Goal: Task Accomplishment & Management: Manage account settings

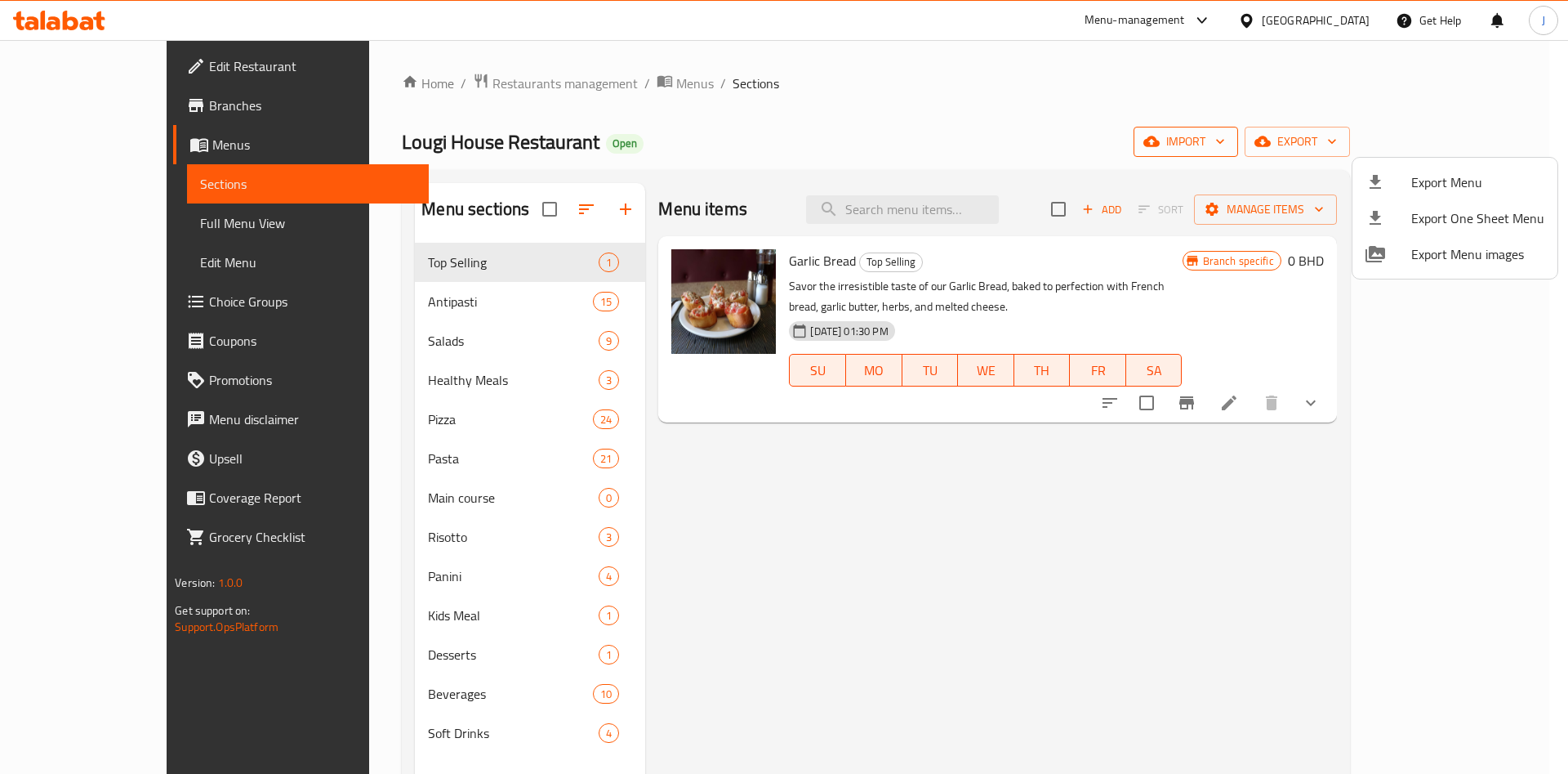
click at [1368, 139] on div at bounding box center [784, 387] width 1568 height 774
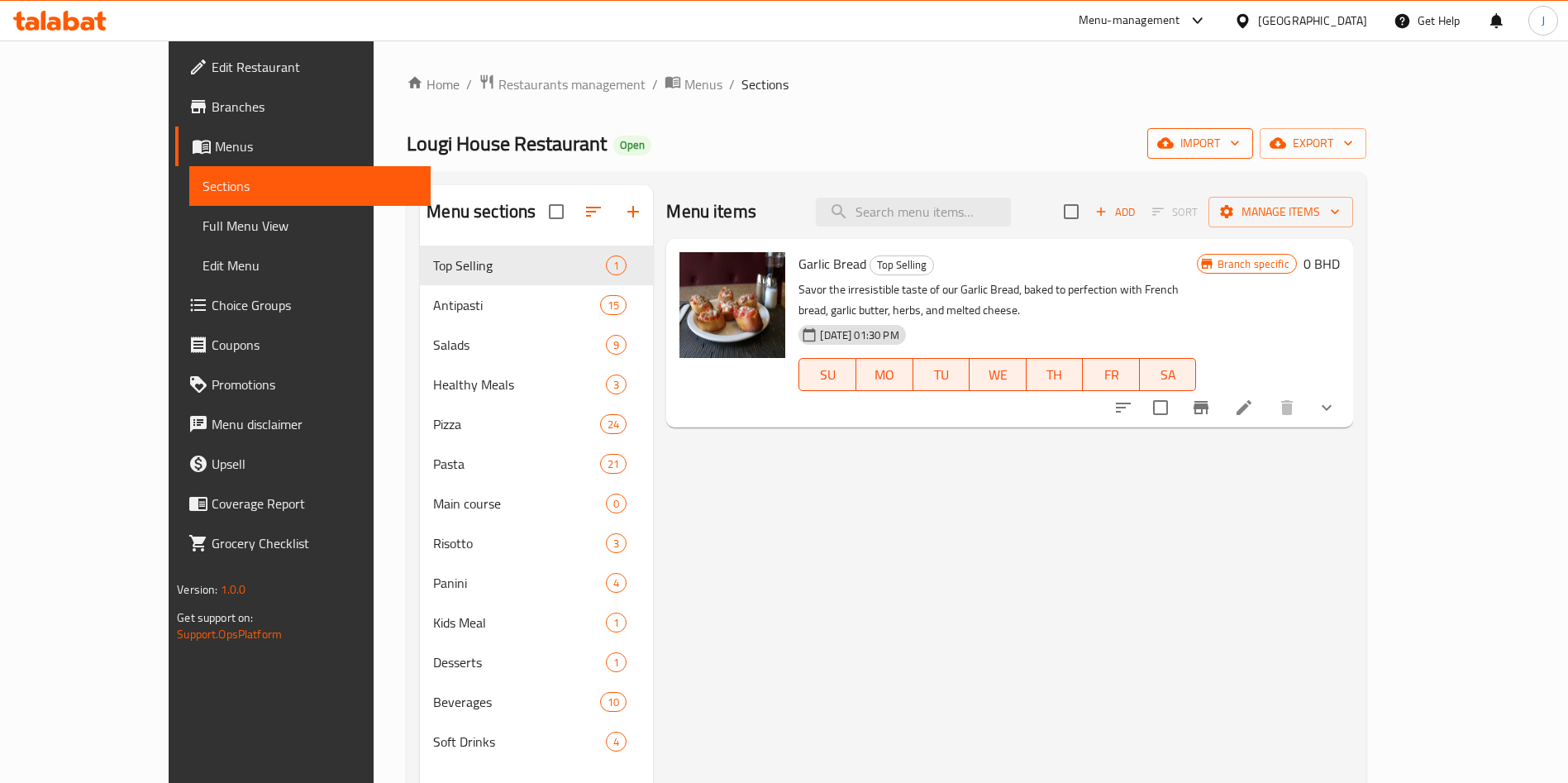
click at [1240, 143] on span "import" at bounding box center [1199, 143] width 79 height 21
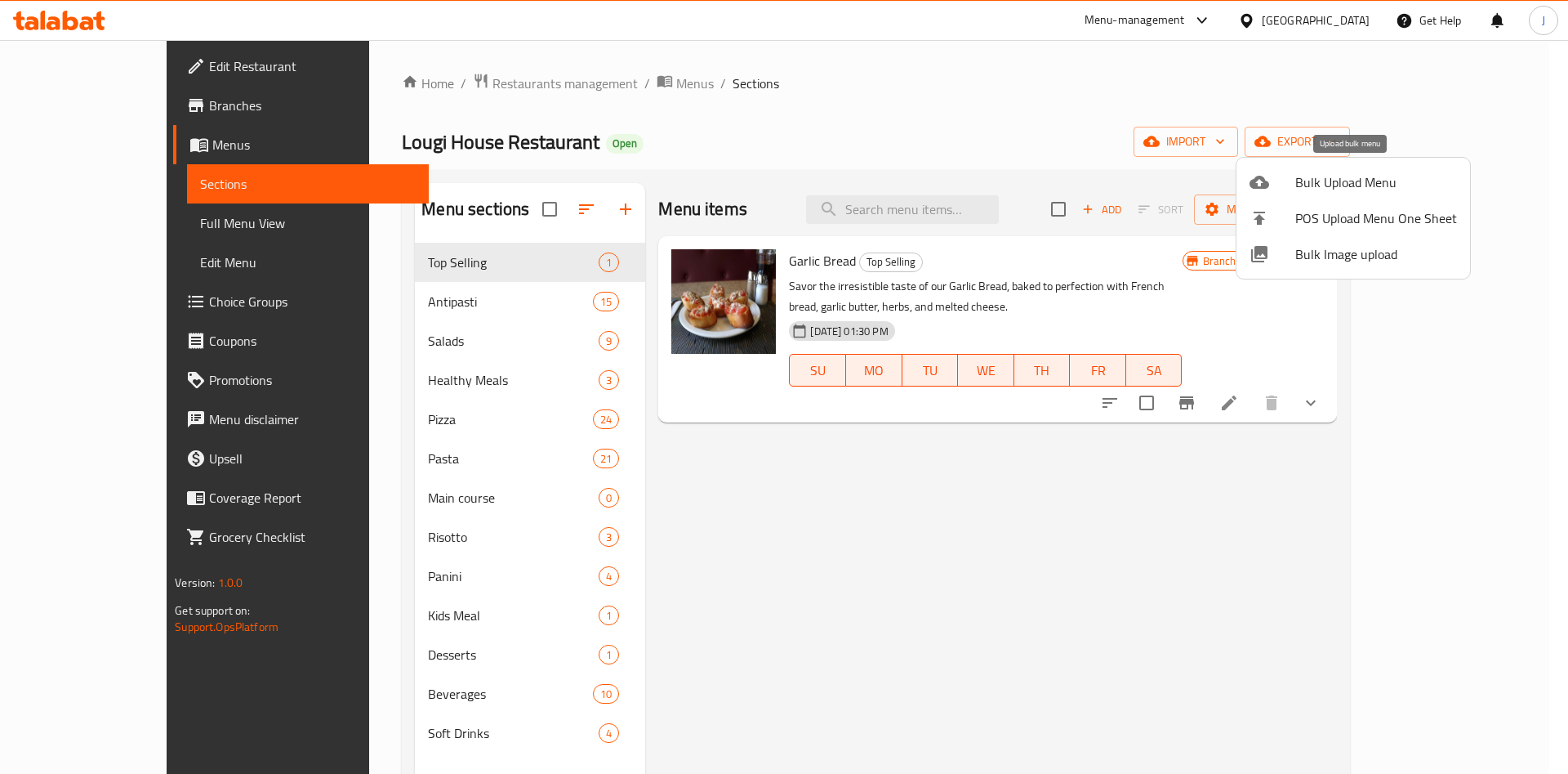
click at [1350, 186] on span "Bulk Upload Menu" at bounding box center [1375, 182] width 161 height 20
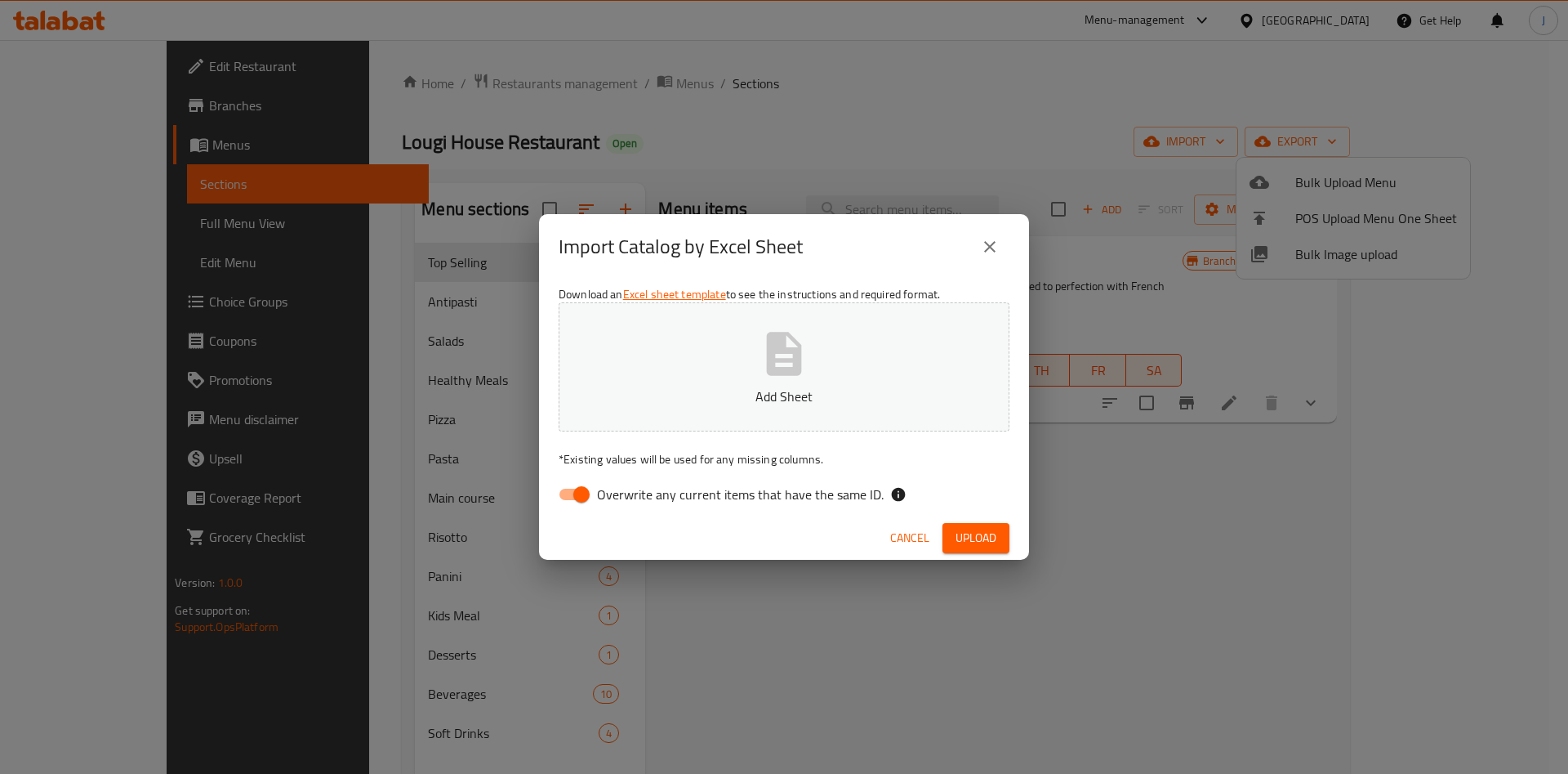
click at [800, 365] on icon "button" at bounding box center [784, 353] width 35 height 43
click at [1006, 523] on button "Upload" at bounding box center [977, 537] width 67 height 30
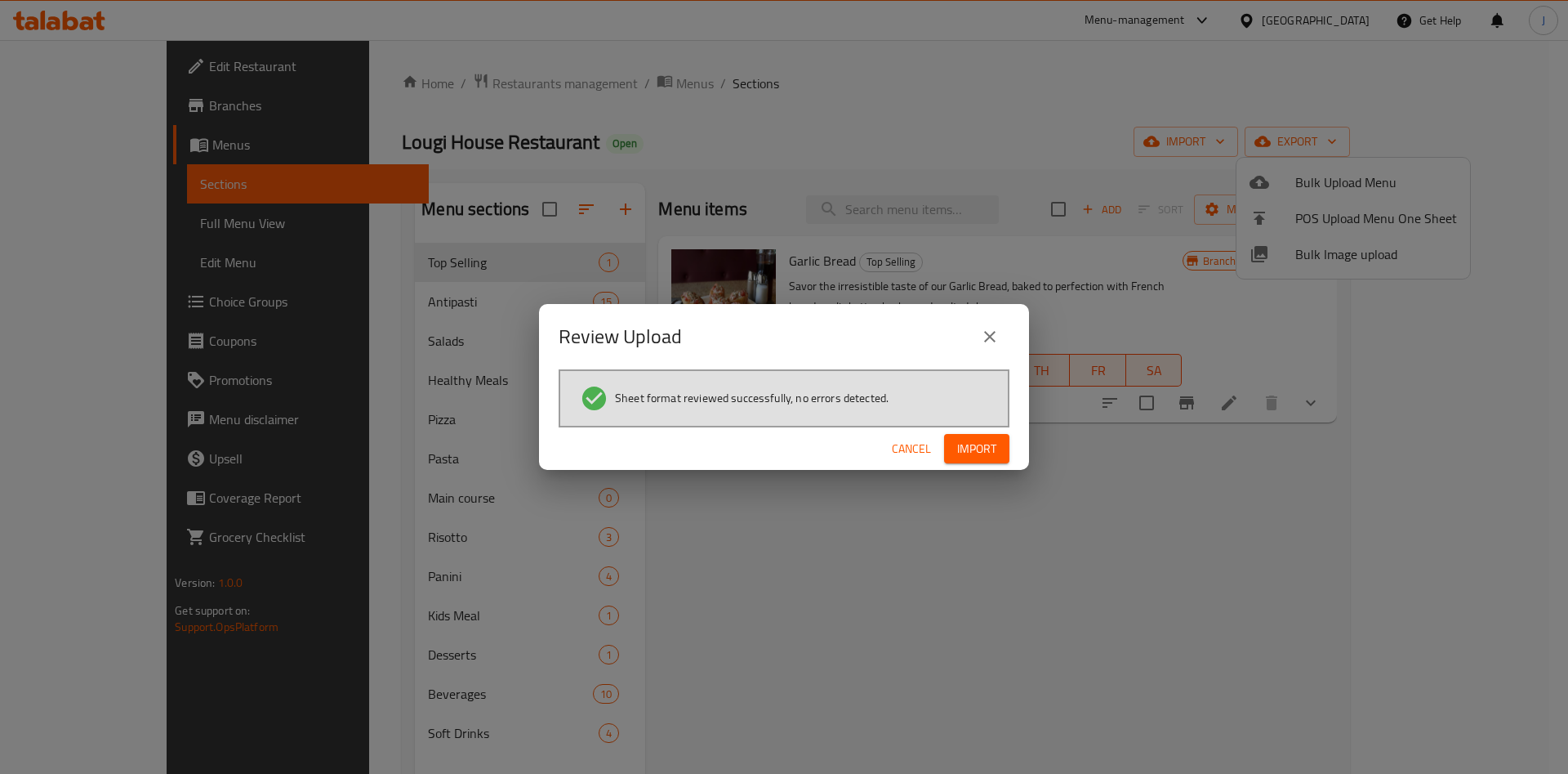
click at [983, 447] on span "Import" at bounding box center [977, 449] width 39 height 21
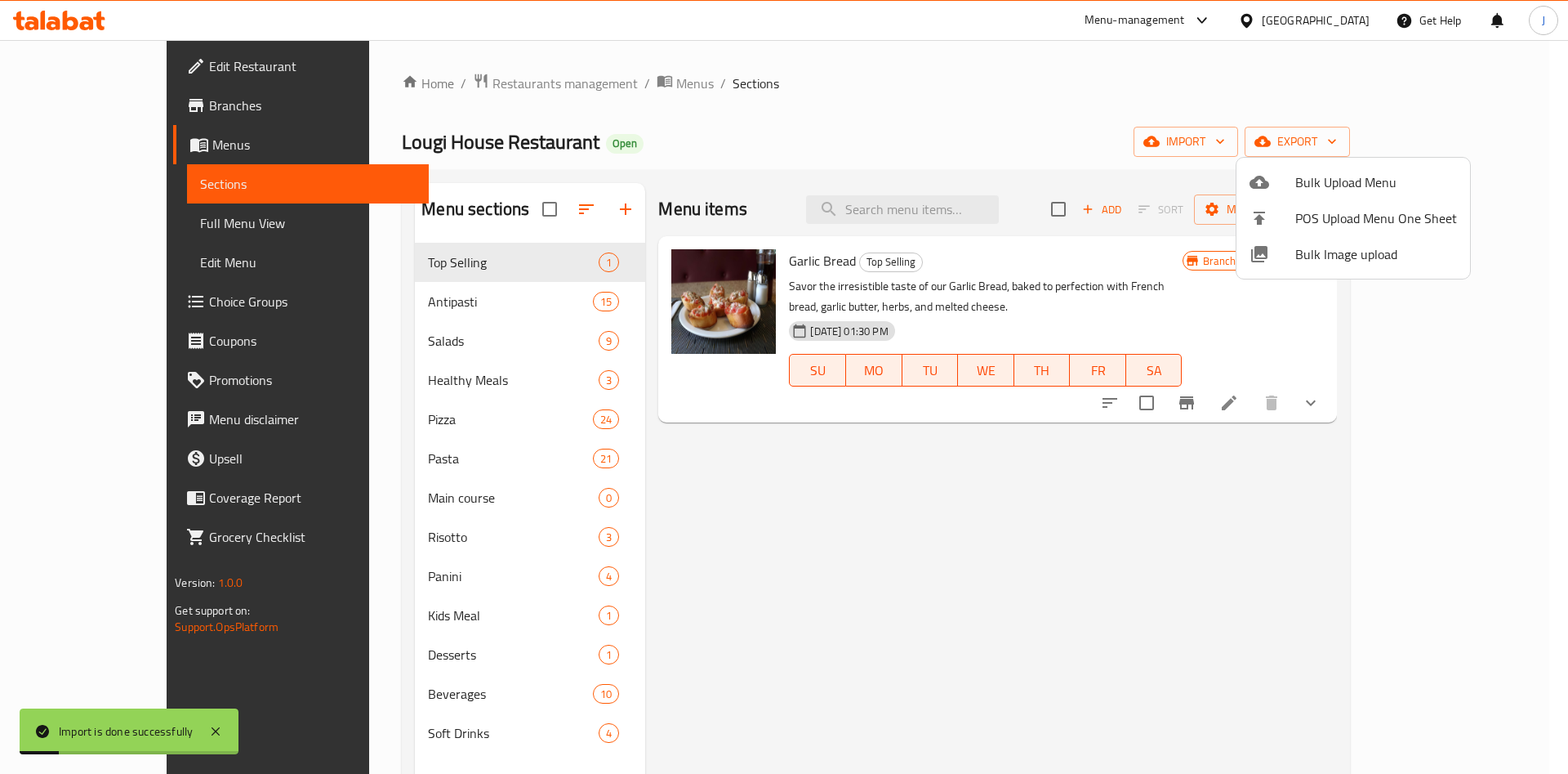
click at [93, 259] on div at bounding box center [784, 387] width 1568 height 774
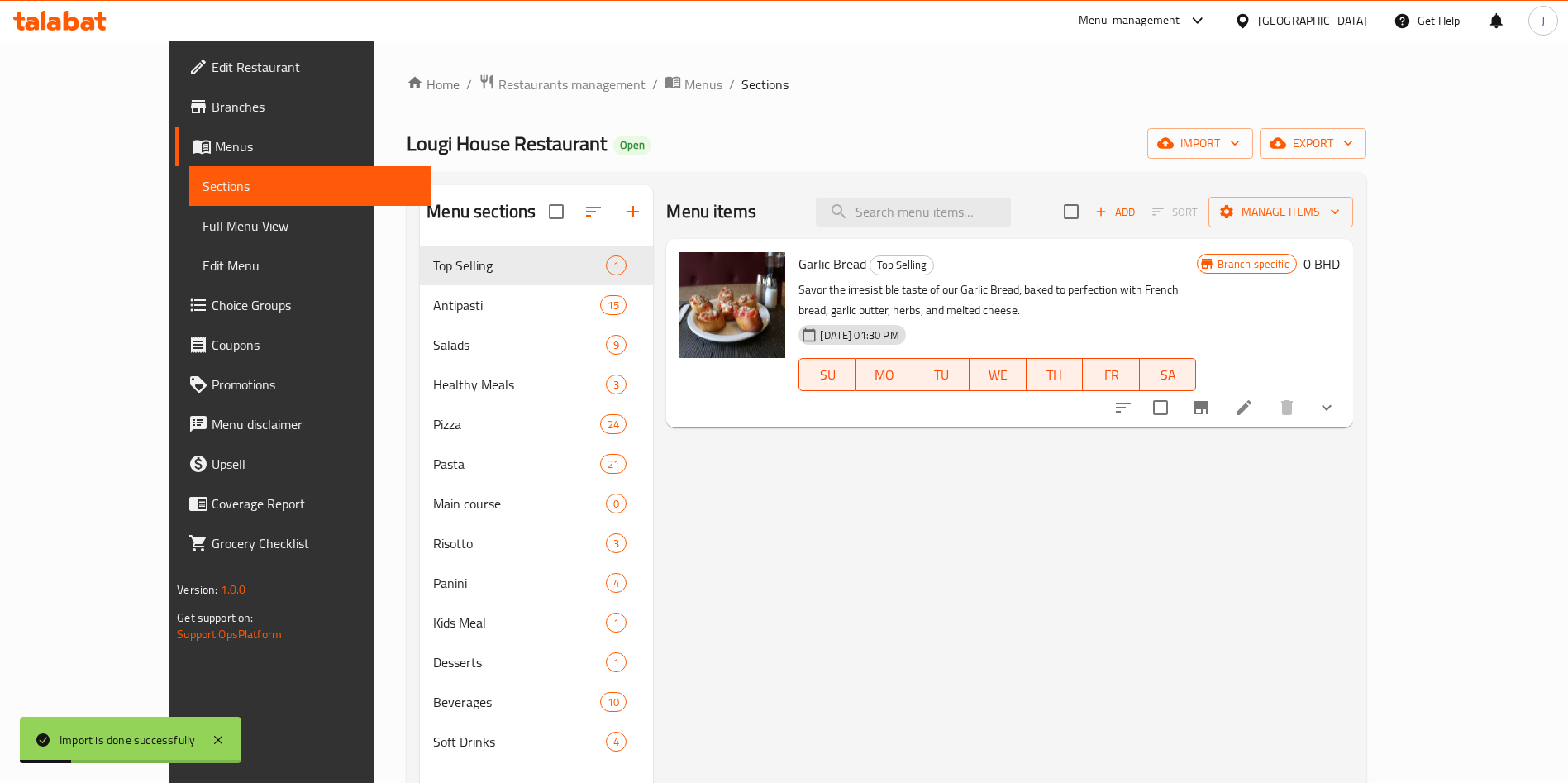
click at [203, 263] on span "Edit Menu" at bounding box center [310, 265] width 215 height 20
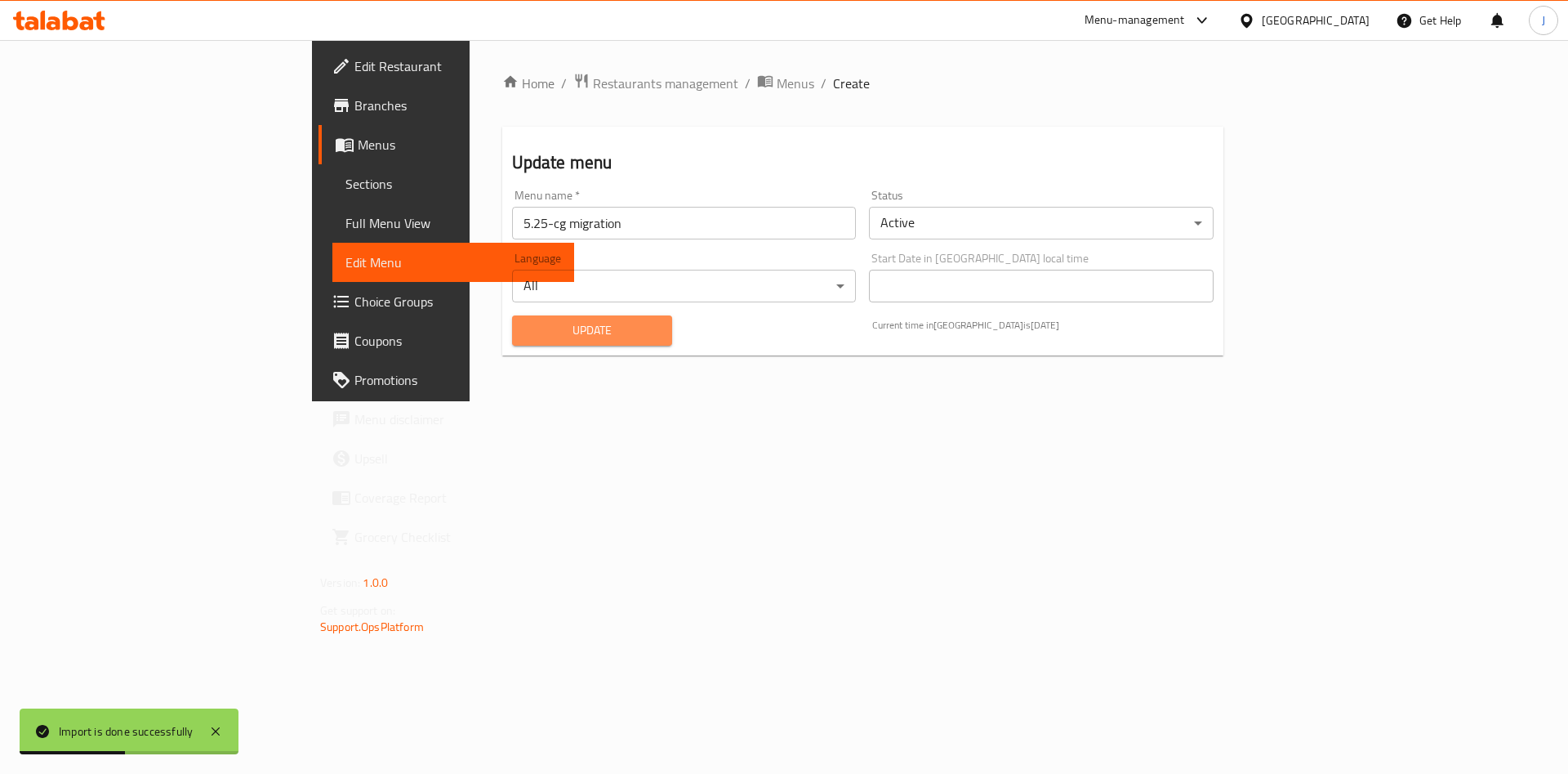
click at [525, 329] on span "Update" at bounding box center [592, 331] width 135 height 21
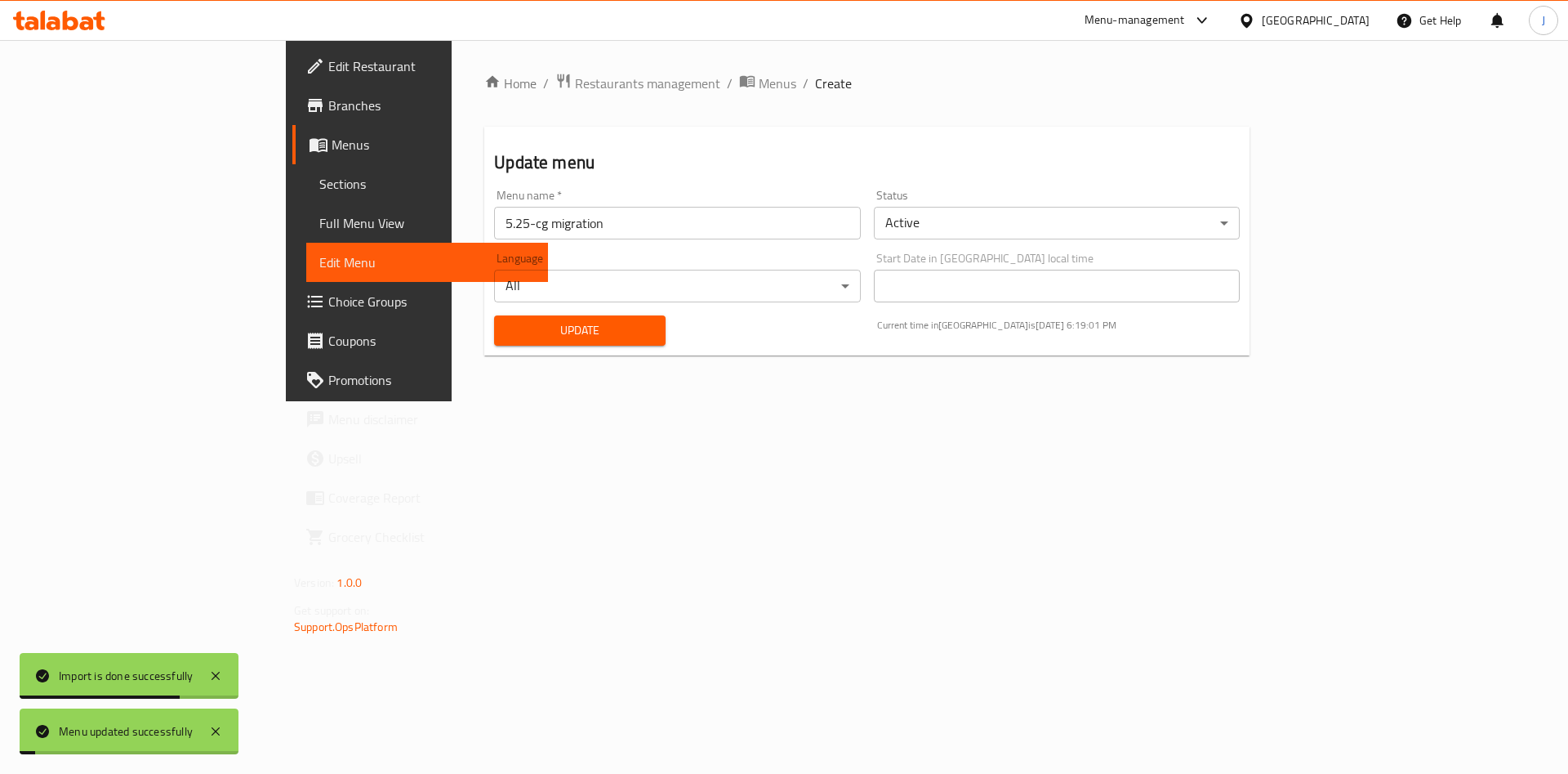
click at [332, 148] on span "Menus" at bounding box center [433, 144] width 204 height 20
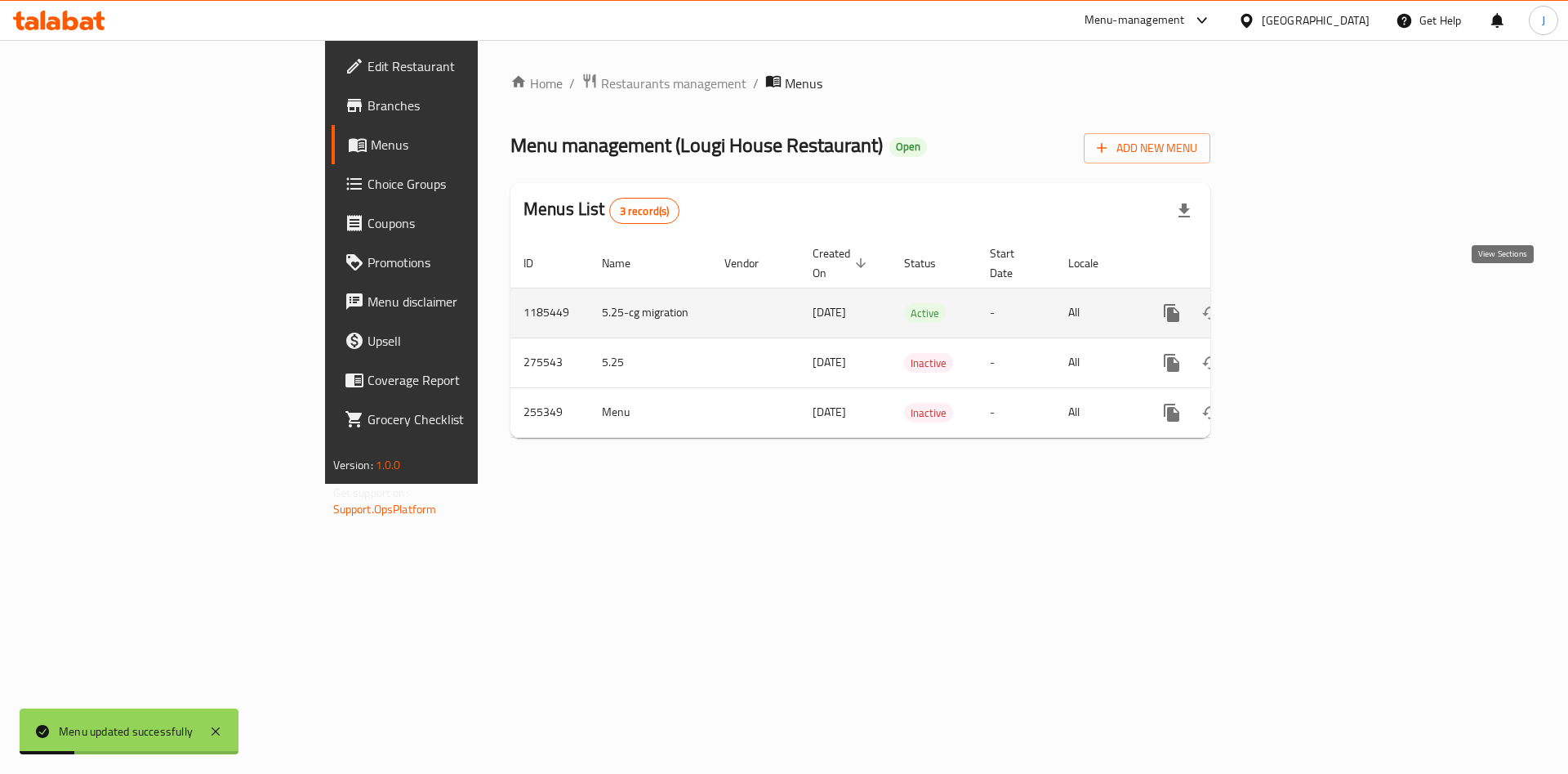
click at [1309, 294] on link "enhanced table" at bounding box center [1289, 313] width 39 height 39
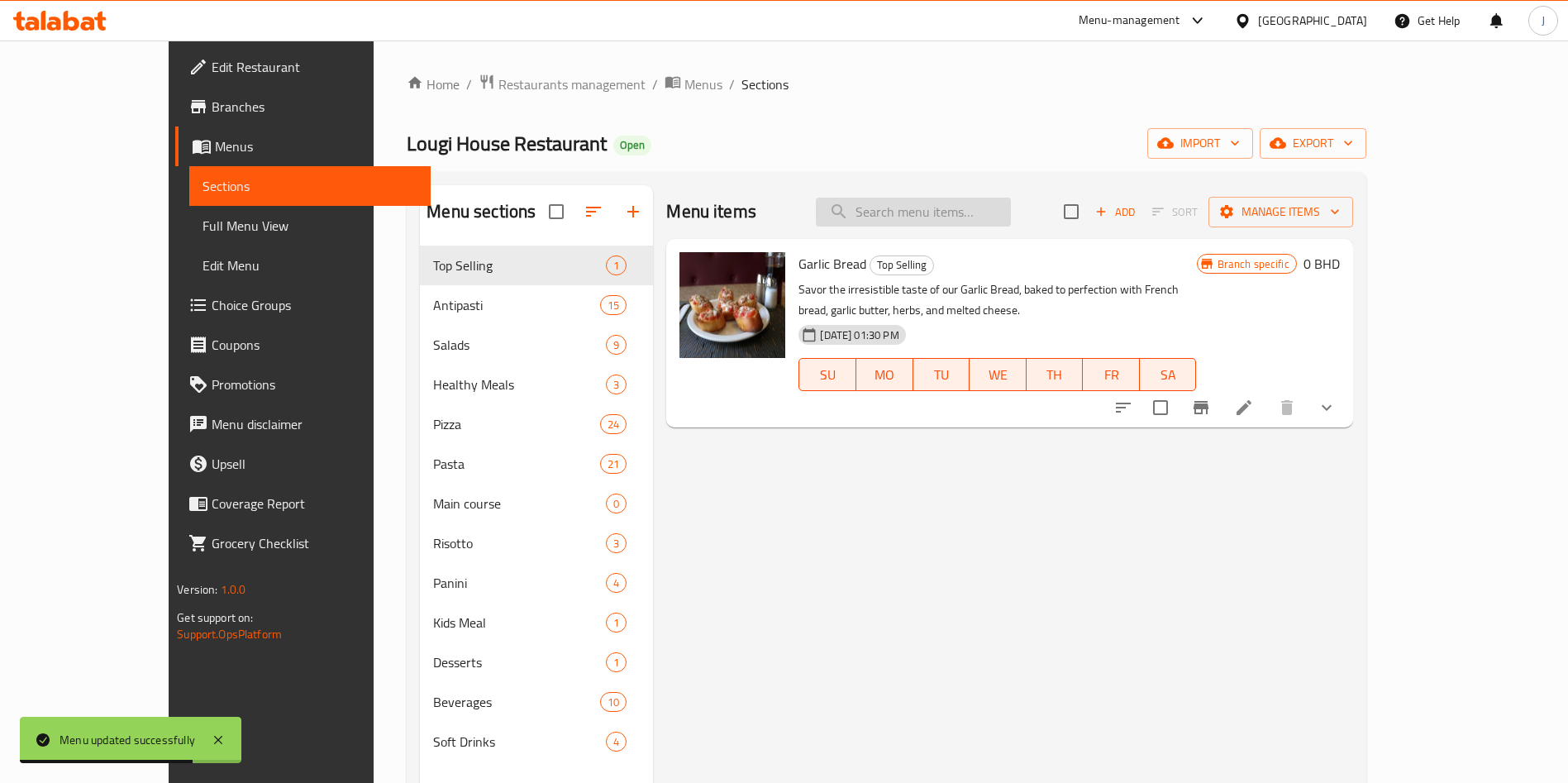
click at [992, 209] on input "search" at bounding box center [913, 211] width 195 height 29
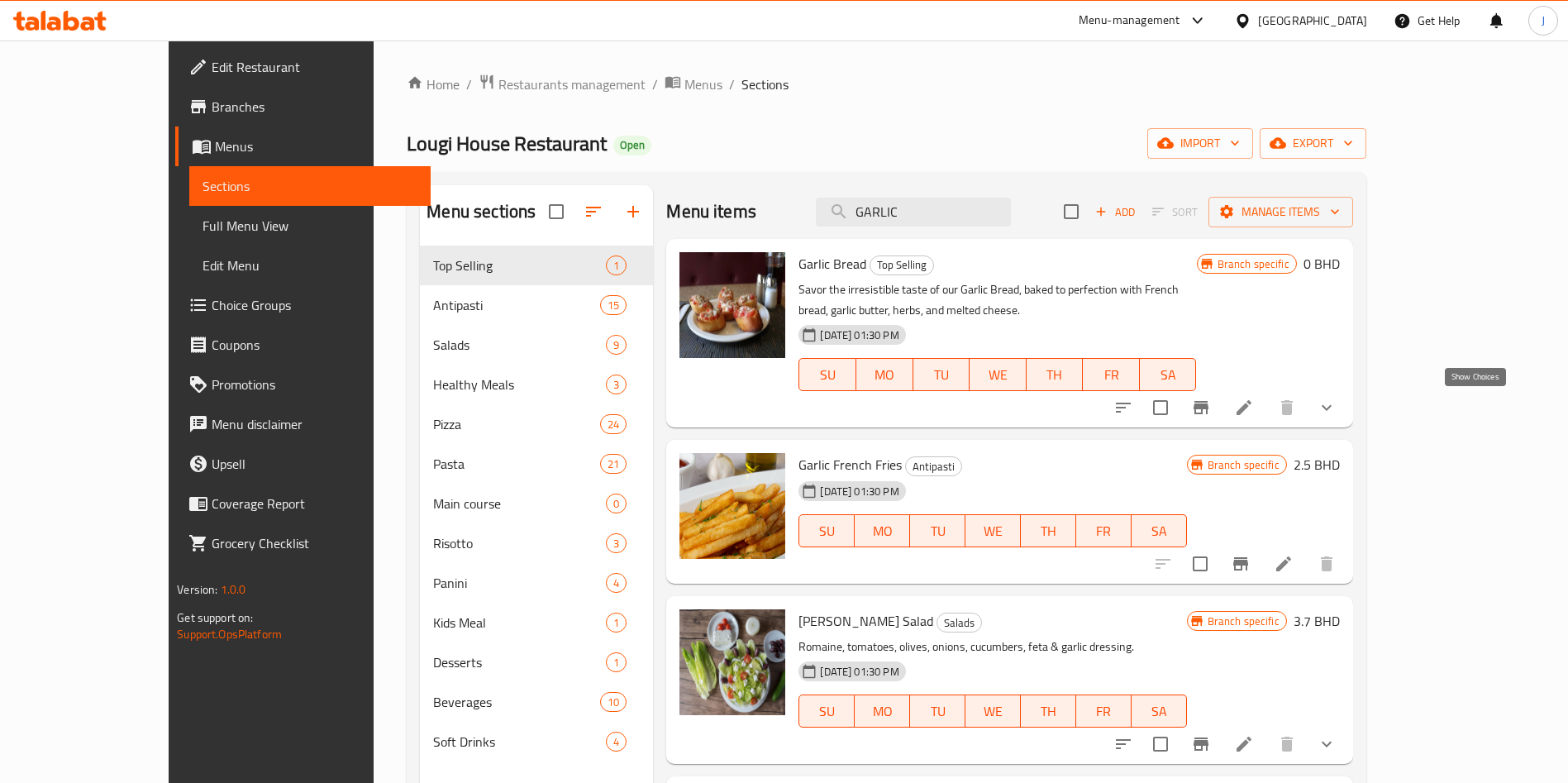
type input "GARLIC"
click at [1337, 409] on icon "show more" at bounding box center [1326, 407] width 20 height 20
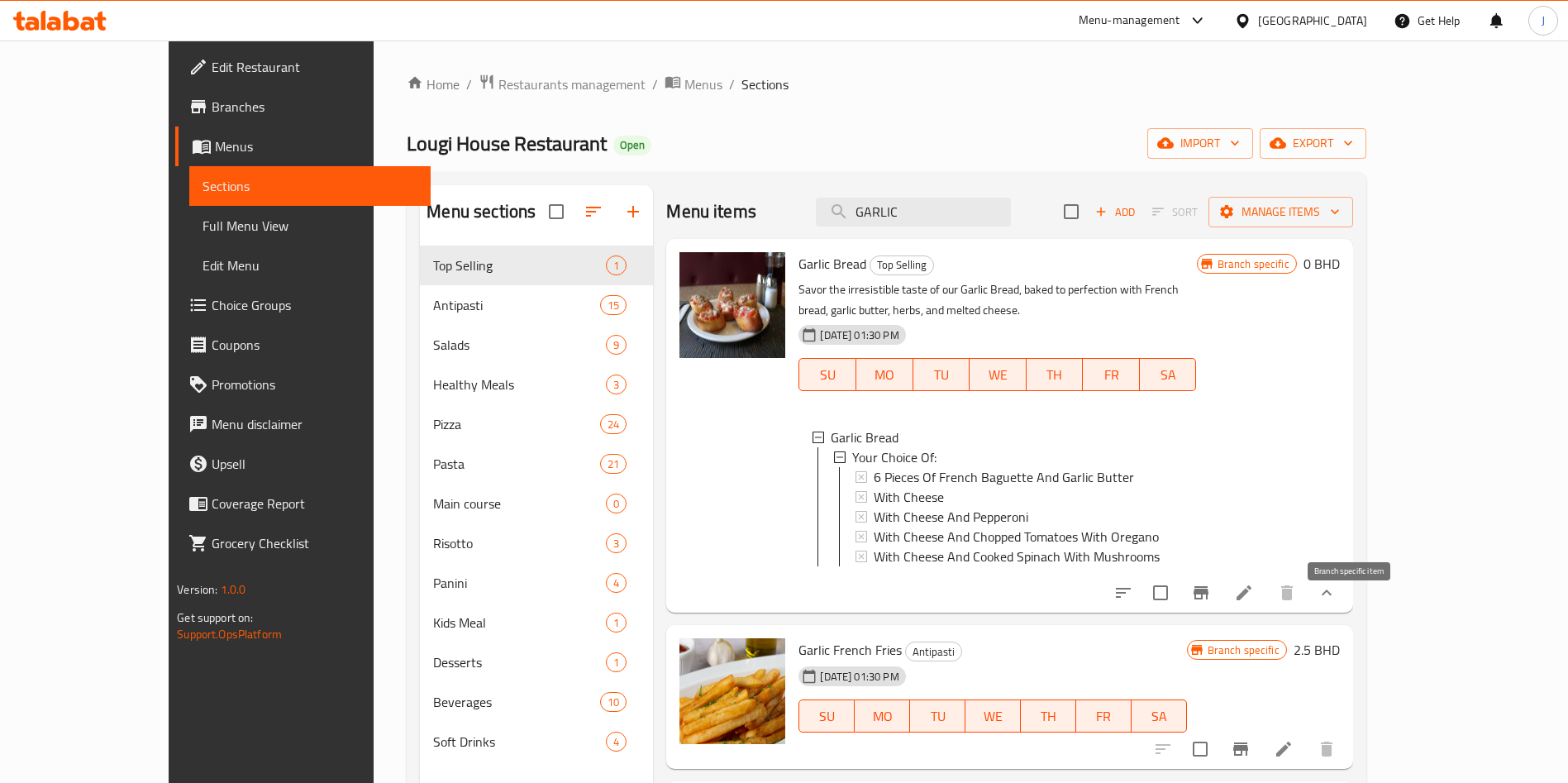
click at [1211, 603] on icon "Branch-specific-item" at bounding box center [1200, 592] width 20 height 20
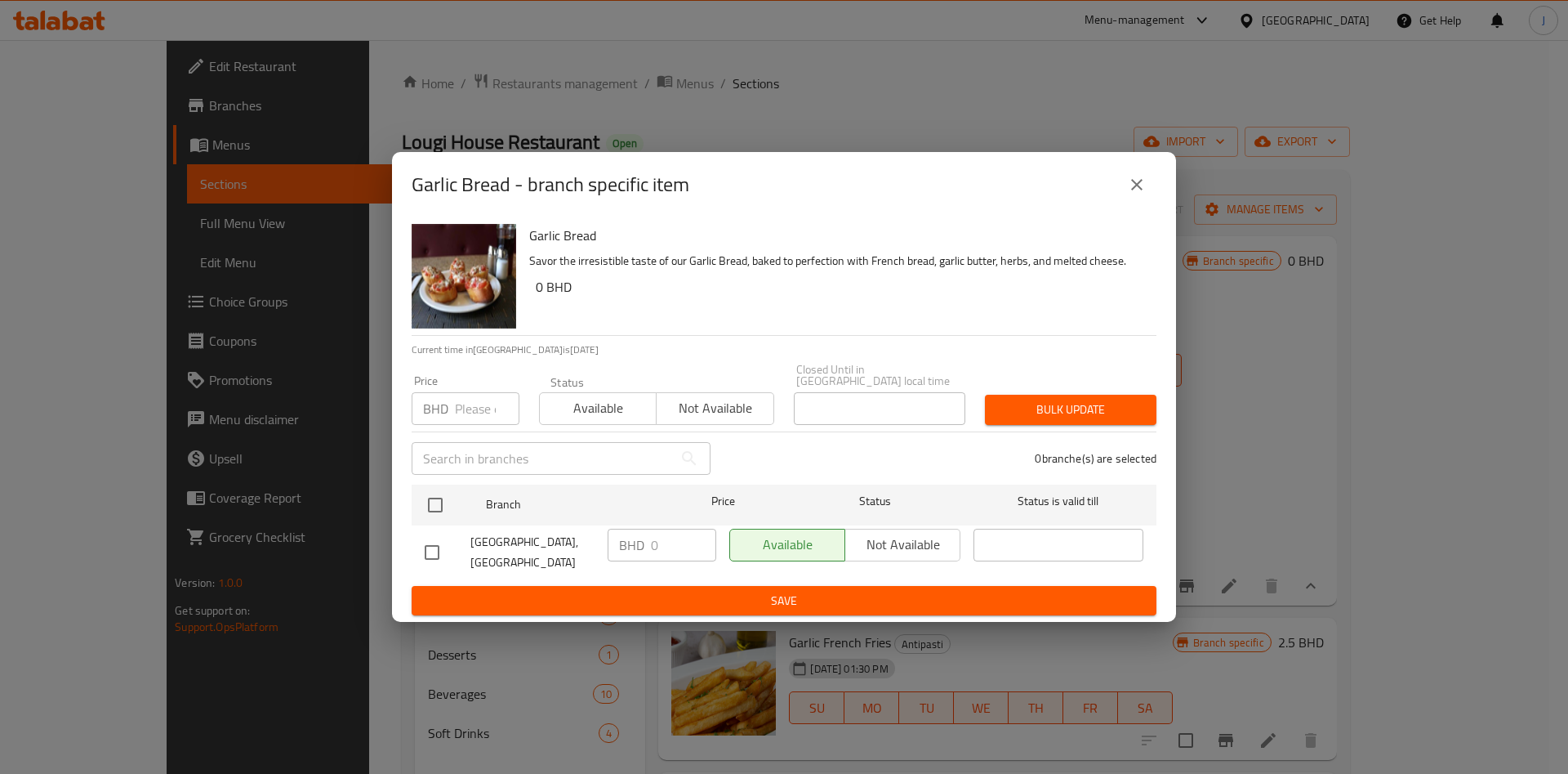
click at [1132, 193] on icon "close" at bounding box center [1136, 184] width 20 height 20
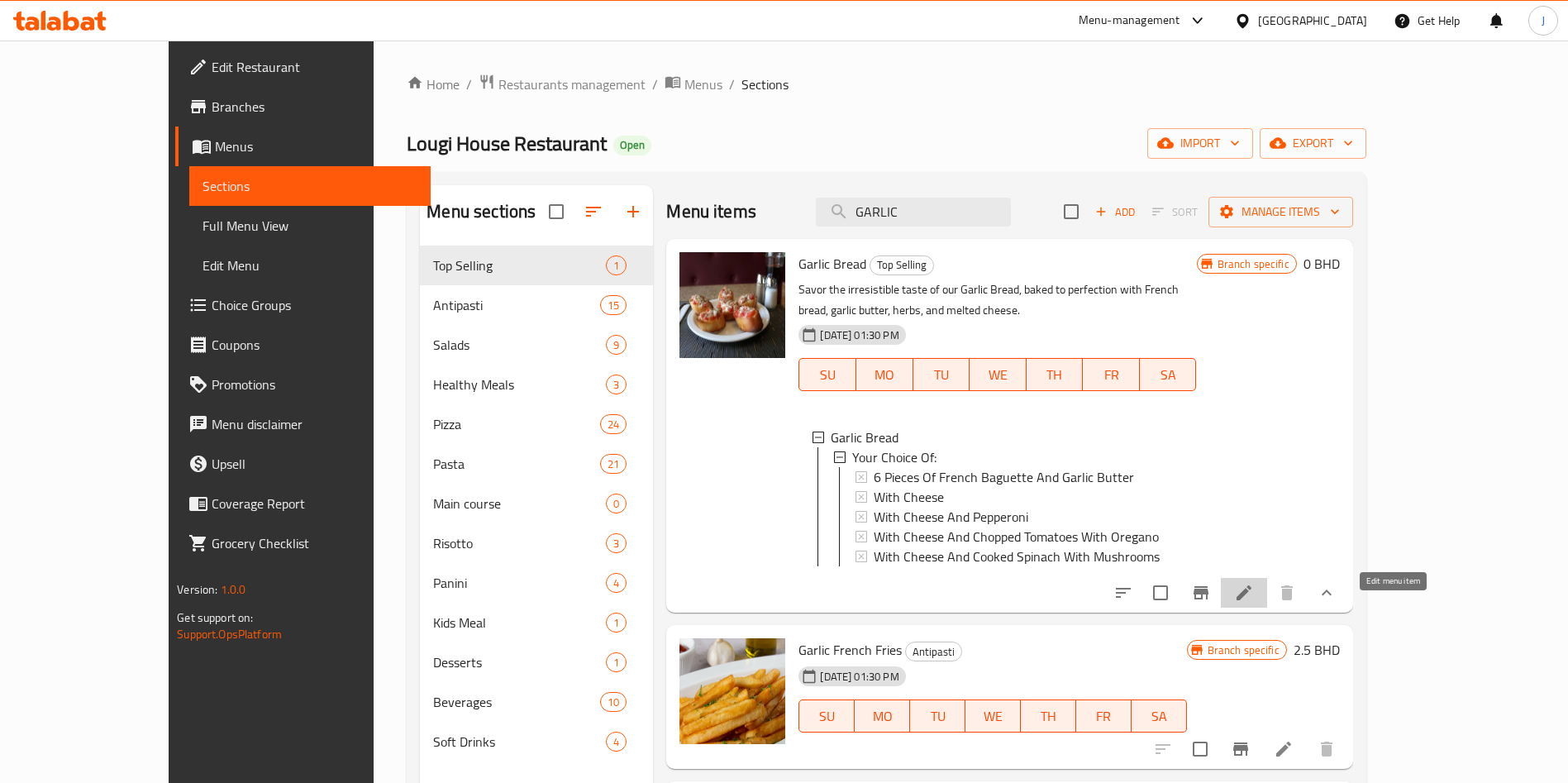
click at [1254, 603] on icon at bounding box center [1243, 592] width 20 height 20
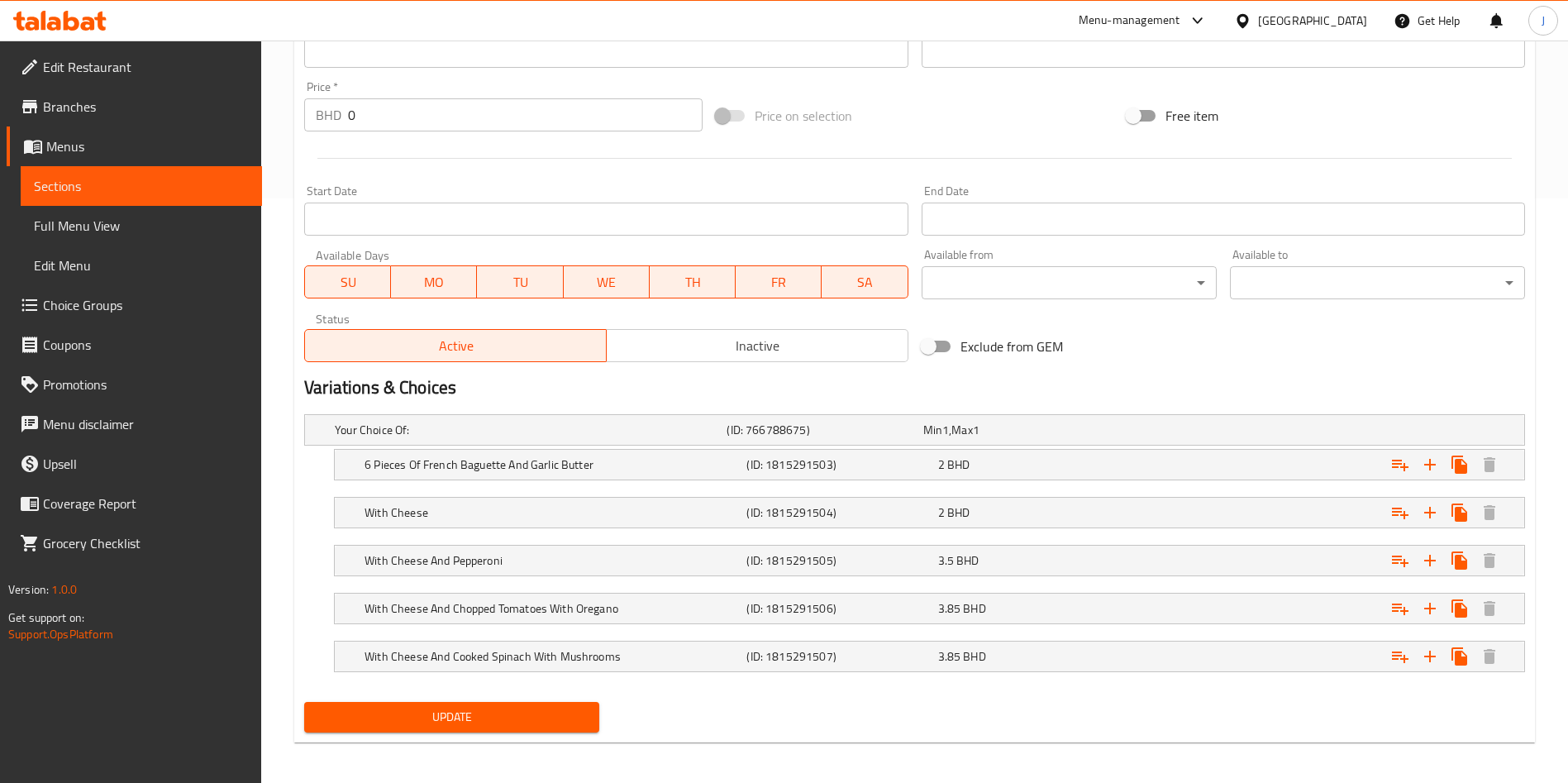
scroll to position [590, 0]
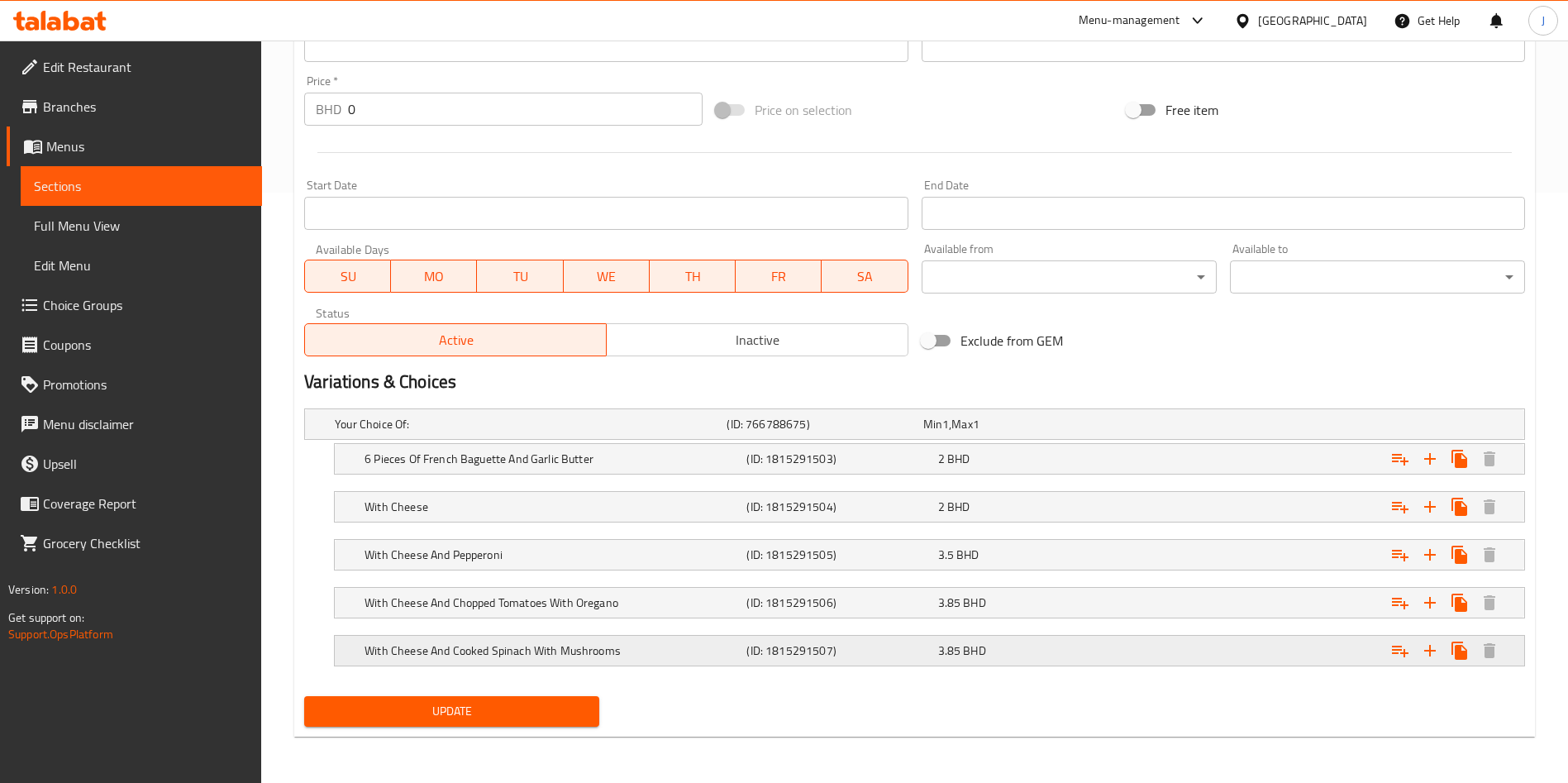
click at [635, 433] on h5 "With Cheese And Cooked Spinach With Mushrooms" at bounding box center [527, 424] width 385 height 17
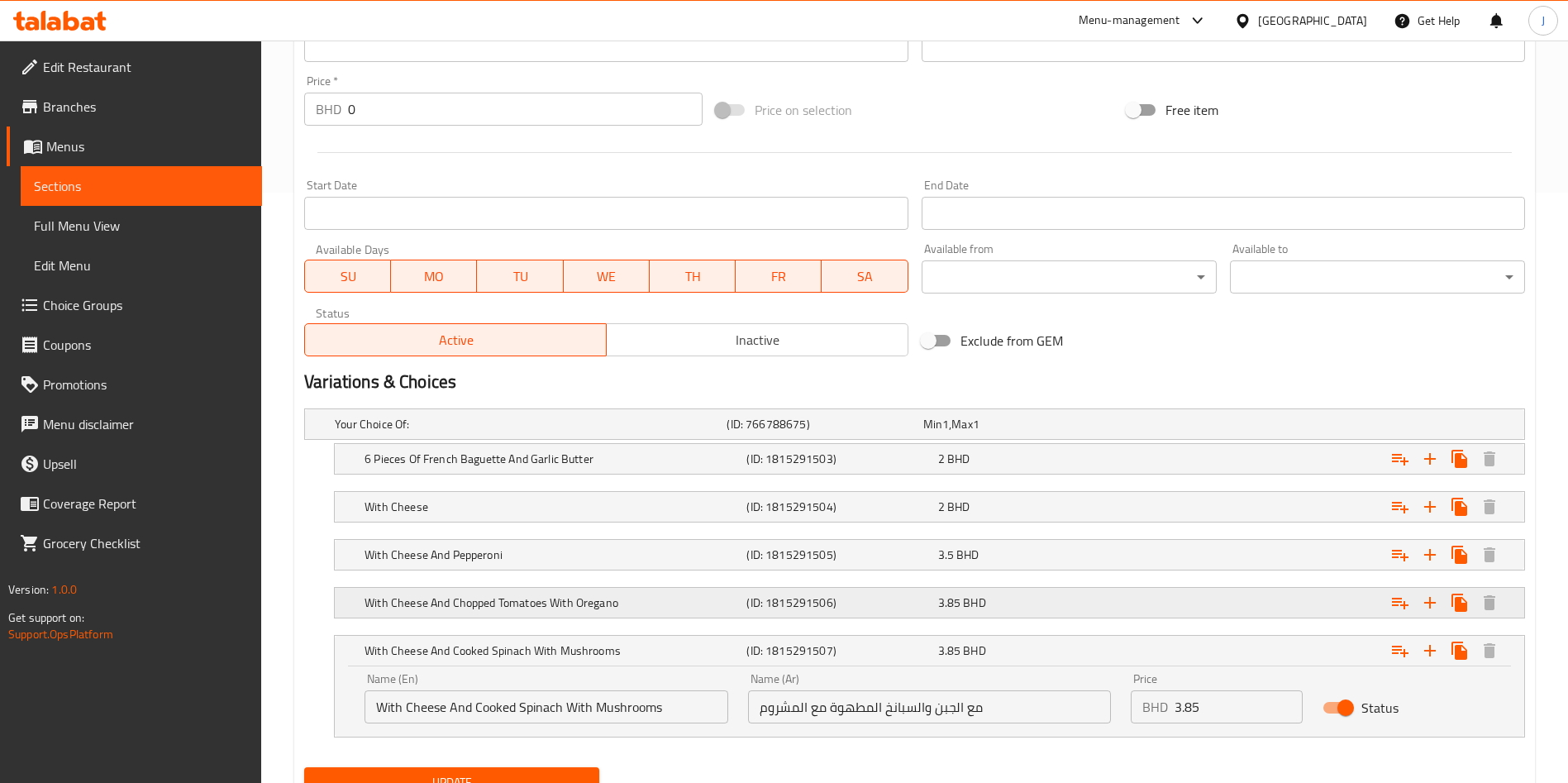
click at [622, 433] on h5 "With Cheese And Chopped Tomatoes With Oregano" at bounding box center [527, 424] width 385 height 17
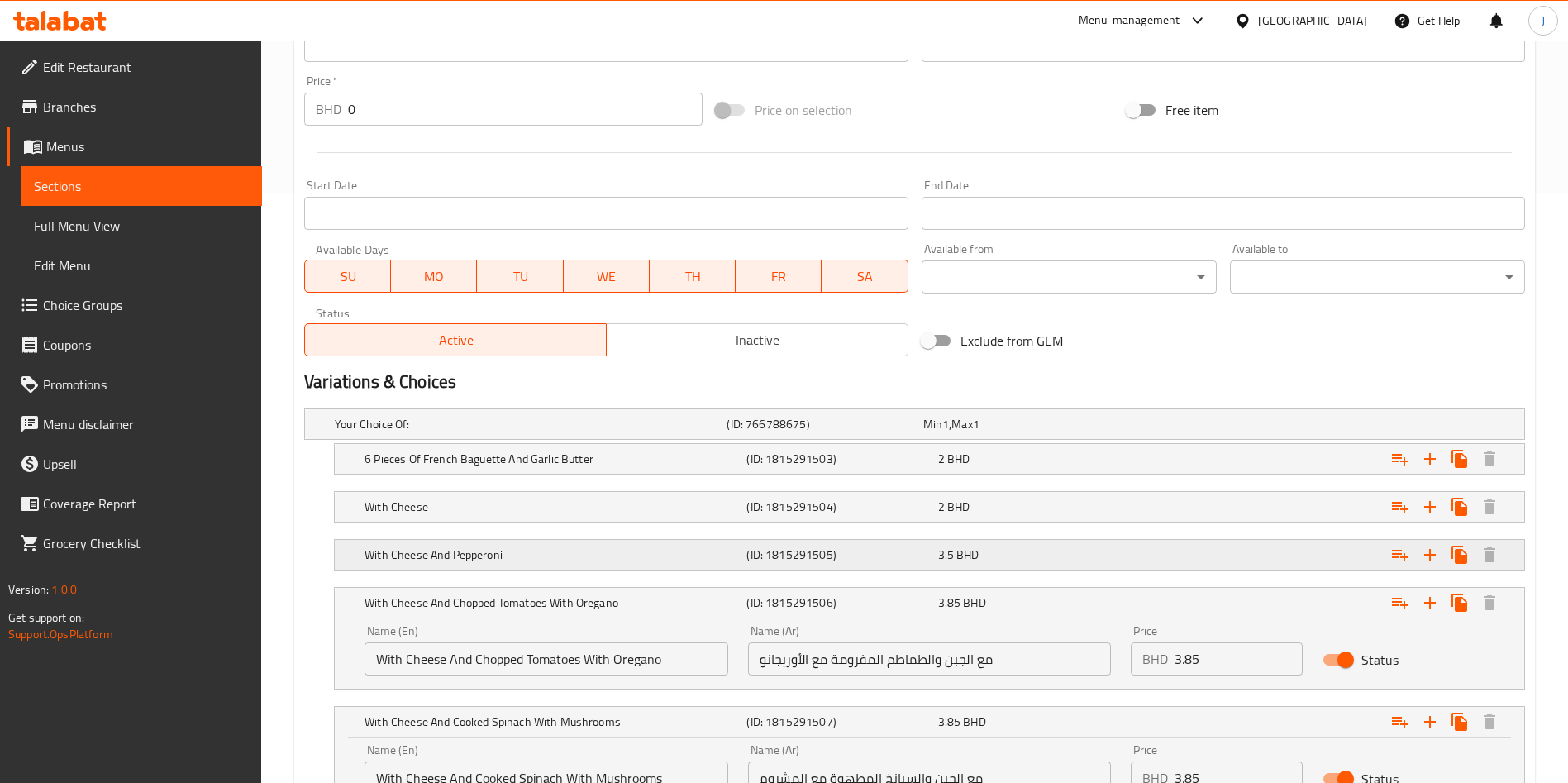
click at [604, 433] on h5 "With Cheese And Pepperoni" at bounding box center [527, 424] width 385 height 17
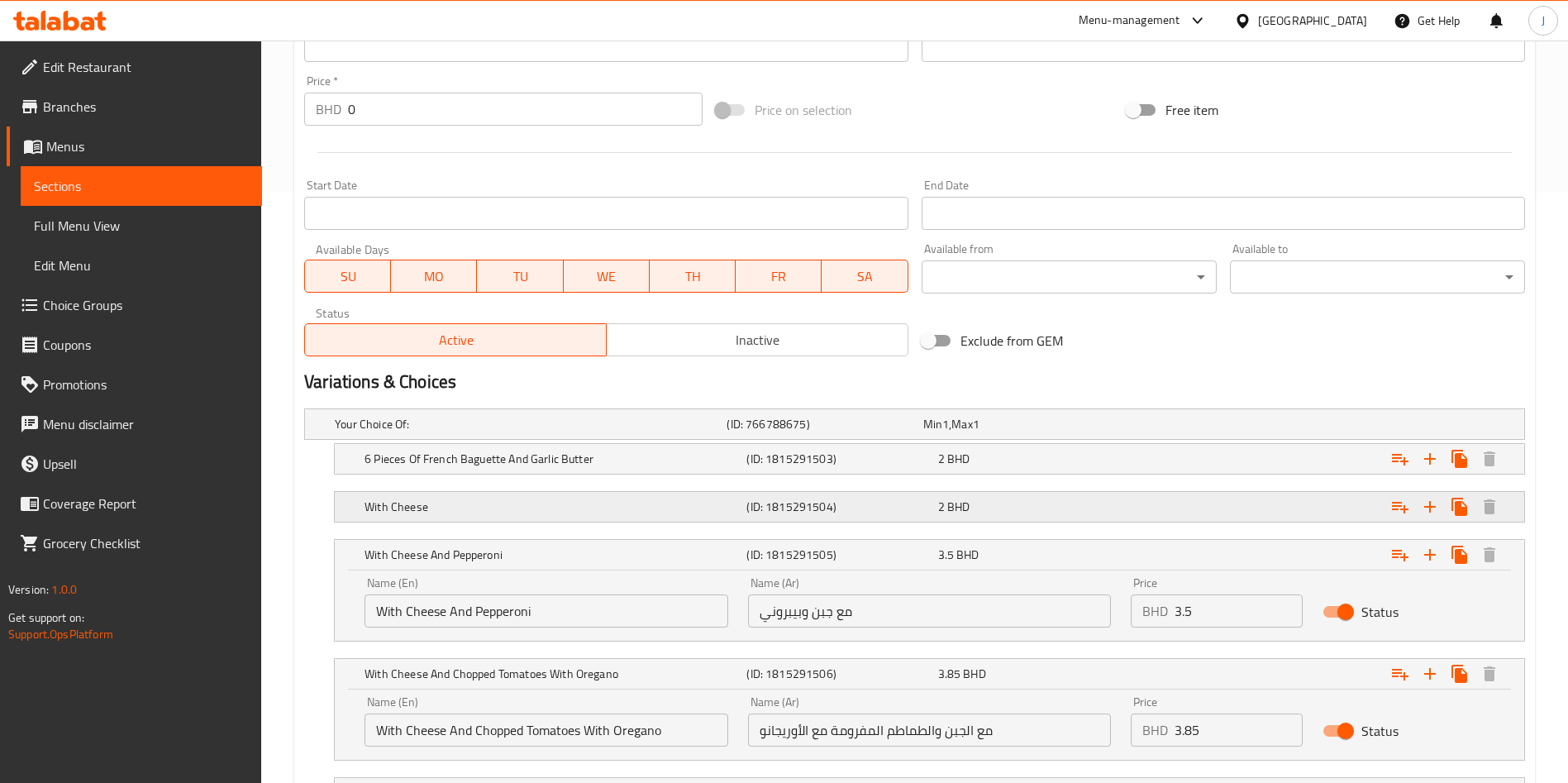
click at [609, 433] on h5 "With Cheese" at bounding box center [527, 424] width 385 height 17
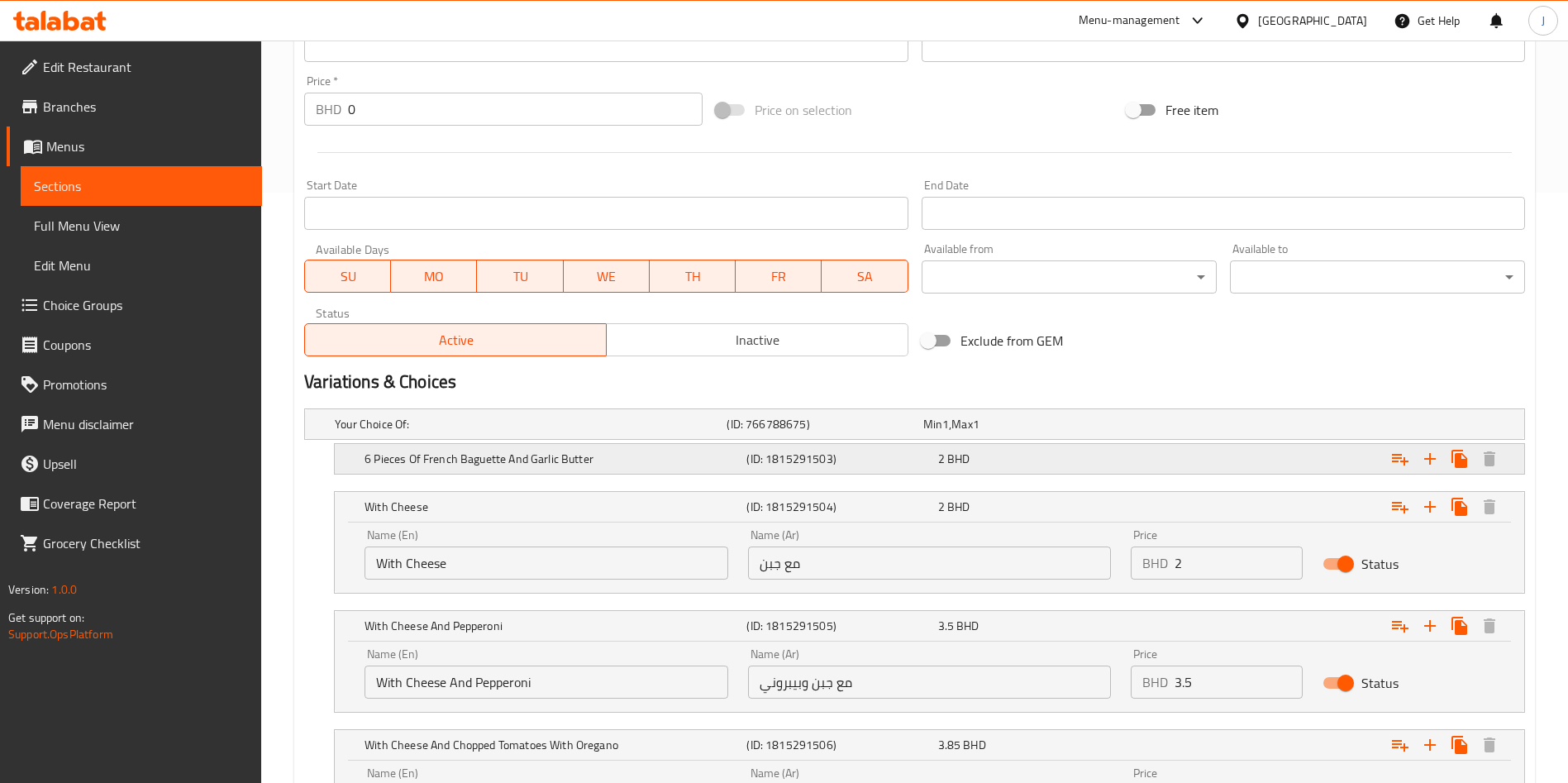
click at [636, 433] on h5 "6 Pieces Of French Baguette And Garlic Butter" at bounding box center [527, 424] width 385 height 17
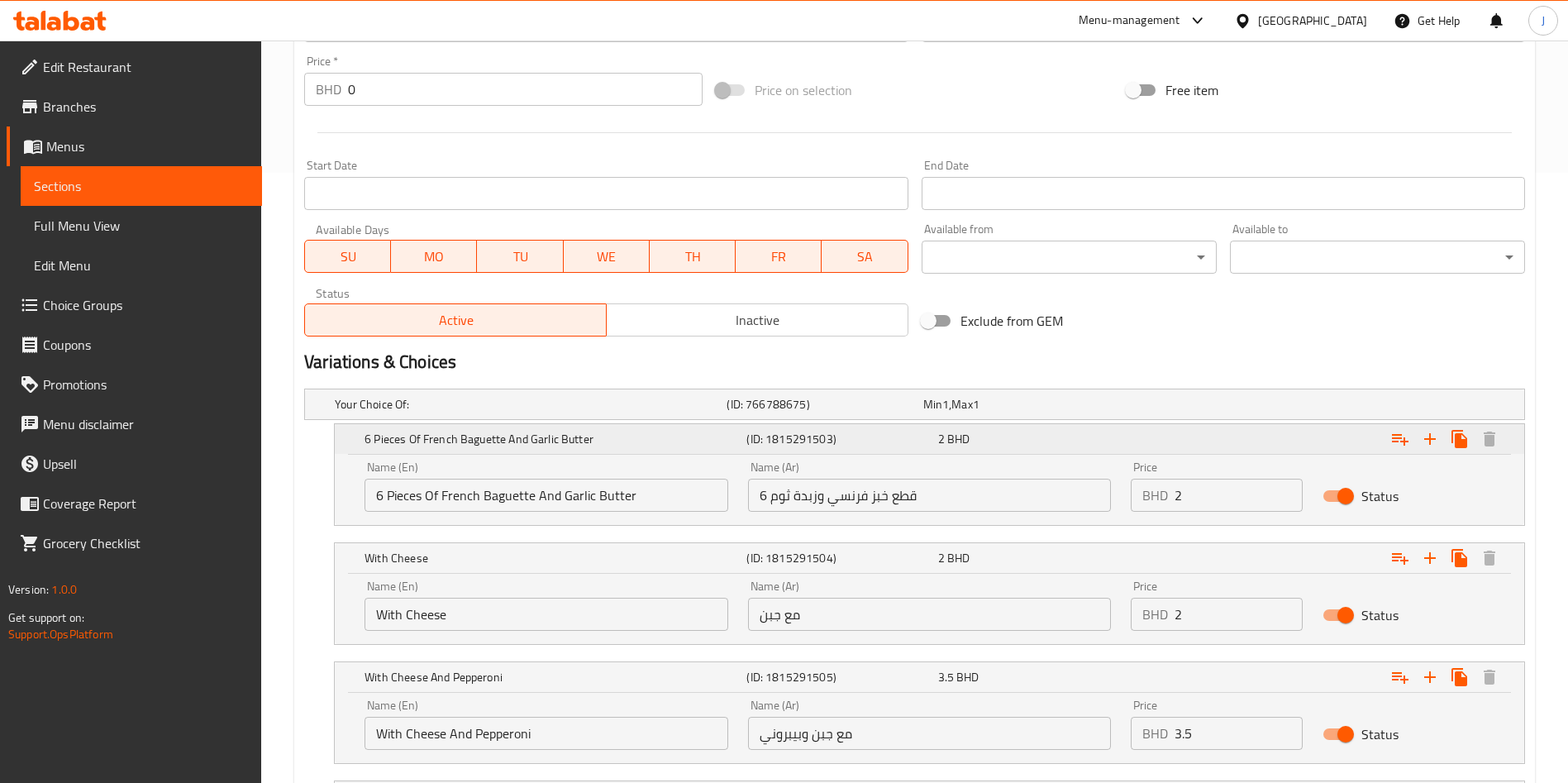
scroll to position [615, 0]
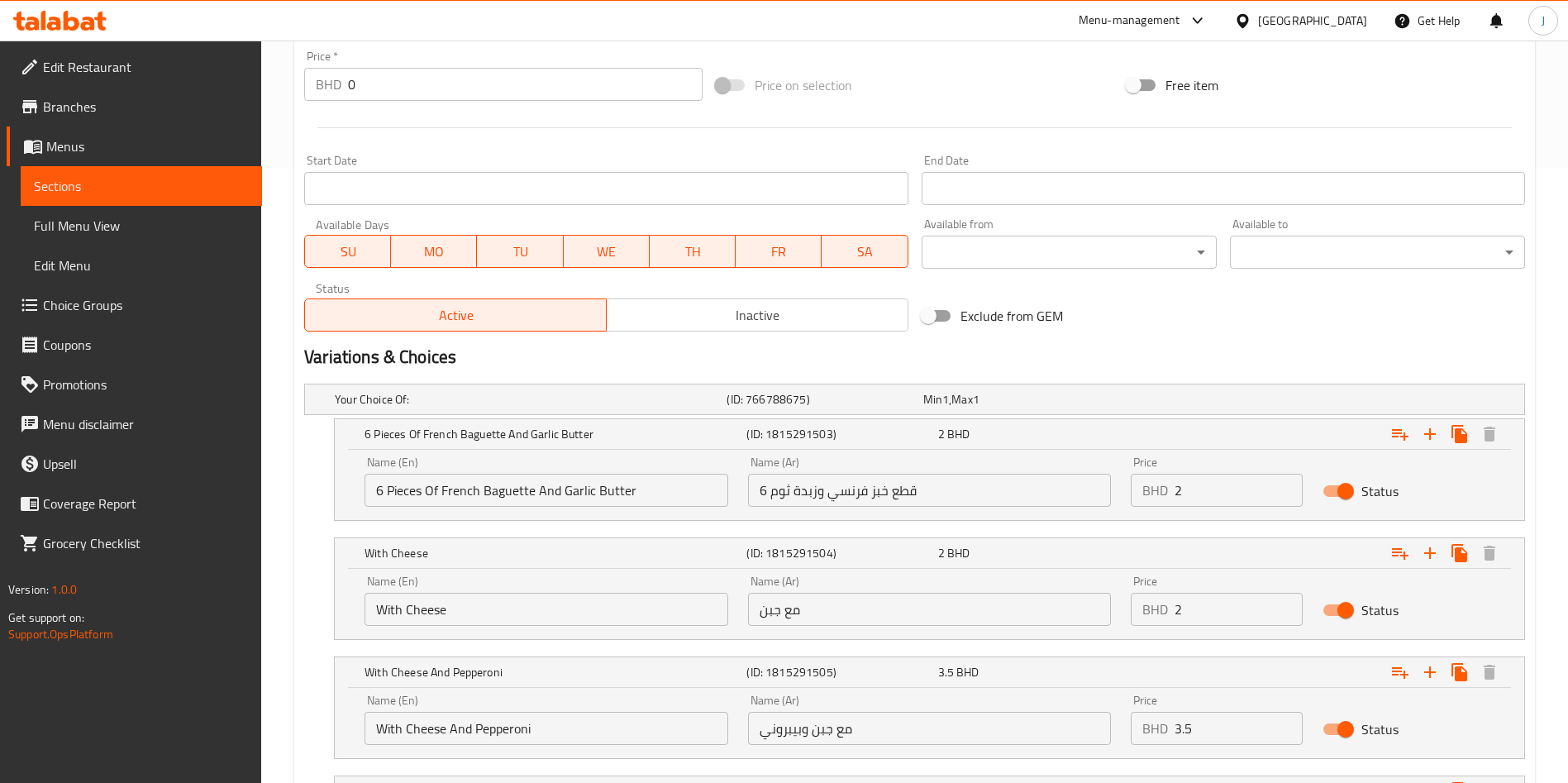
drag, startPoint x: 1148, startPoint y: 606, endPoint x: 1139, endPoint y: 606, distance: 9.0
click at [1140, 606] on div "BHD 2 Price" at bounding box center [1216, 609] width 172 height 33
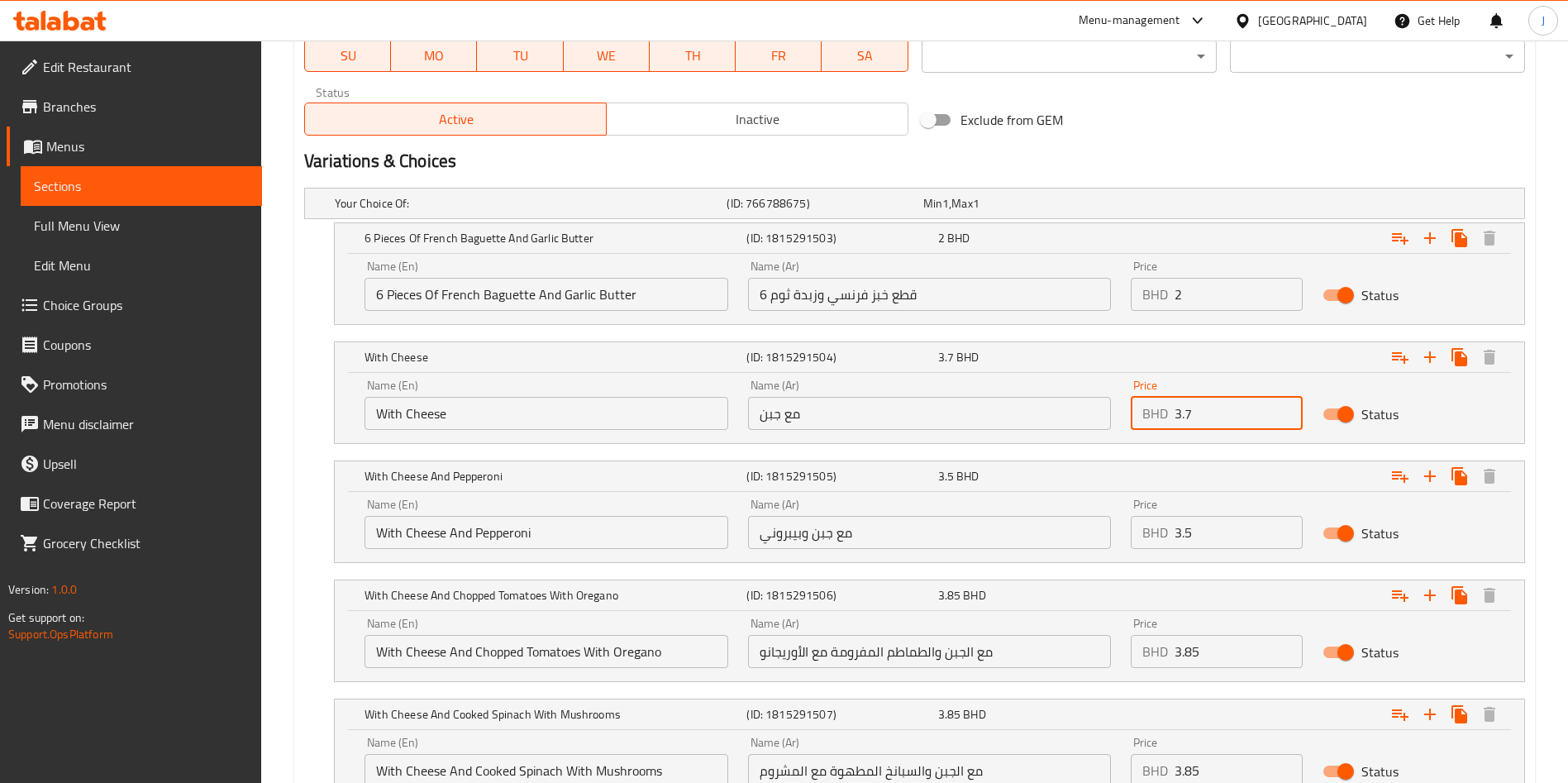
scroll to position [813, 0]
type input "3.7"
drag, startPoint x: 1223, startPoint y: 524, endPoint x: 1113, endPoint y: 528, distance: 110.1
click at [1113, 528] on div "Name (En) With Cheese And Pepperoni Name (En) Name (Ar) مع جبن وبيبروني Name (A…" at bounding box center [929, 522] width 1150 height 70
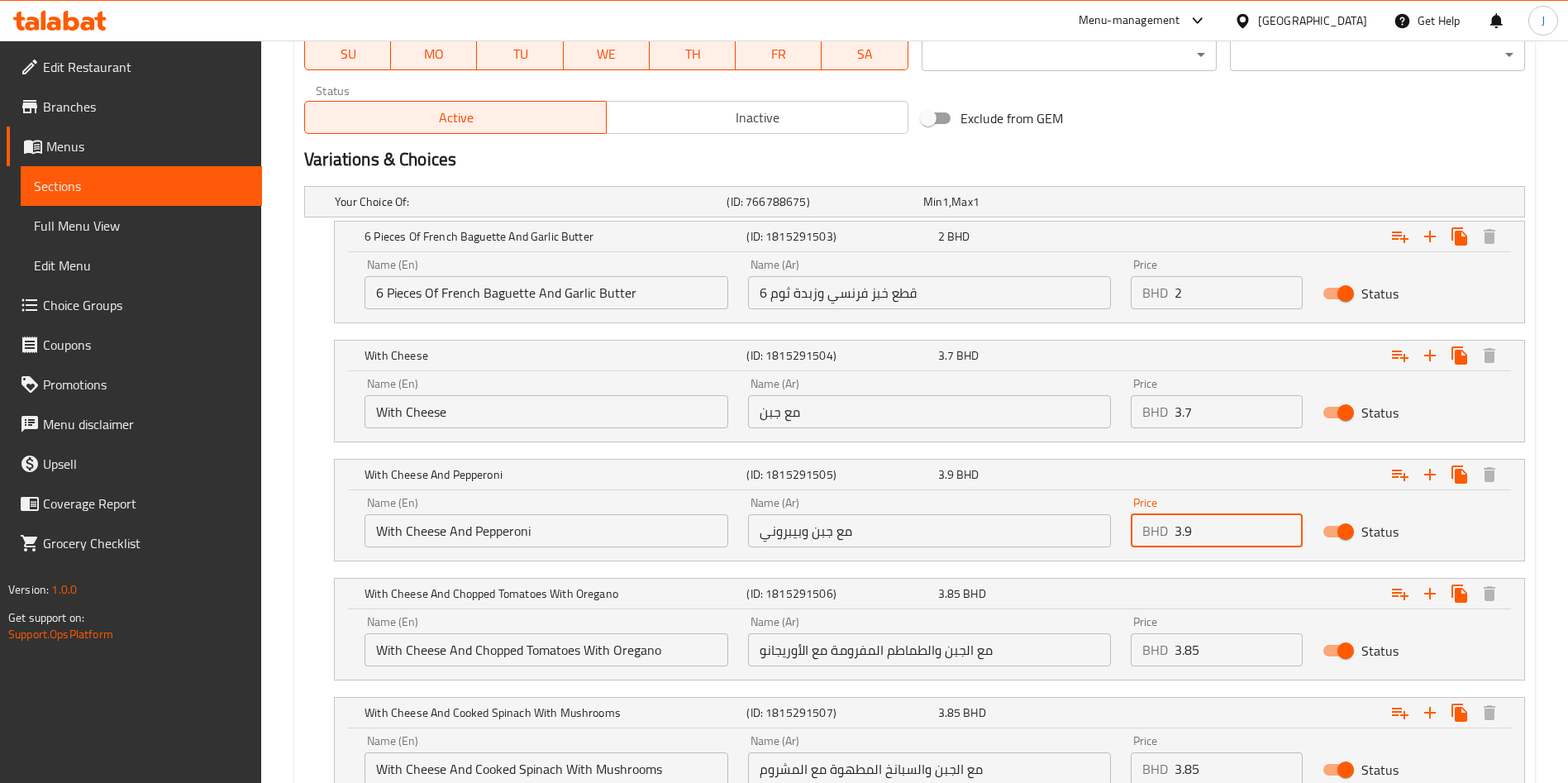
type input "3.9"
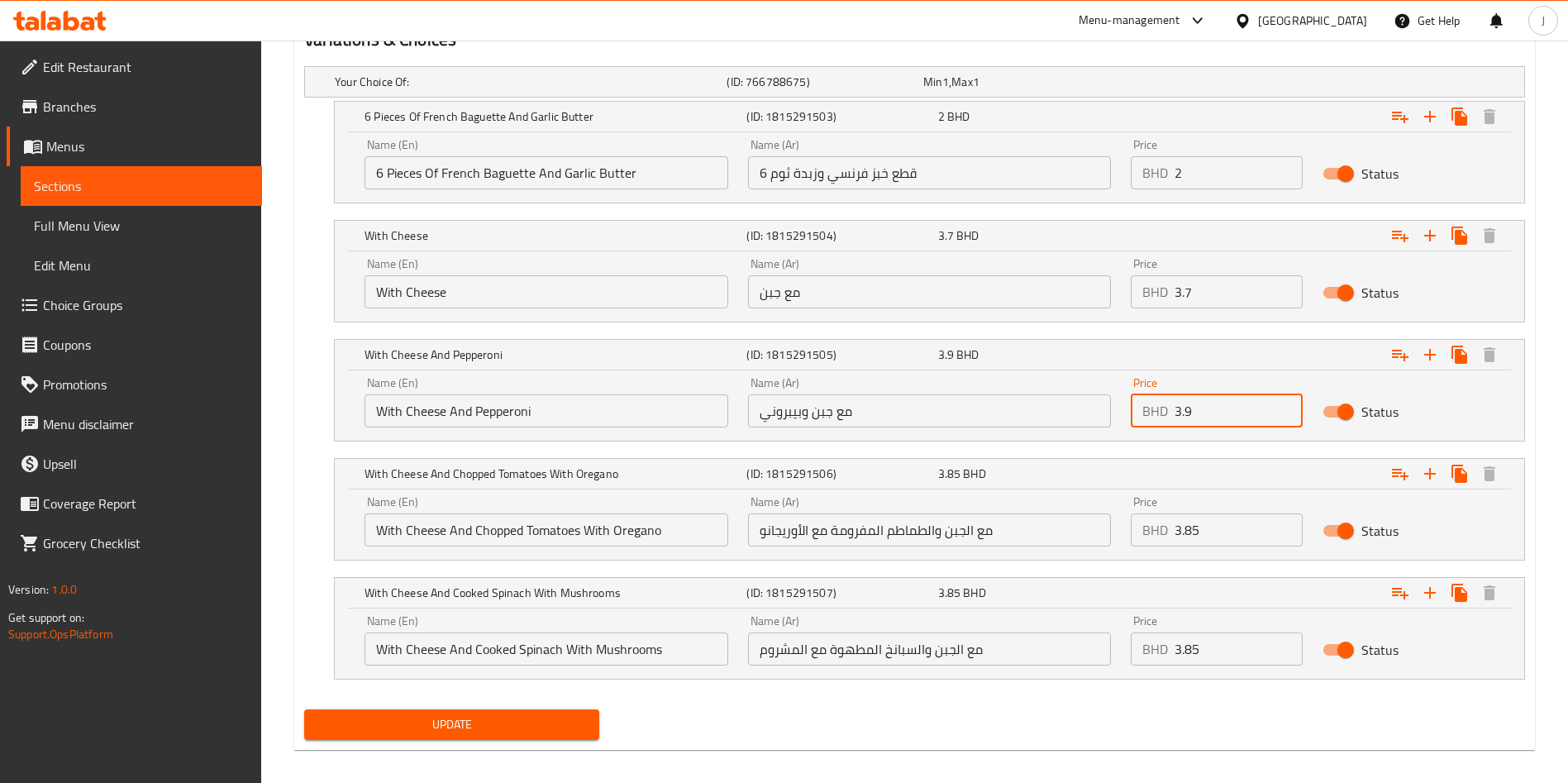
scroll to position [934, 0]
drag, startPoint x: 1238, startPoint y: 524, endPoint x: 1085, endPoint y: 523, distance: 153.0
click at [1085, 523] on div "Name (En) With Cheese And Chopped Tomatoes With Oregano Name (En) Name (Ar) مع …" at bounding box center [929, 519] width 1150 height 70
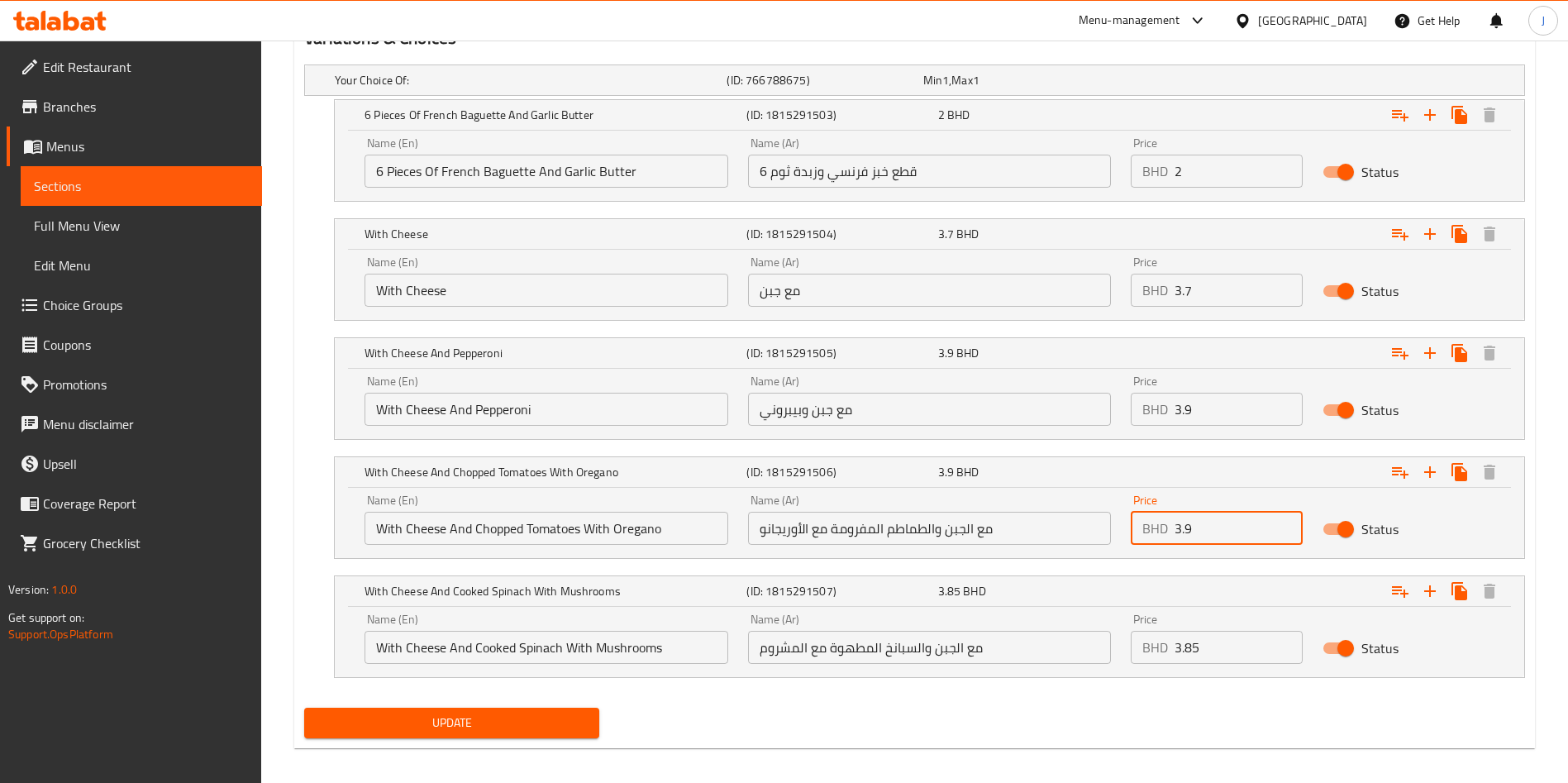
type input "3.9"
drag, startPoint x: 1140, startPoint y: 528, endPoint x: 1158, endPoint y: 547, distance: 26.2
click at [1123, 527] on div "Price BHD 3.9 Price" at bounding box center [1216, 519] width 191 height 70
click at [1157, 646] on div "BHD 3.85 Price" at bounding box center [1216, 648] width 172 height 33
paste input "9"
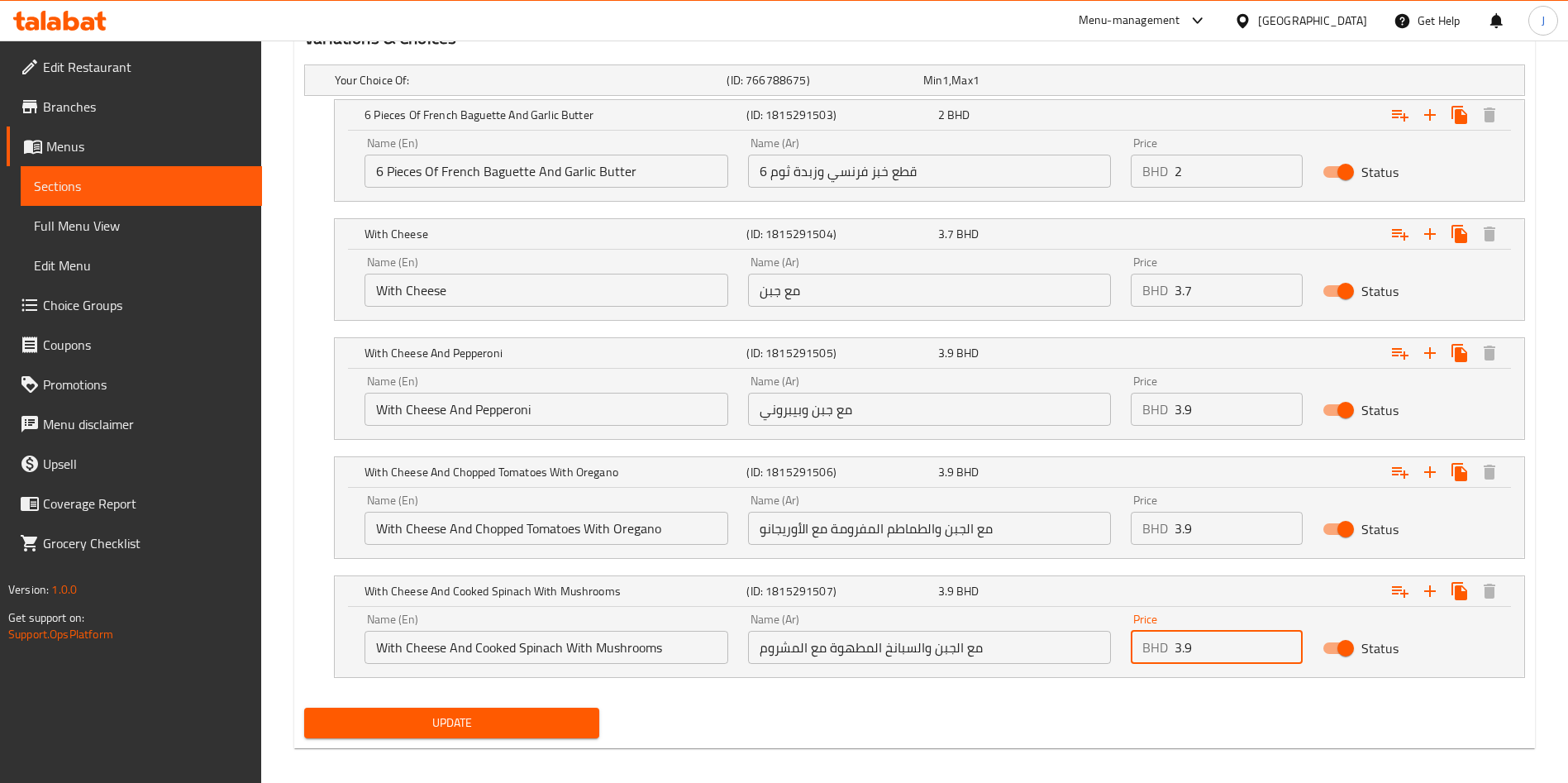
type input "3.9"
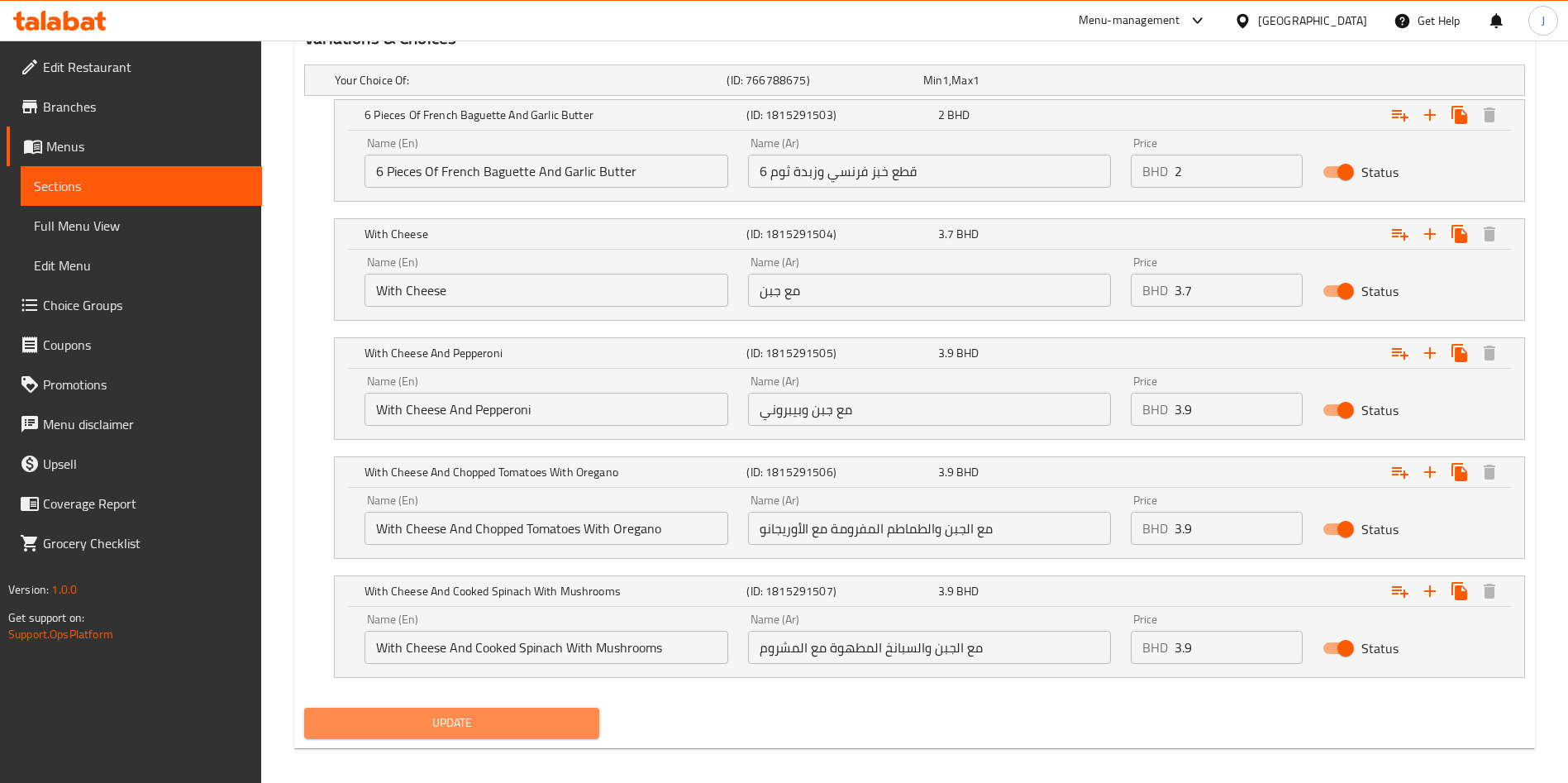
click at [448, 729] on span "Update" at bounding box center [451, 723] width 268 height 21
click at [121, 267] on span "Edit Menu" at bounding box center [142, 265] width 215 height 20
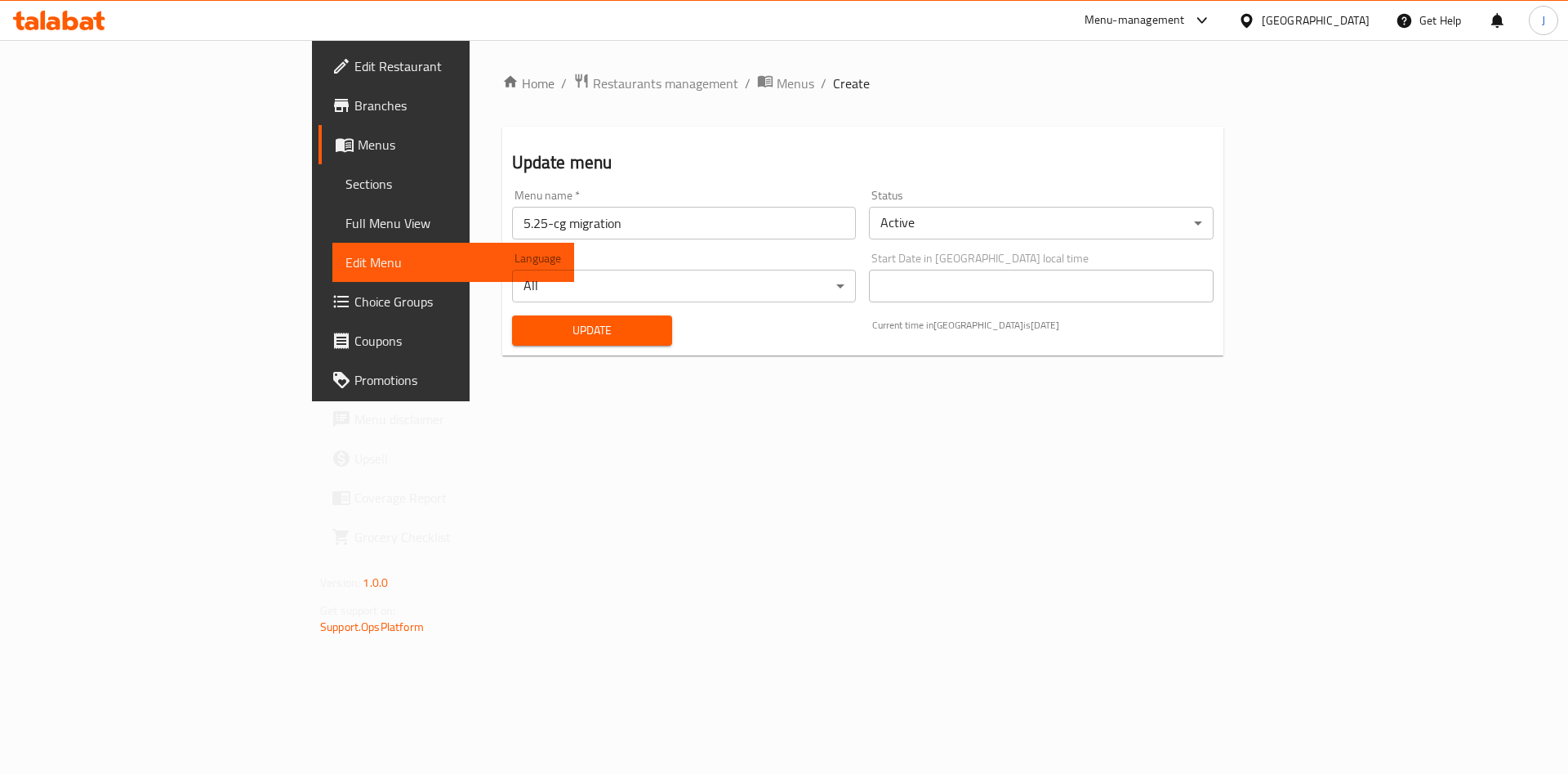
click at [525, 324] on span "Update" at bounding box center [592, 331] width 135 height 21
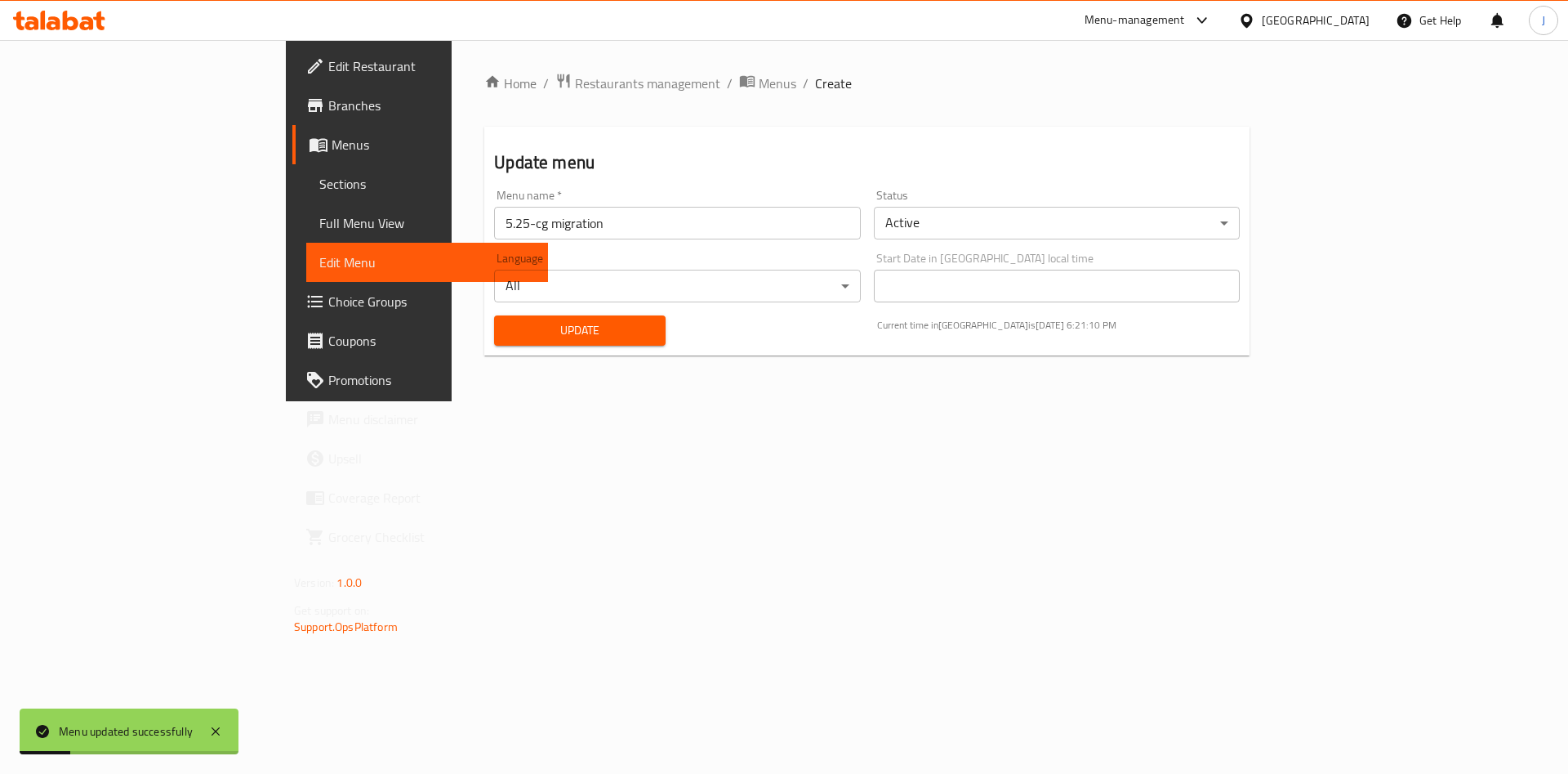
click at [319, 187] on span "Sections" at bounding box center [427, 183] width 216 height 20
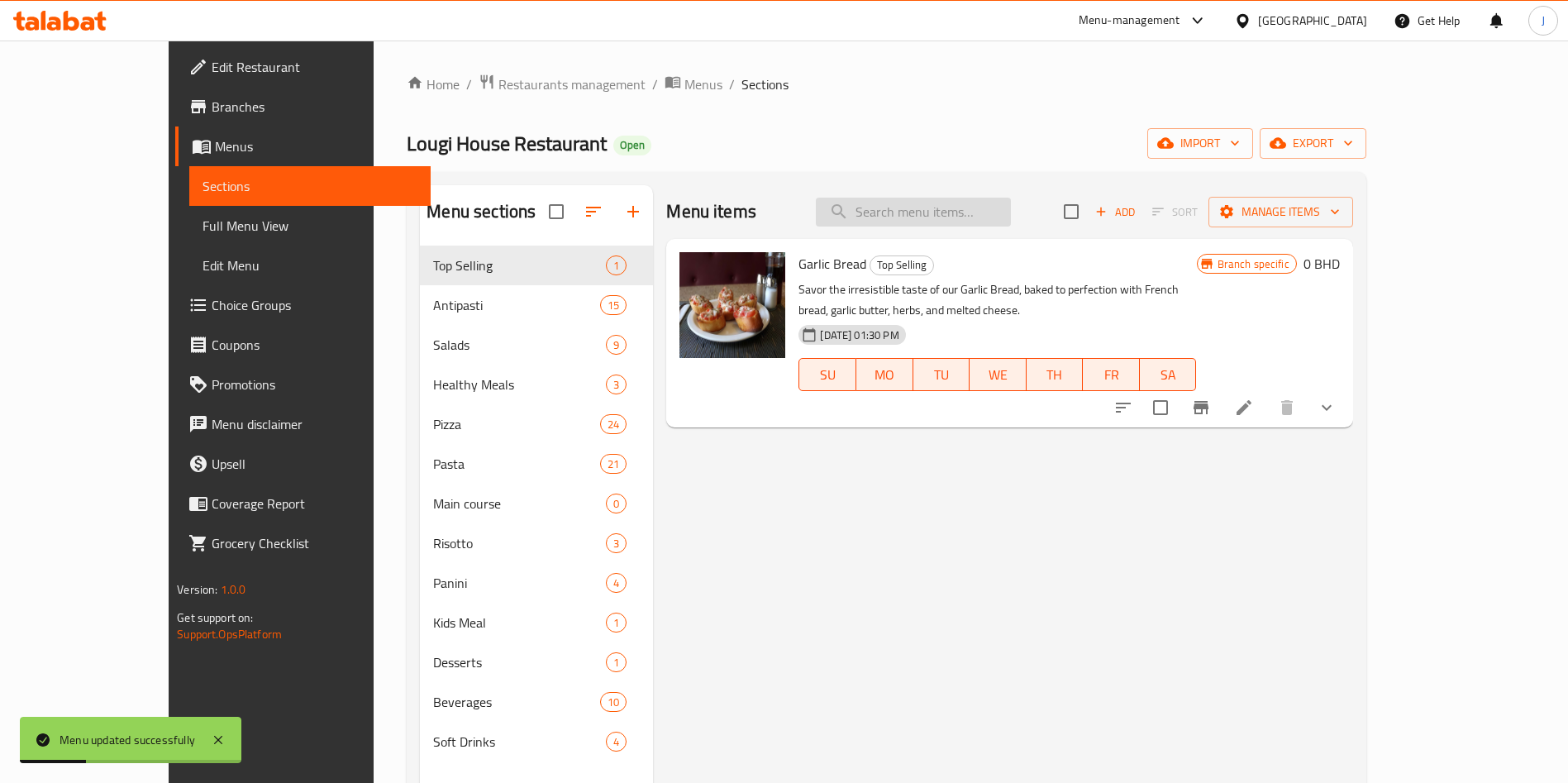
click at [1011, 202] on input "search" at bounding box center [913, 211] width 195 height 29
paste input "Gamberri Frtti"
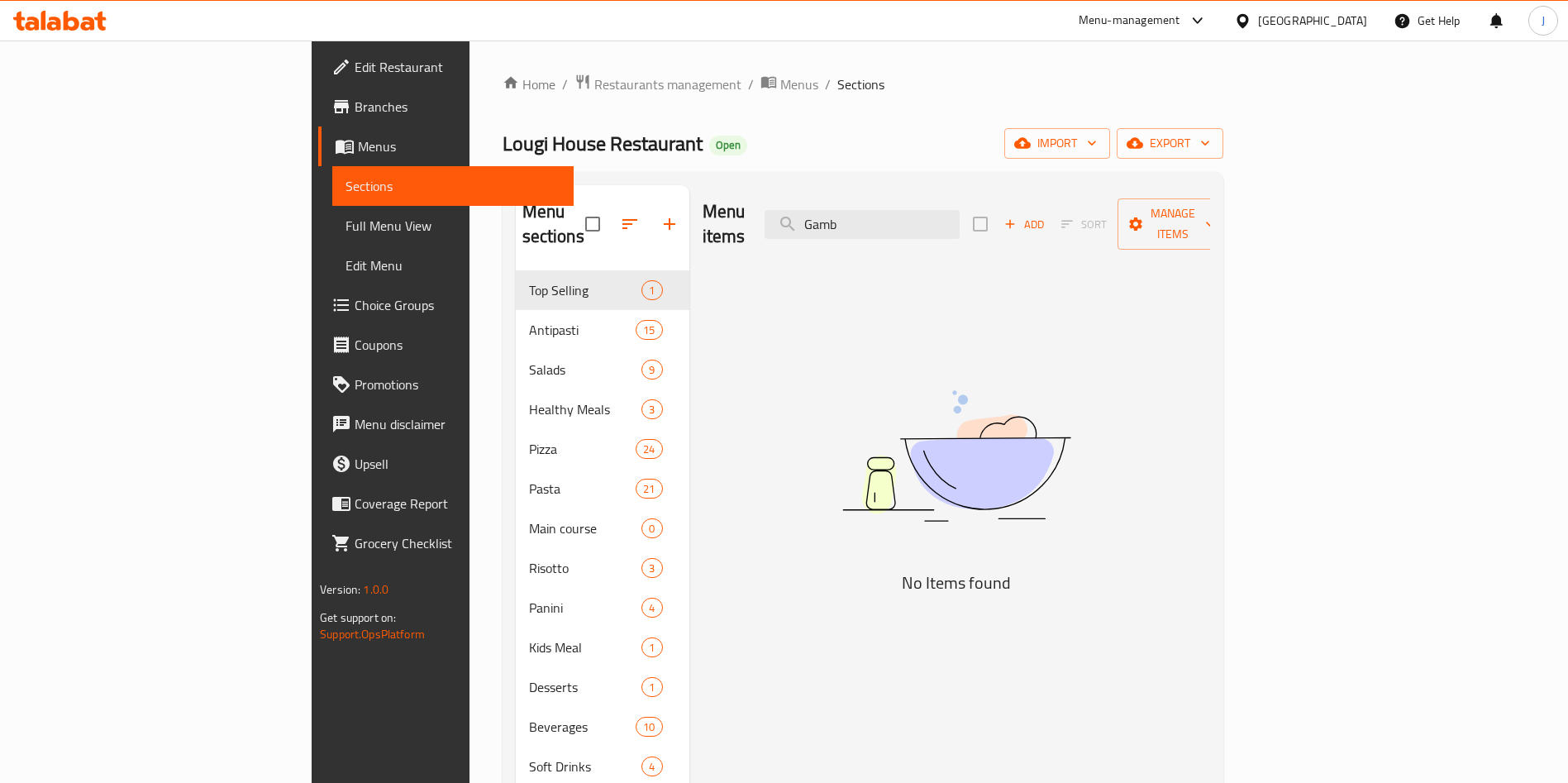
drag, startPoint x: 1000, startPoint y: 218, endPoint x: 811, endPoint y: 232, distance: 189.5
click at [797, 222] on div "Menu items Gamb Add Sort Manage items" at bounding box center [956, 225] width 508 height 79
paste input "Margherita pizza (Small)"
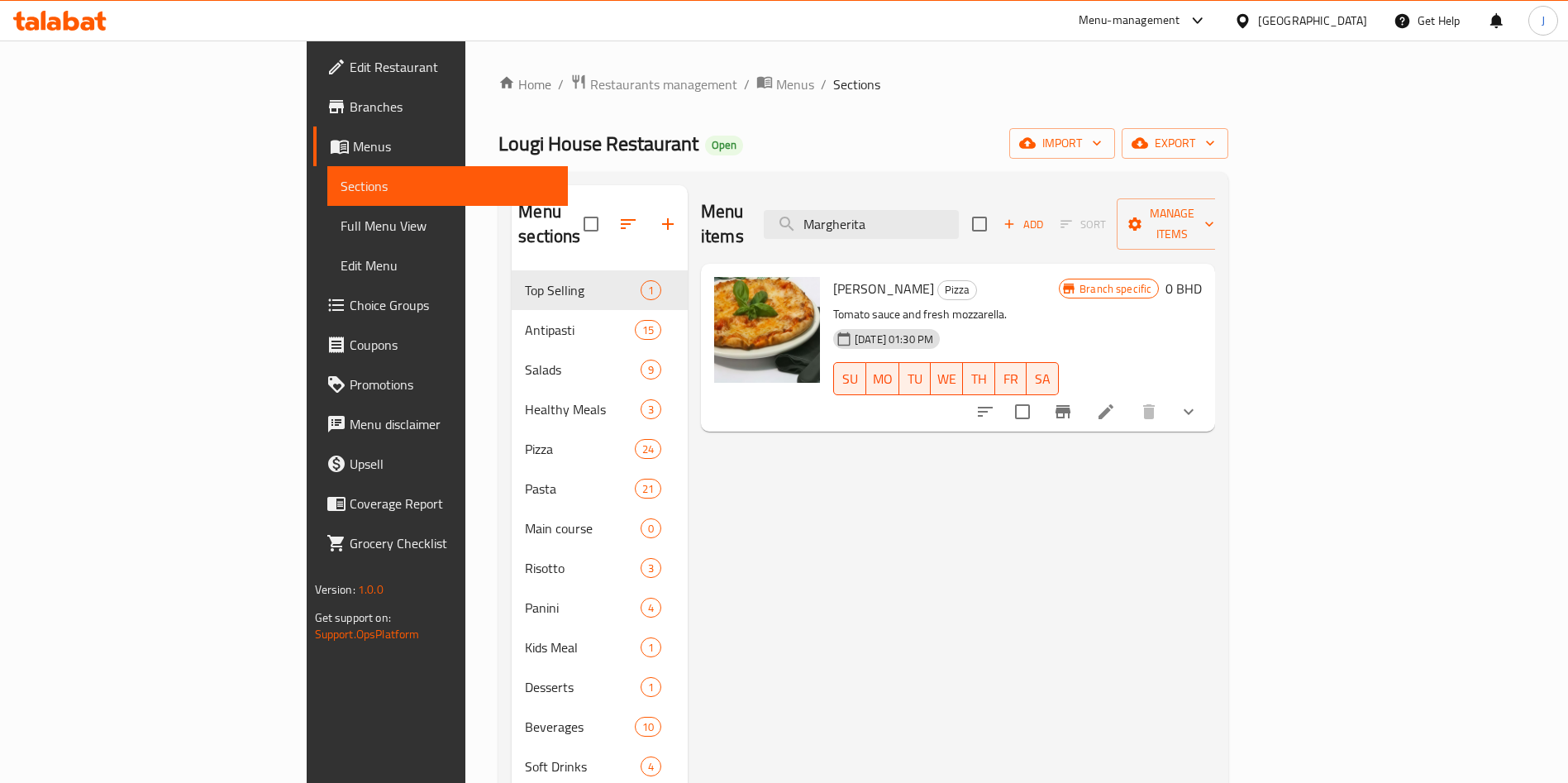
type input "Margherita"
click at [1208, 392] on button "show more" at bounding box center [1188, 411] width 39 height 39
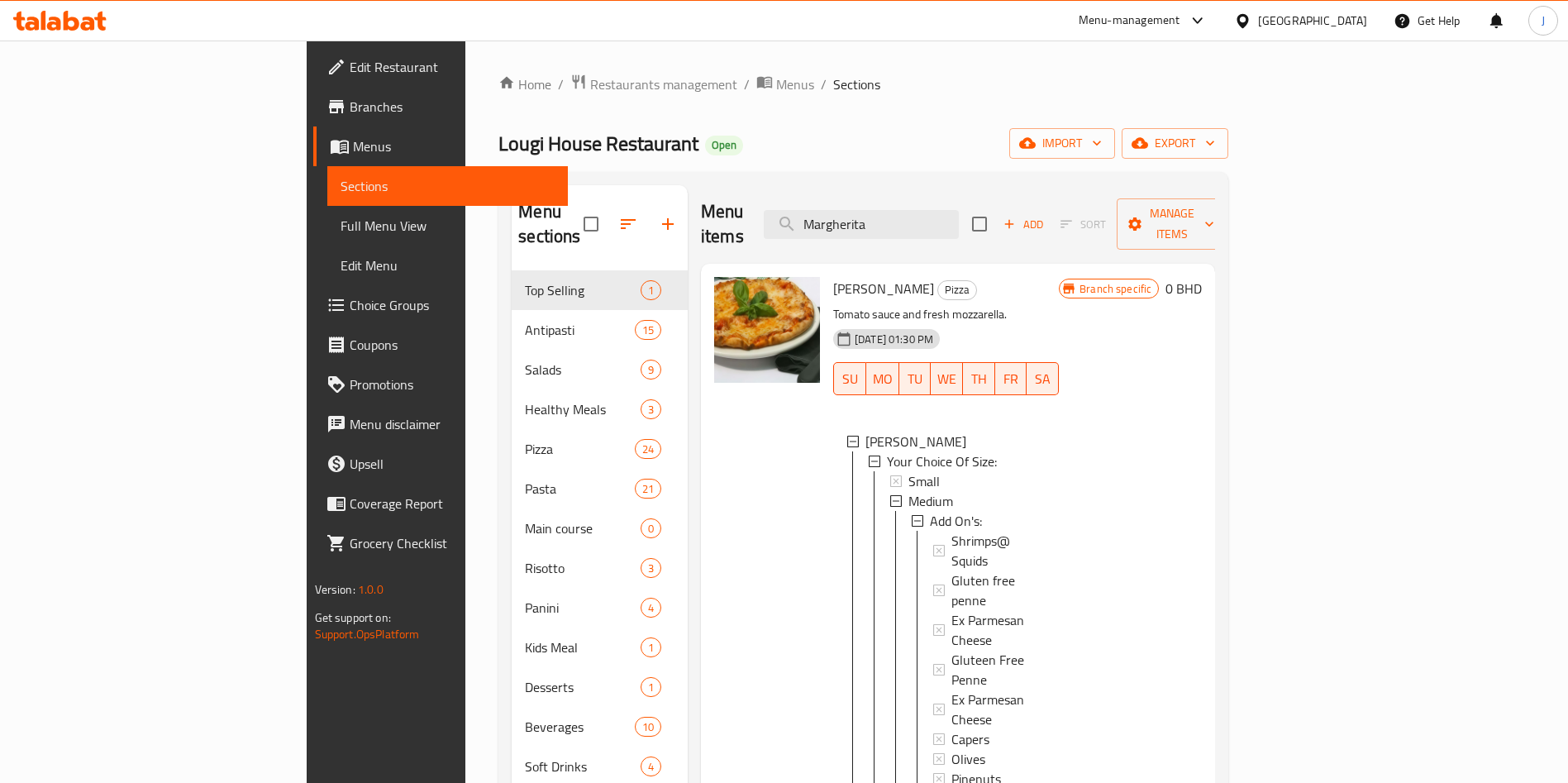
drag, startPoint x: 880, startPoint y: 207, endPoint x: 800, endPoint y: 207, distance: 80.0
click at [800, 207] on div "Menu items Margherita Add Sort Manage items" at bounding box center [957, 225] width 514 height 79
paste input "Chicken alforno pizz"
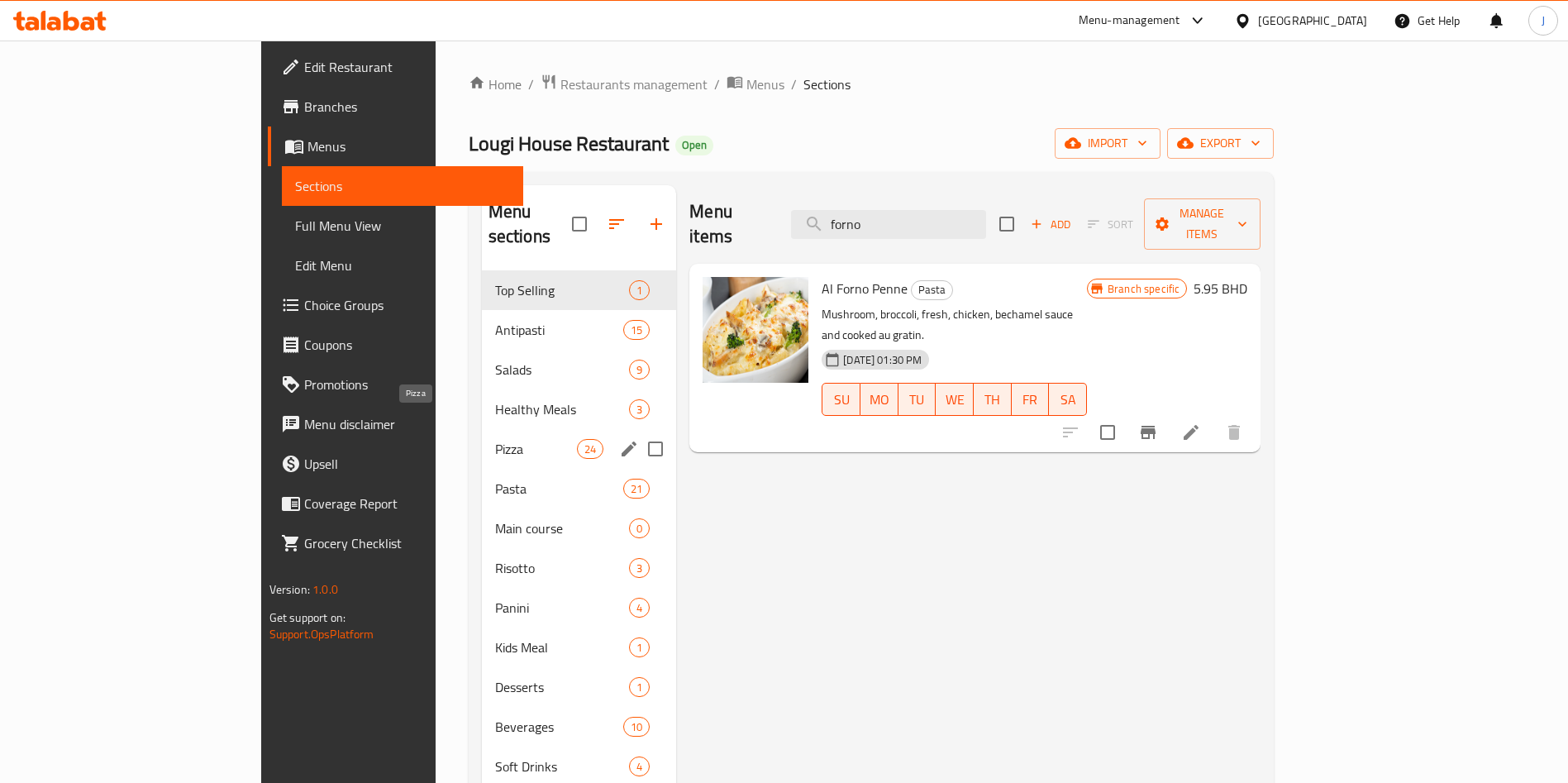
type input "forno"
click at [495, 439] on span "Pizza" at bounding box center [536, 448] width 82 height 20
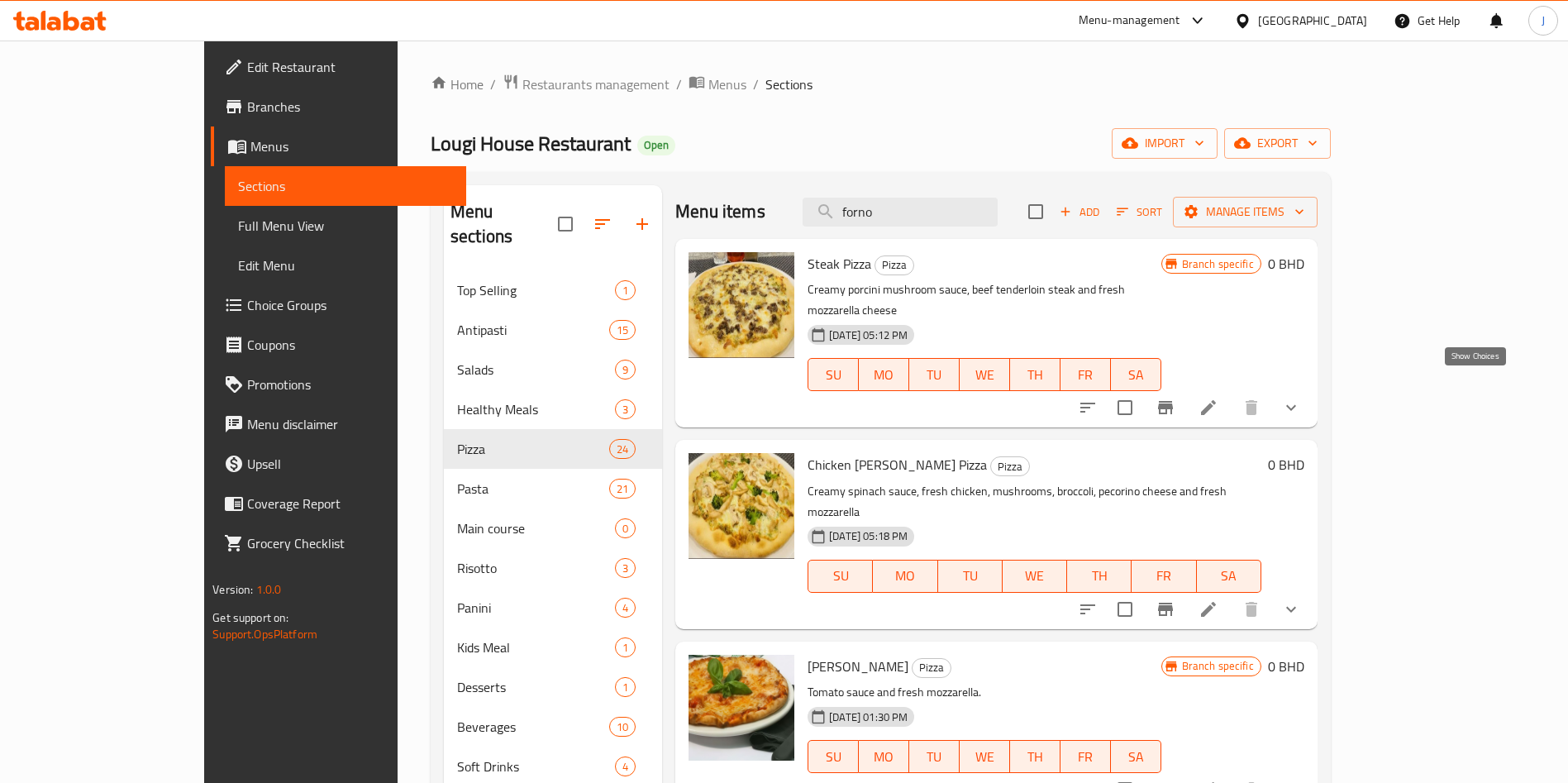
click at [1301, 398] on icon "show more" at bounding box center [1290, 407] width 20 height 20
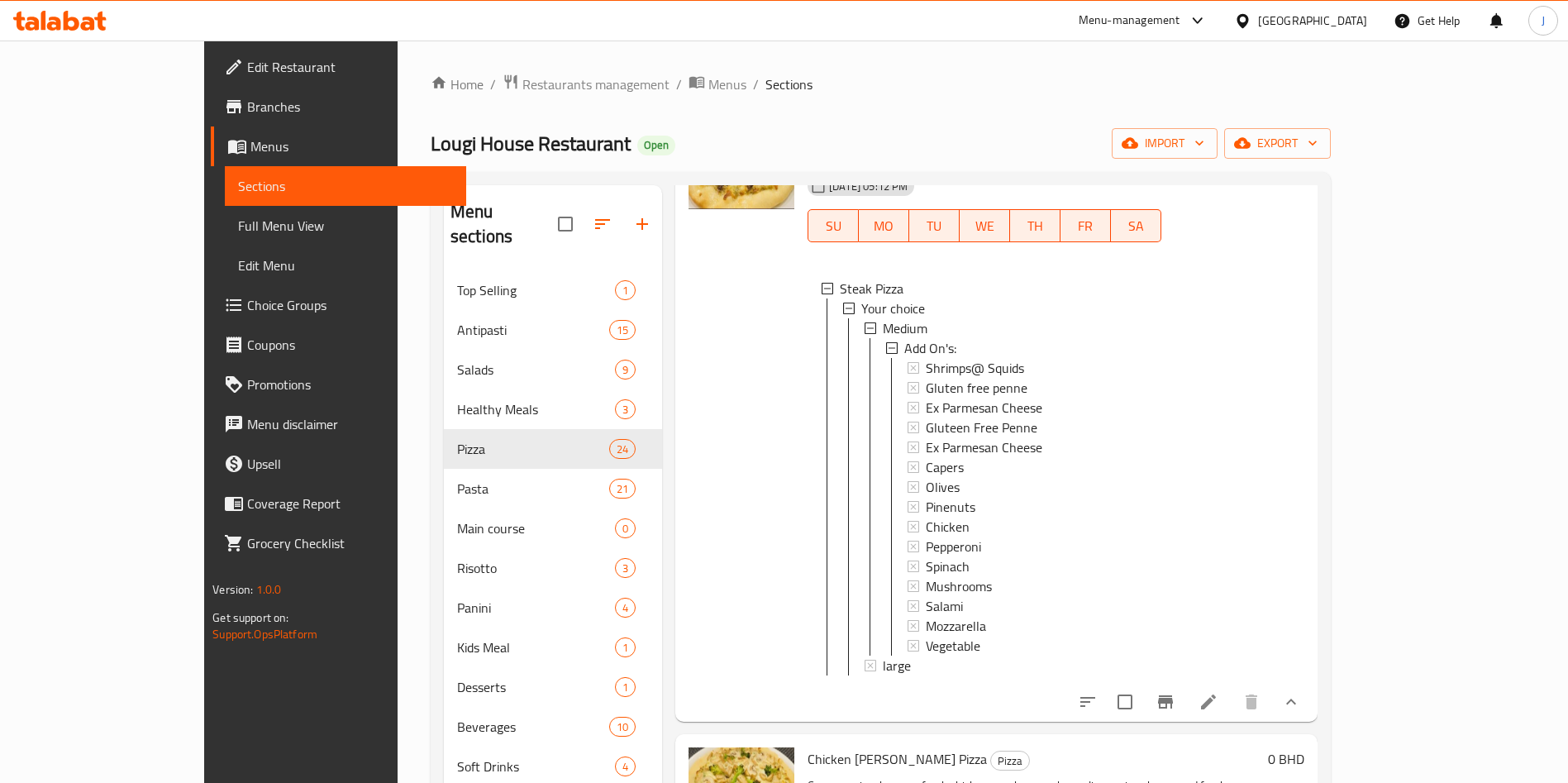
scroll to position [148, 0]
click at [1218, 699] on icon at bounding box center [1208, 703] width 20 height 20
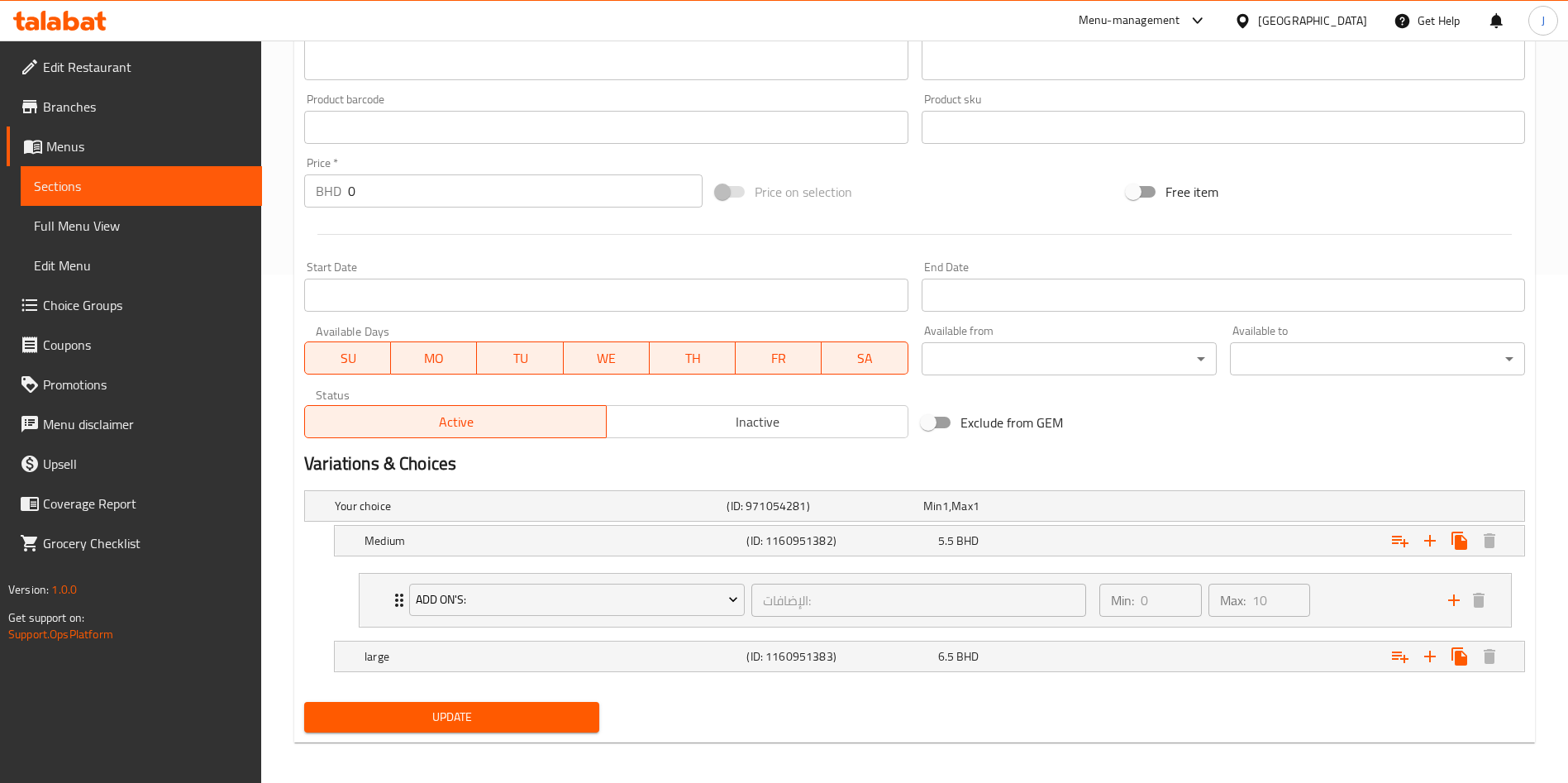
scroll to position [514, 0]
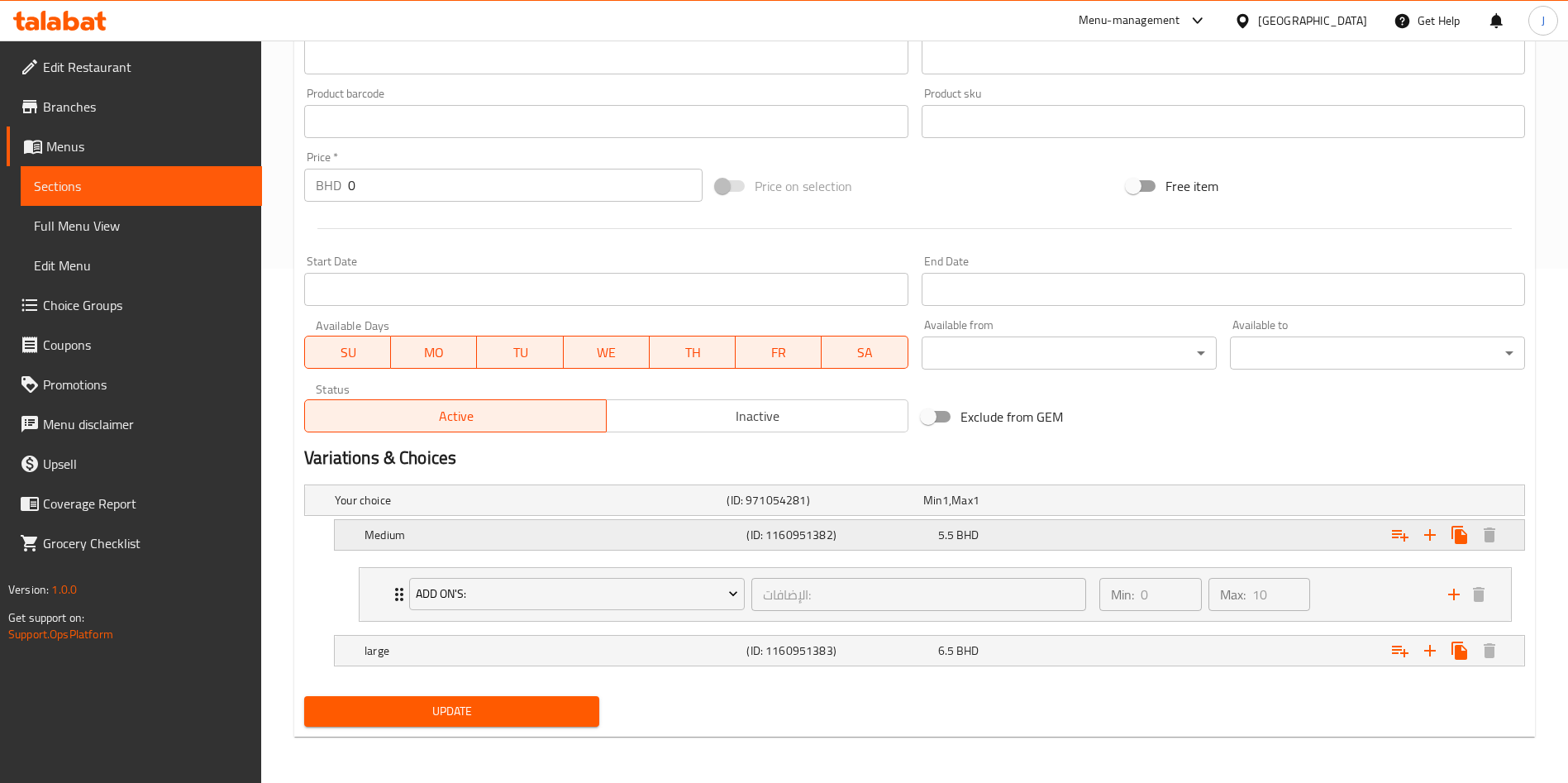
click at [828, 509] on h5 "(ID: 1160951382)" at bounding box center [821, 500] width 190 height 17
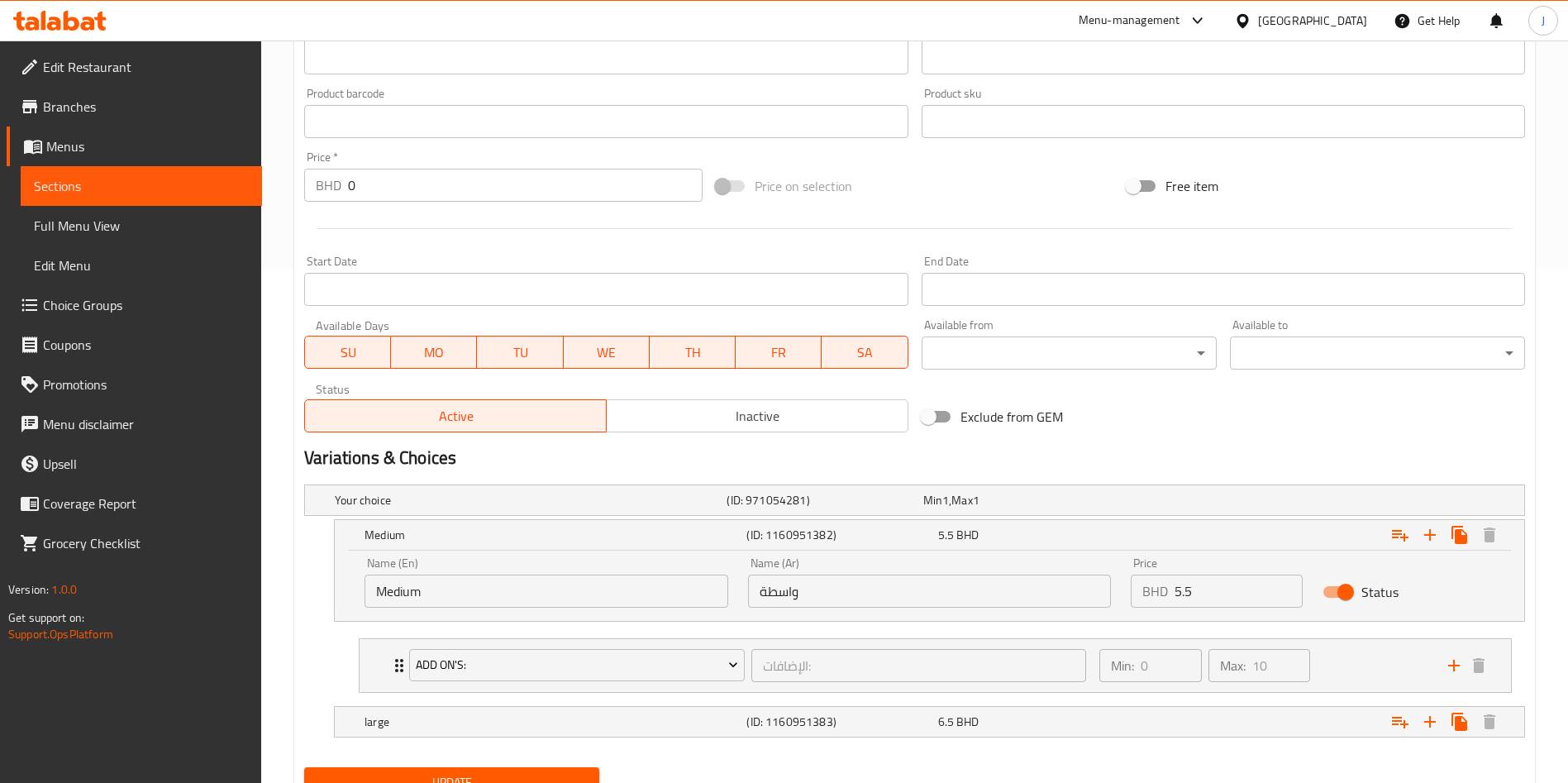
scroll to position [586, 0]
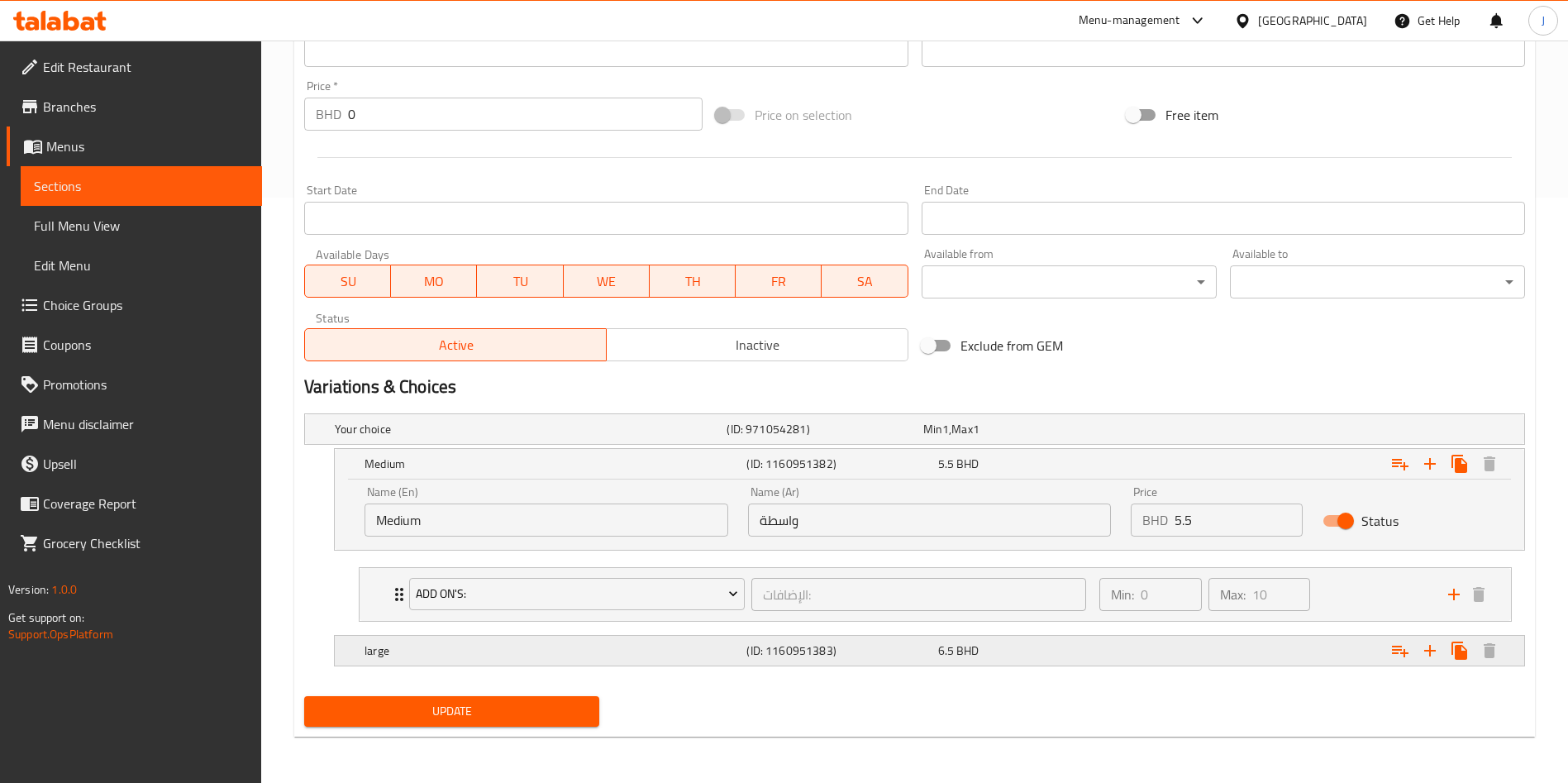
click at [493, 437] on h5 "large" at bounding box center [527, 429] width 385 height 17
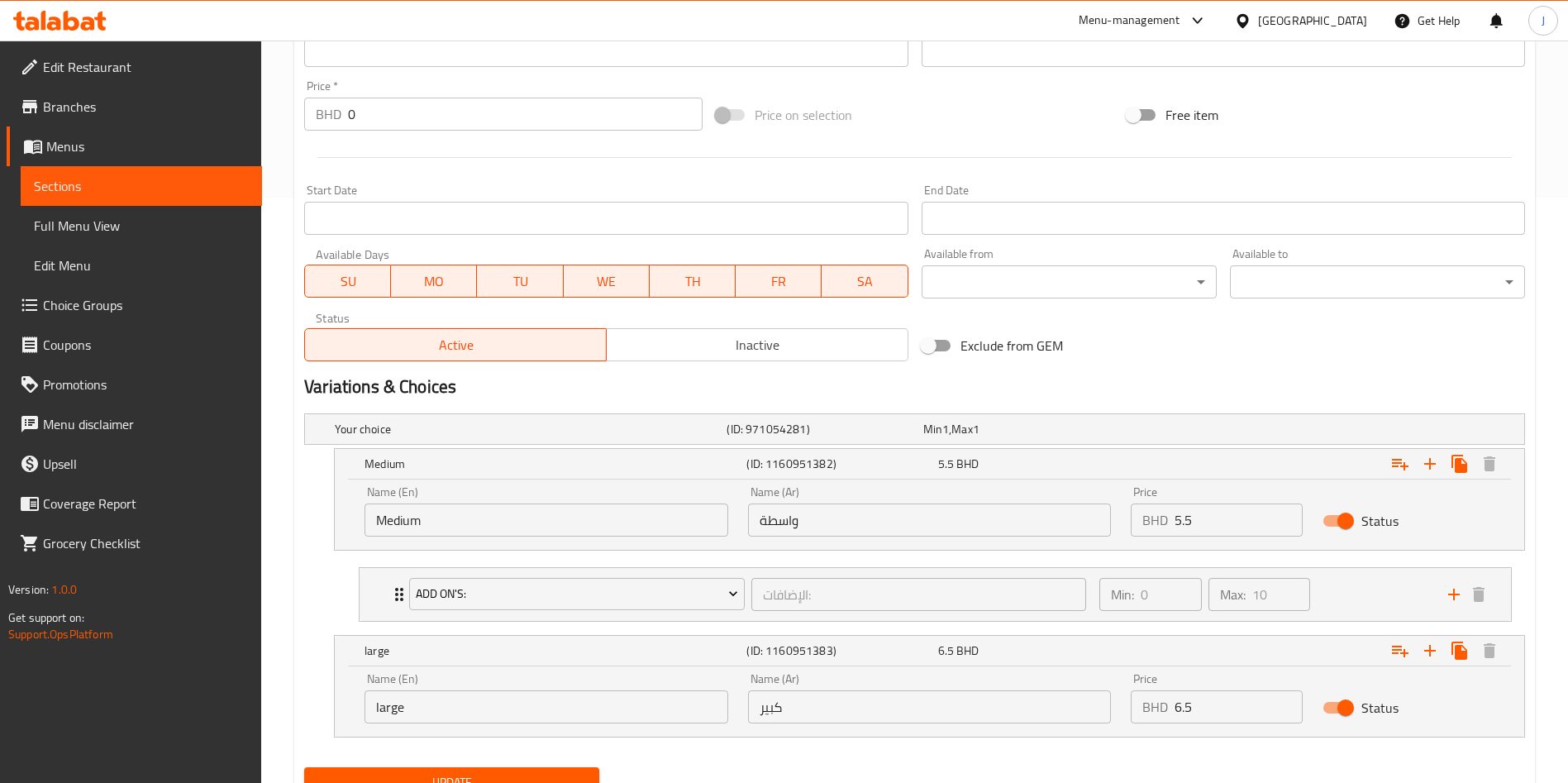
click at [105, 315] on span "Choice Groups" at bounding box center [146, 305] width 206 height 20
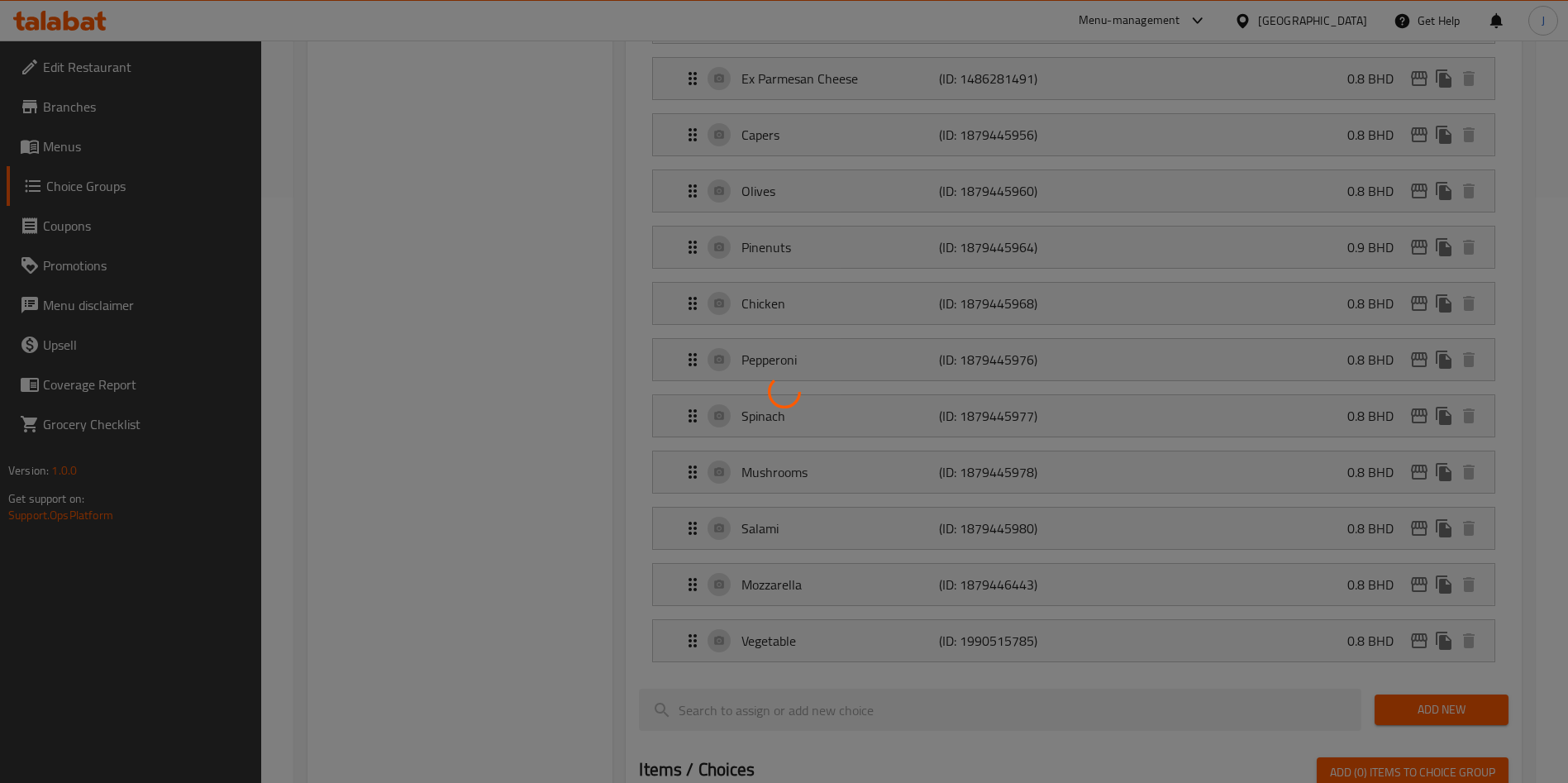
scroll to position [234, 0]
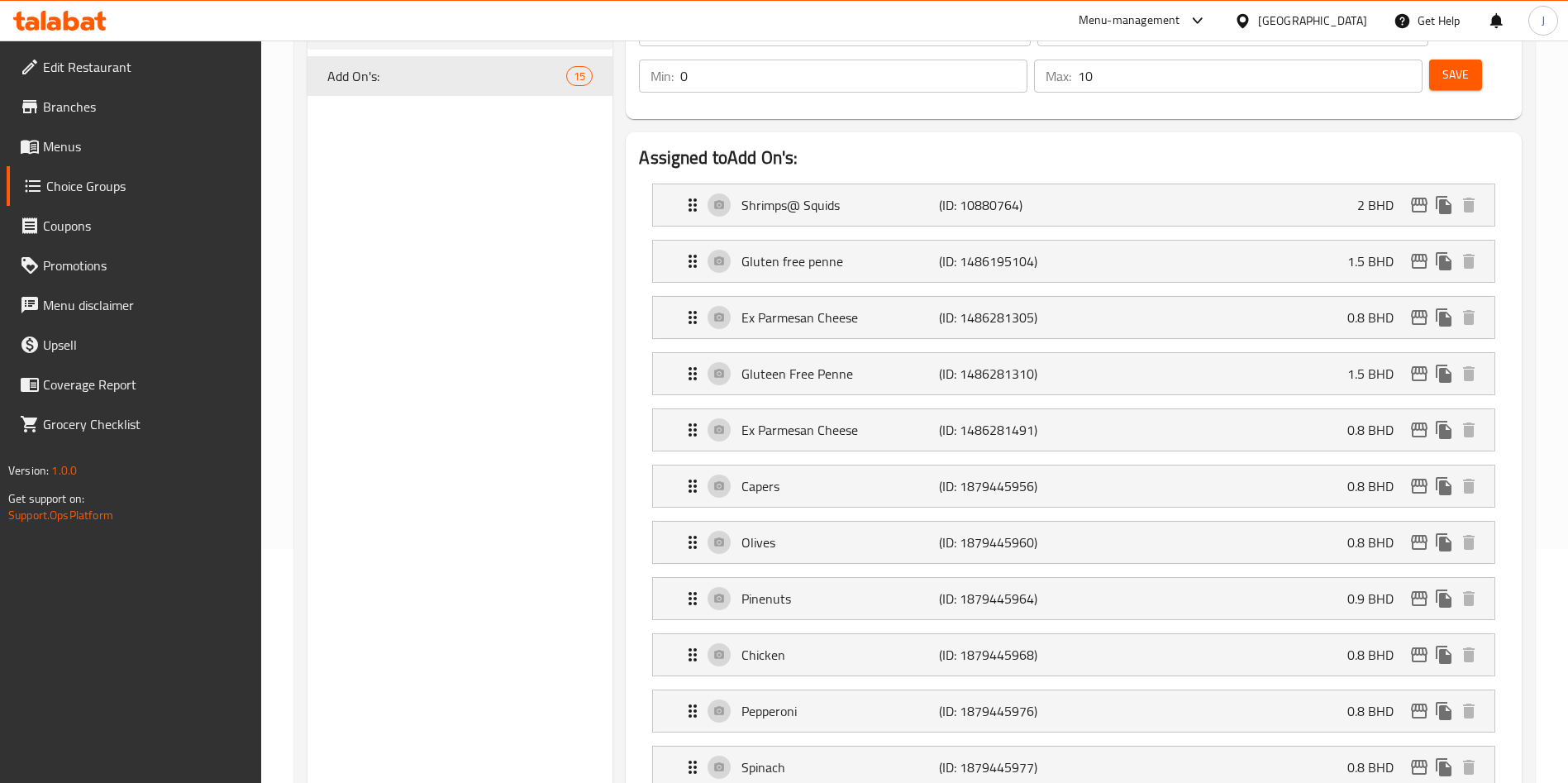
click at [125, 111] on span "Branches" at bounding box center [146, 107] width 206 height 20
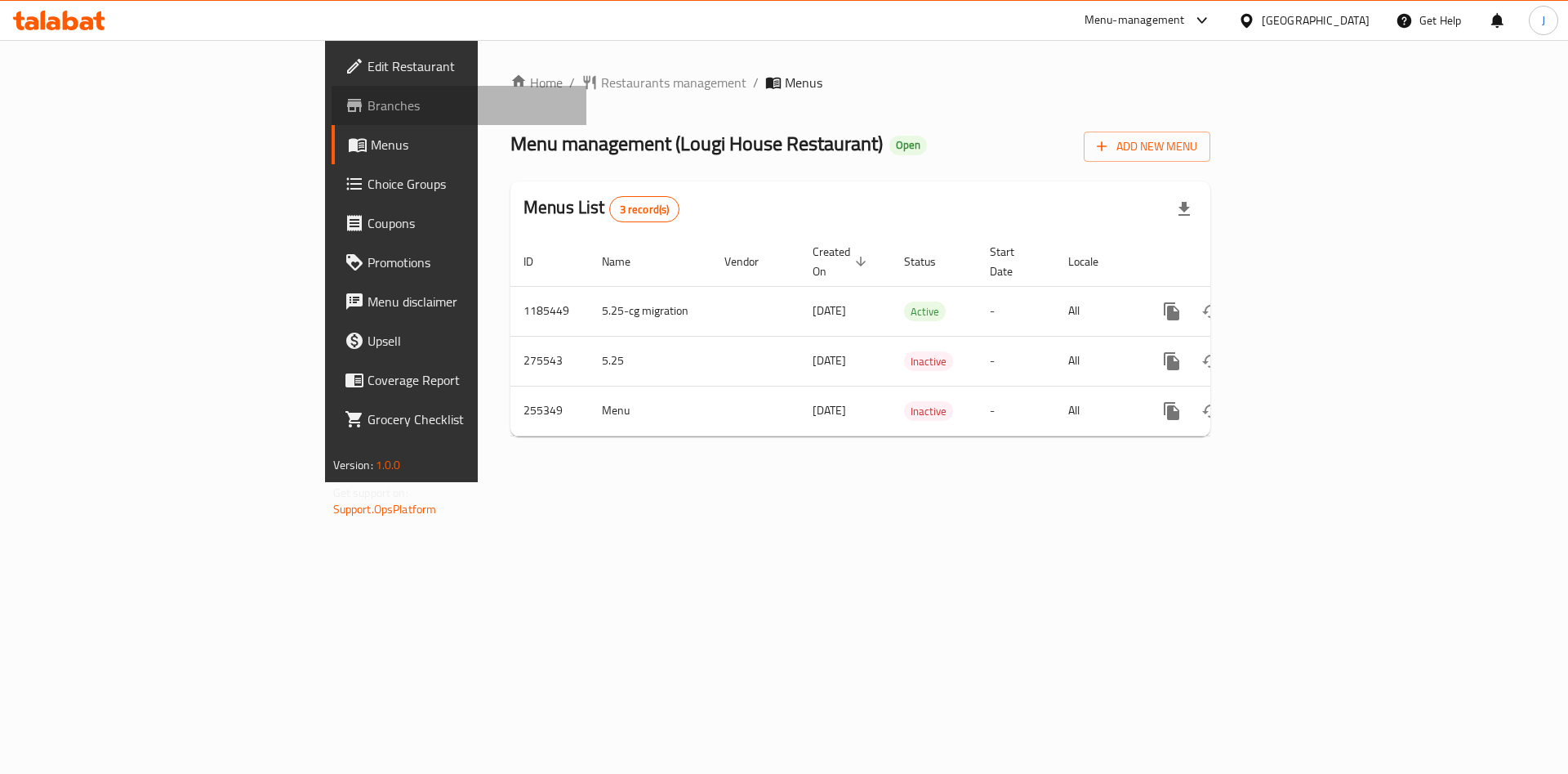
click at [368, 106] on span "Branches" at bounding box center [471, 105] width 206 height 20
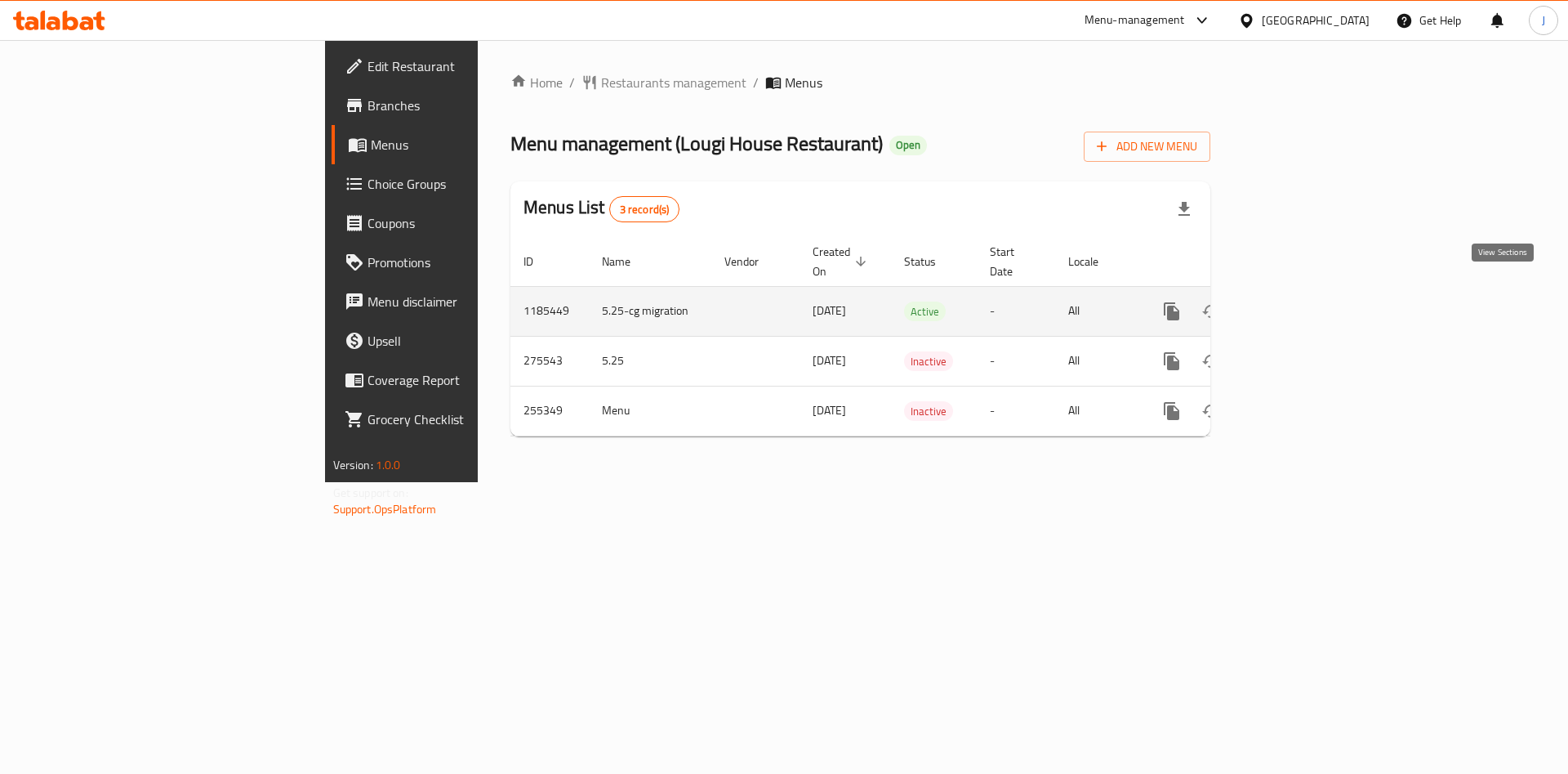
click at [1299, 301] on icon "enhanced table" at bounding box center [1289, 311] width 20 height 20
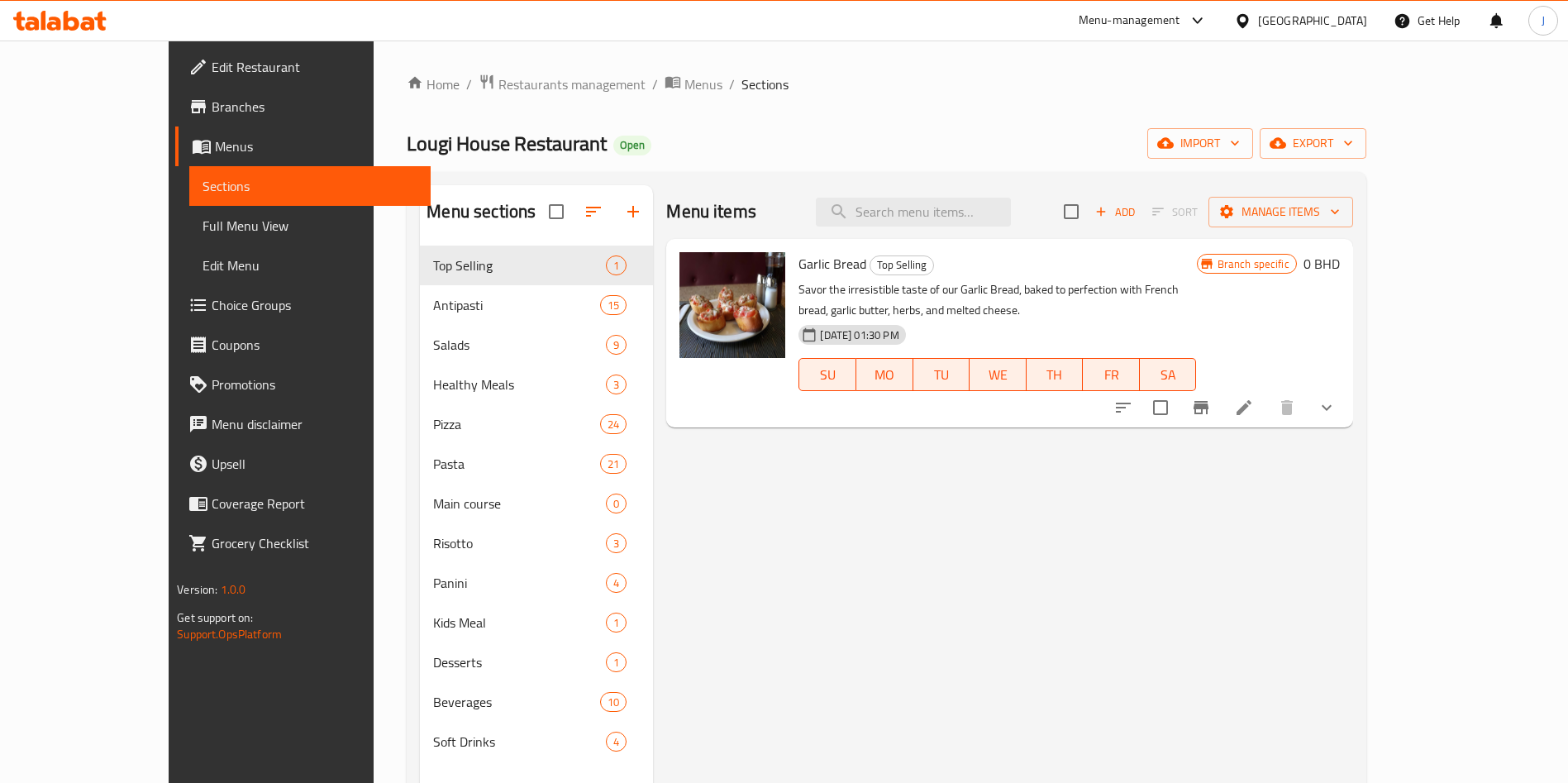
click at [211, 305] on span "Choice Groups" at bounding box center [314, 305] width 206 height 20
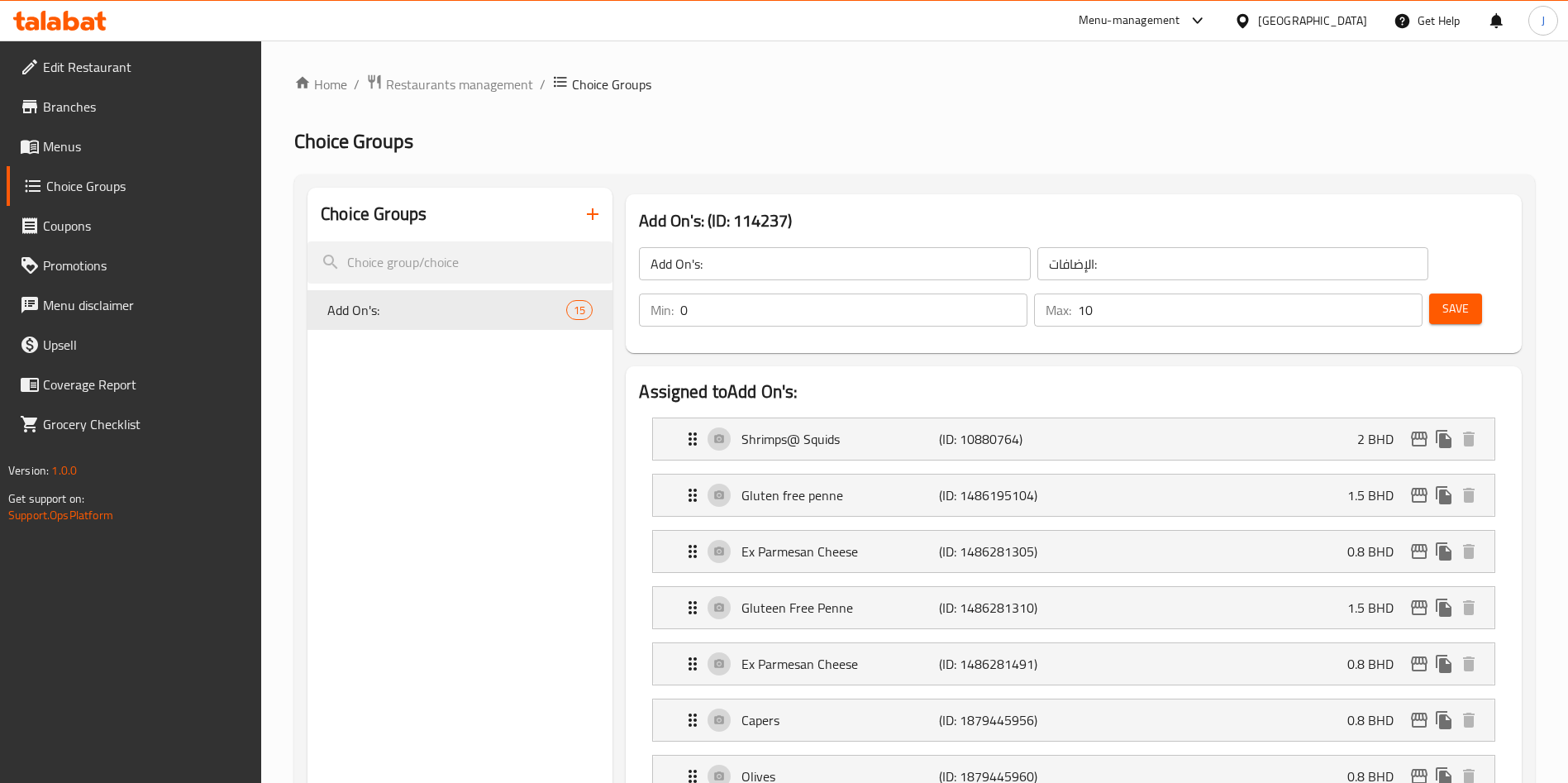
click at [104, 143] on span "Menus" at bounding box center [146, 146] width 206 height 20
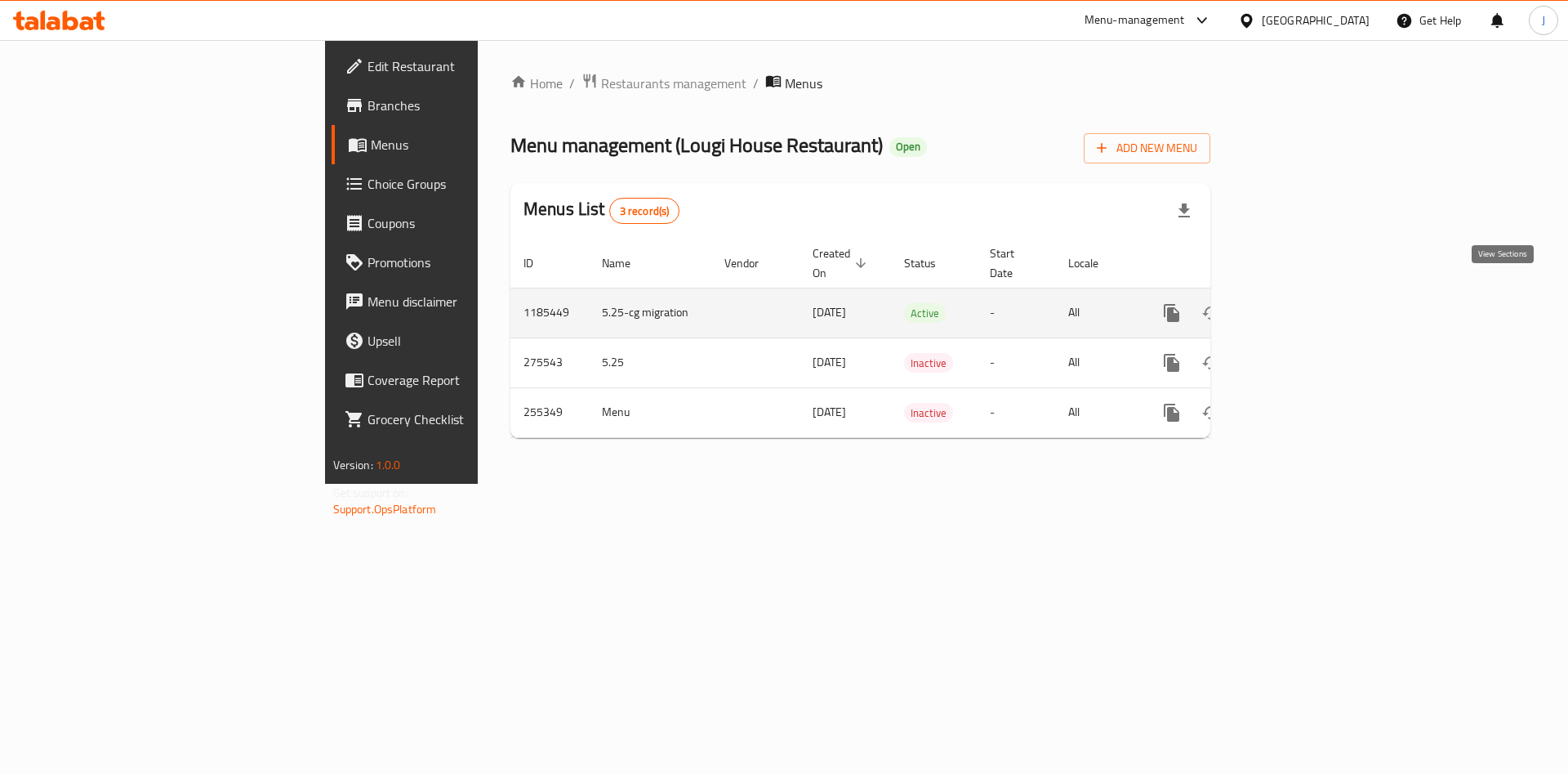
click at [1299, 303] on icon "enhanced table" at bounding box center [1289, 313] width 20 height 20
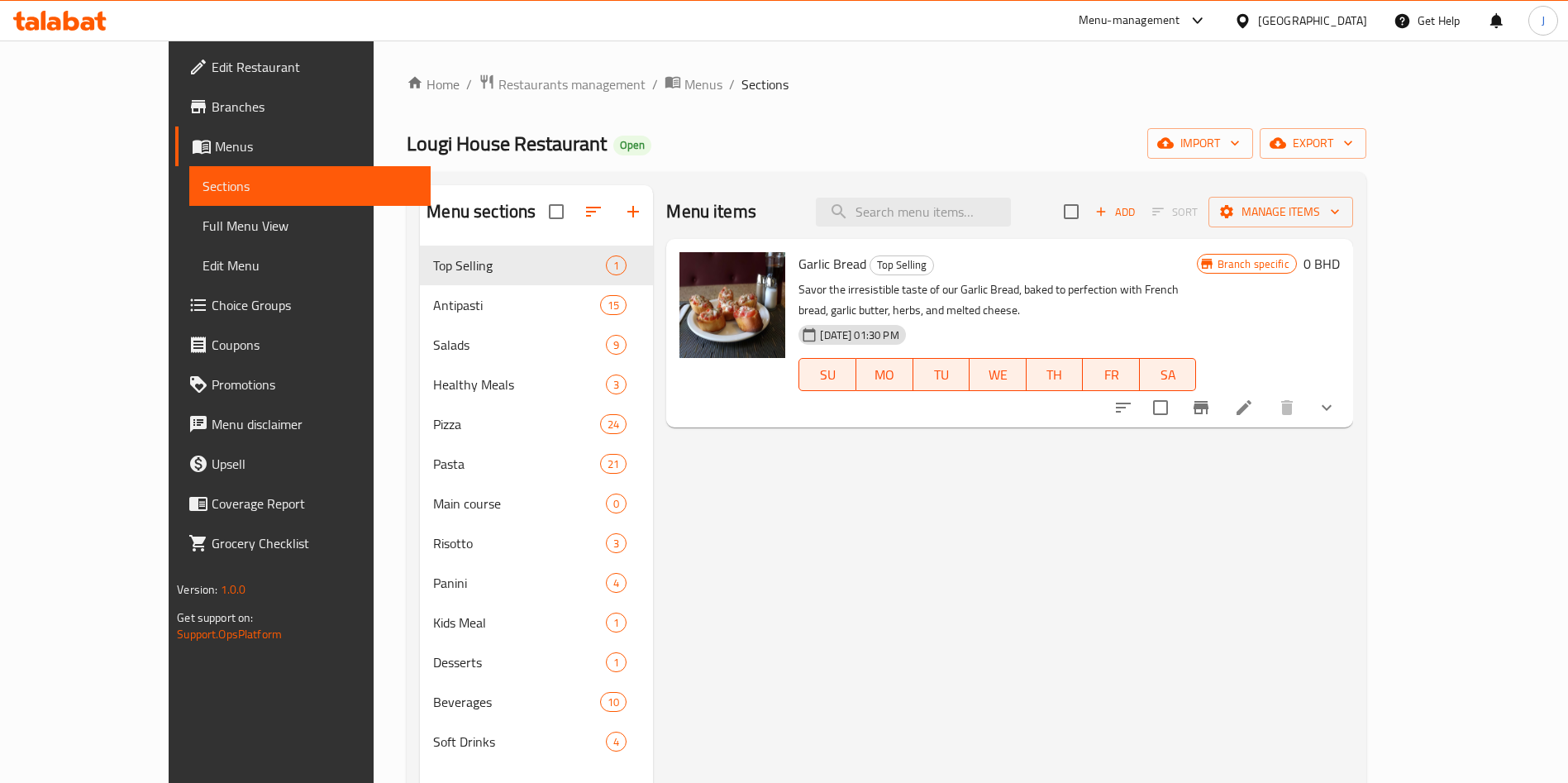
click at [211, 305] on span "Choice Groups" at bounding box center [314, 305] width 206 height 20
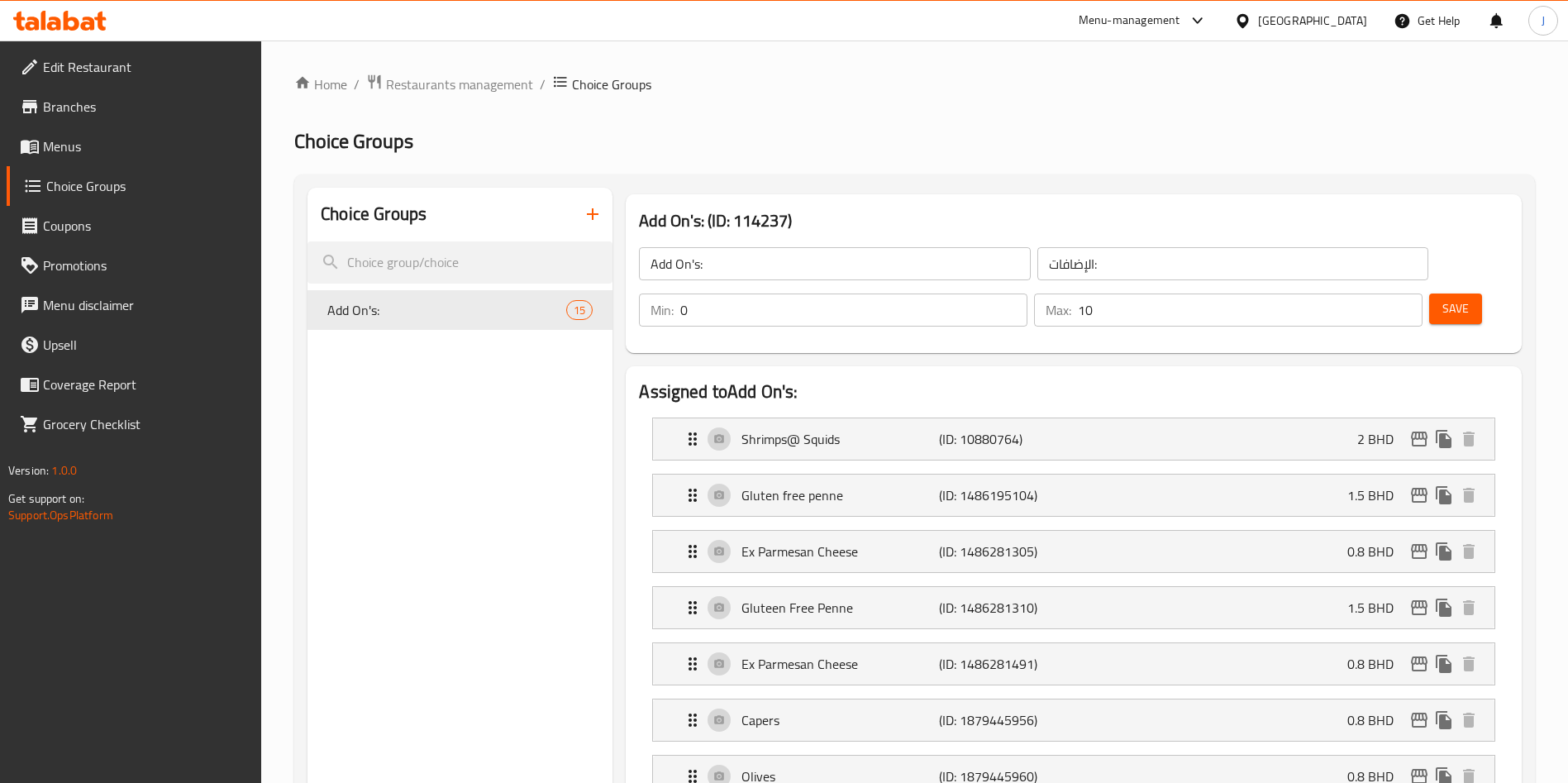
click at [111, 154] on span "Menus" at bounding box center [146, 146] width 206 height 20
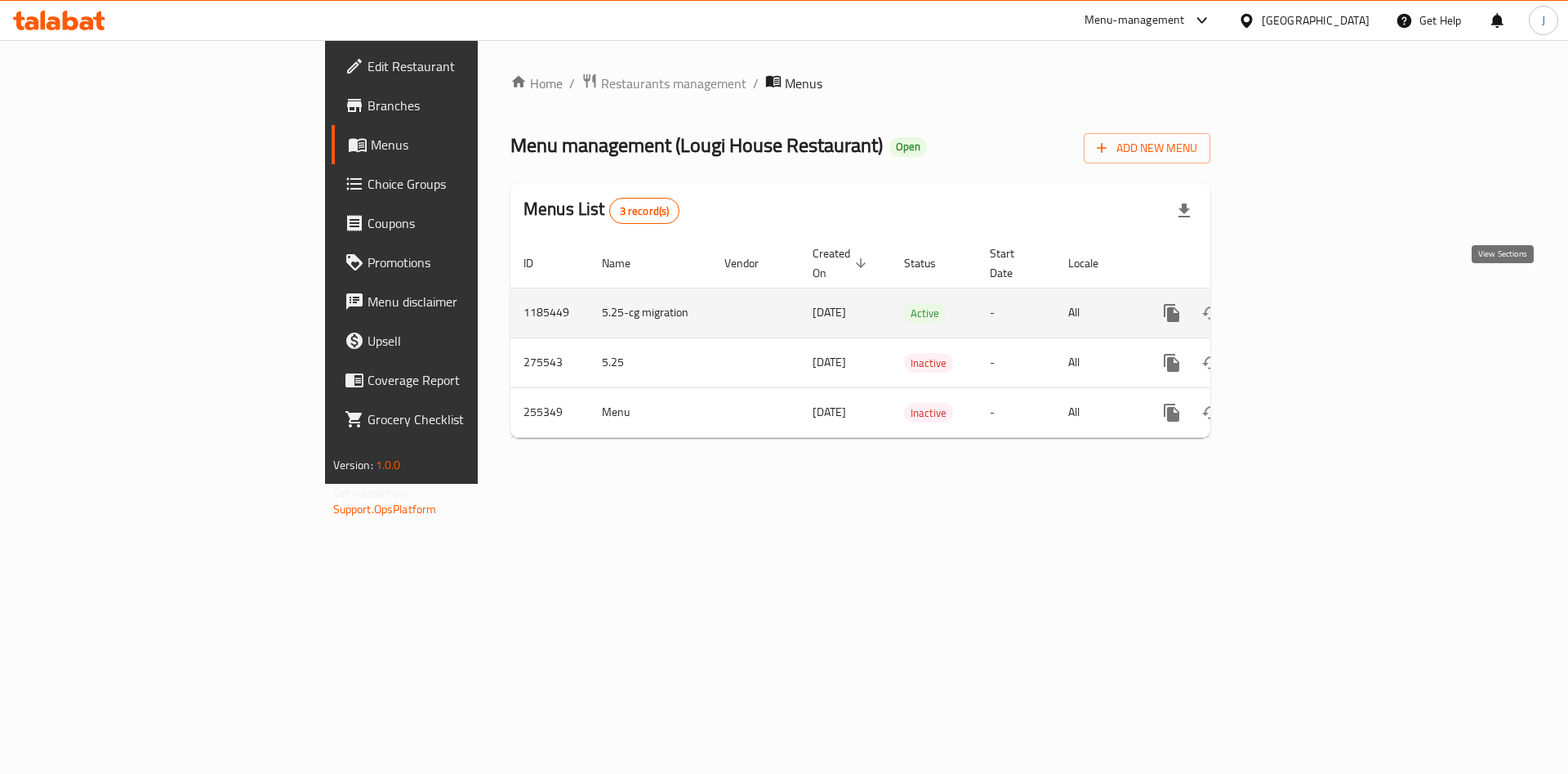
click at [1309, 294] on link "enhanced table" at bounding box center [1289, 313] width 39 height 39
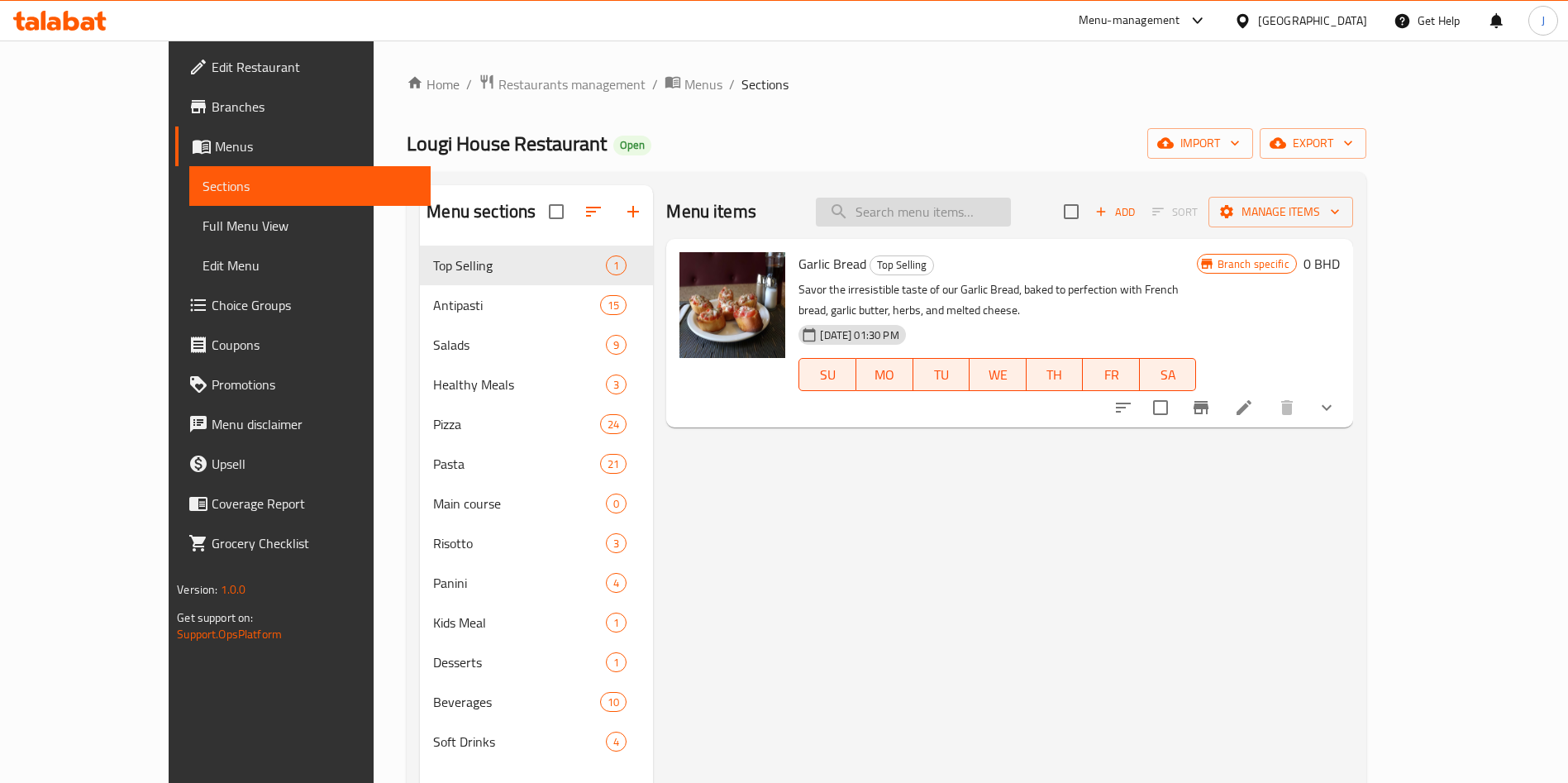
click at [1011, 205] on input "search" at bounding box center [913, 211] width 195 height 29
type input "FORNO"
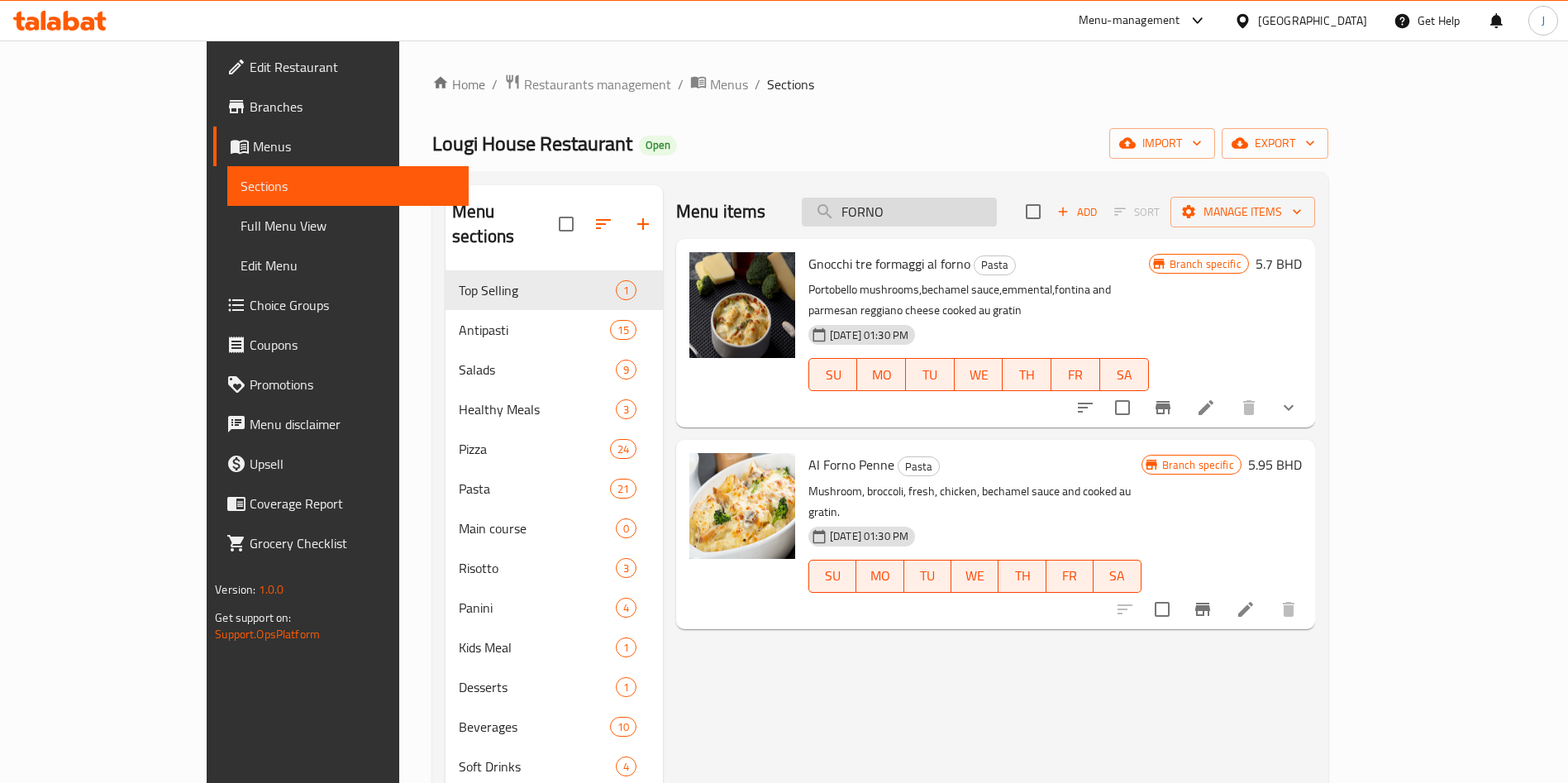
drag, startPoint x: 1003, startPoint y: 216, endPoint x: 884, endPoint y: 213, distance: 119.0
click at [884, 213] on input "FORNO" at bounding box center [899, 211] width 195 height 29
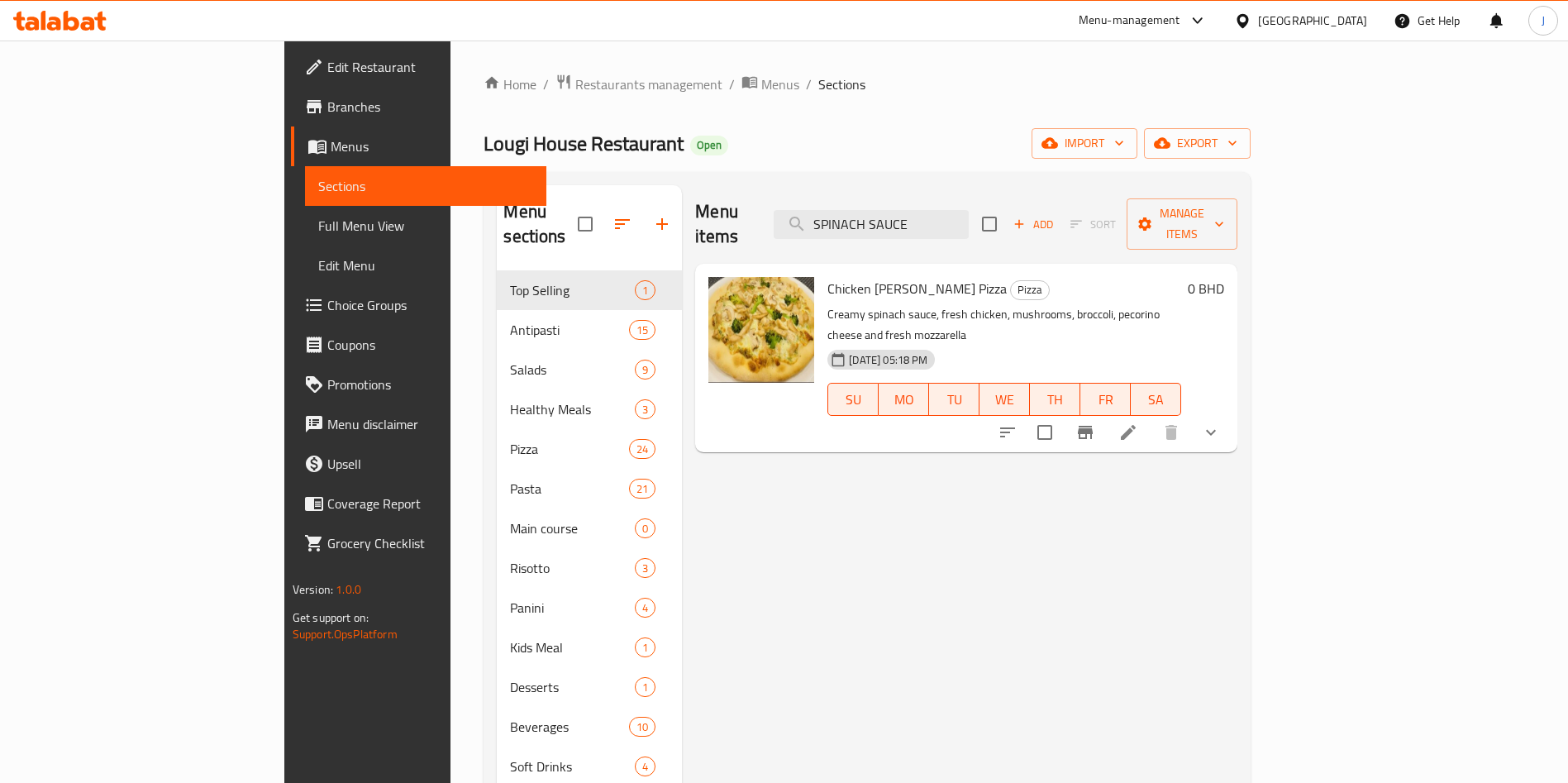
type input "SPINACH SAUCE"
click at [1138, 422] on icon at bounding box center [1128, 432] width 20 height 20
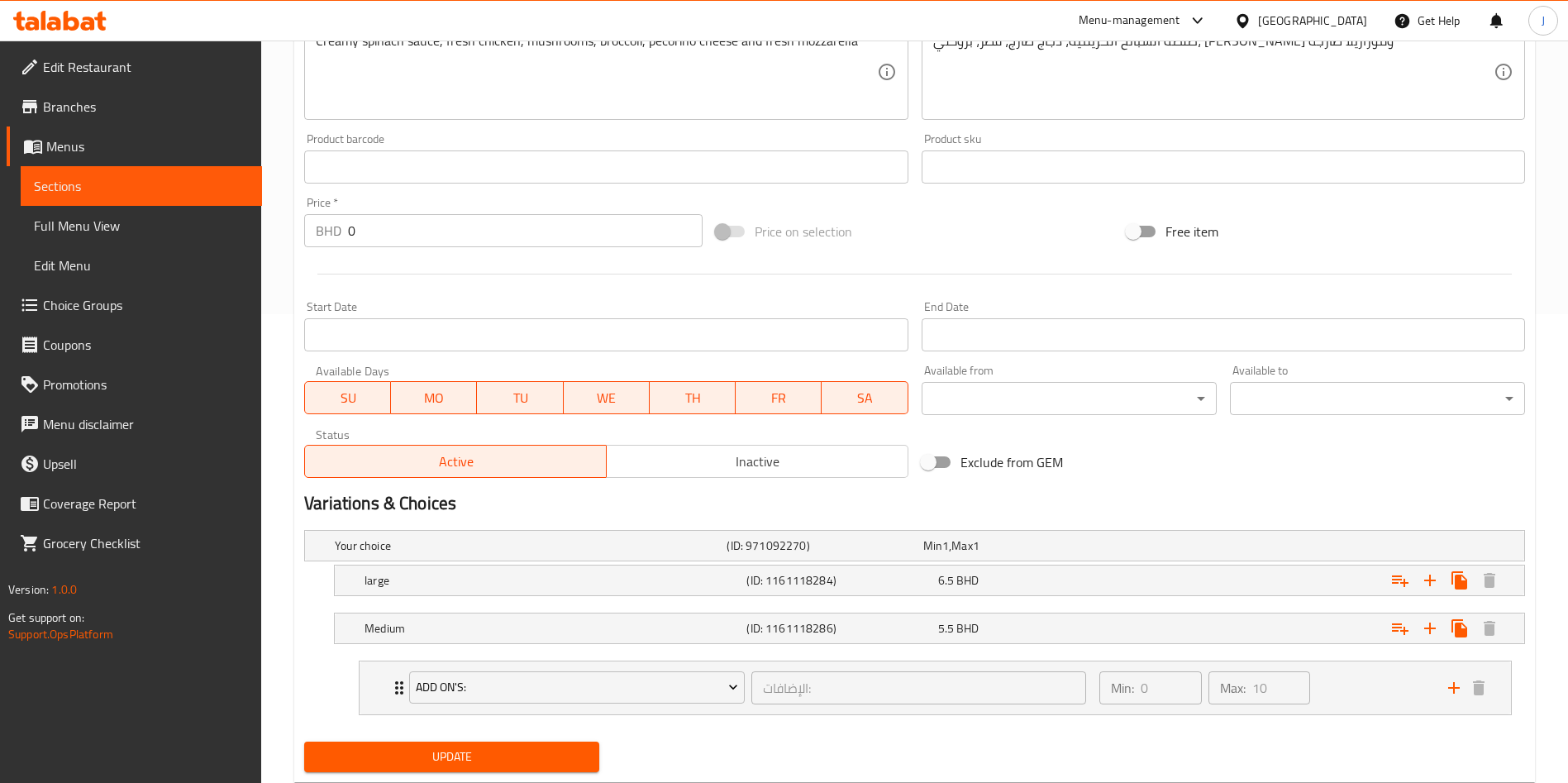
scroll to position [514, 0]
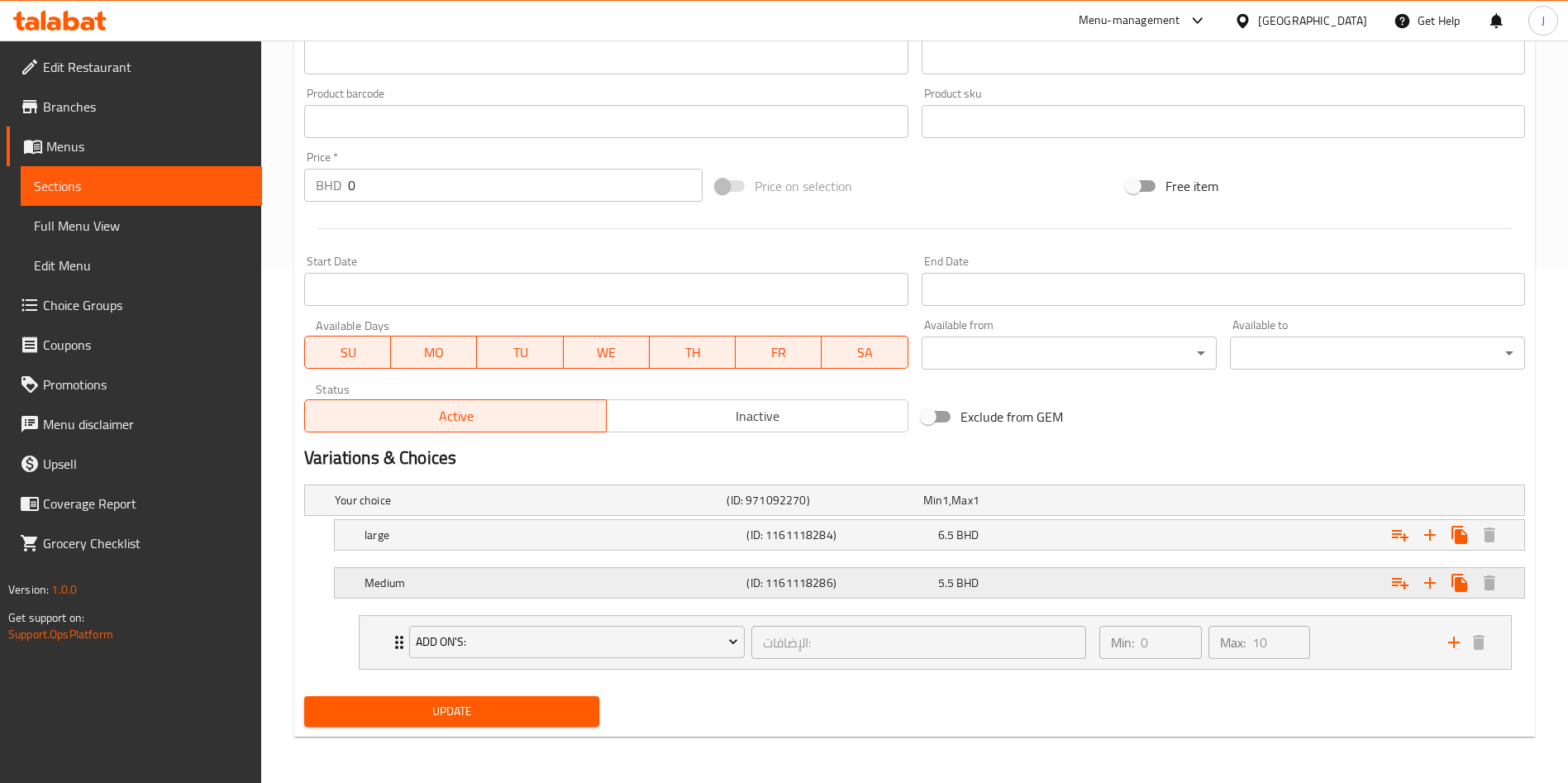
click at [1067, 512] on div "5.5 BHD" at bounding box center [1018, 500] width 196 height 23
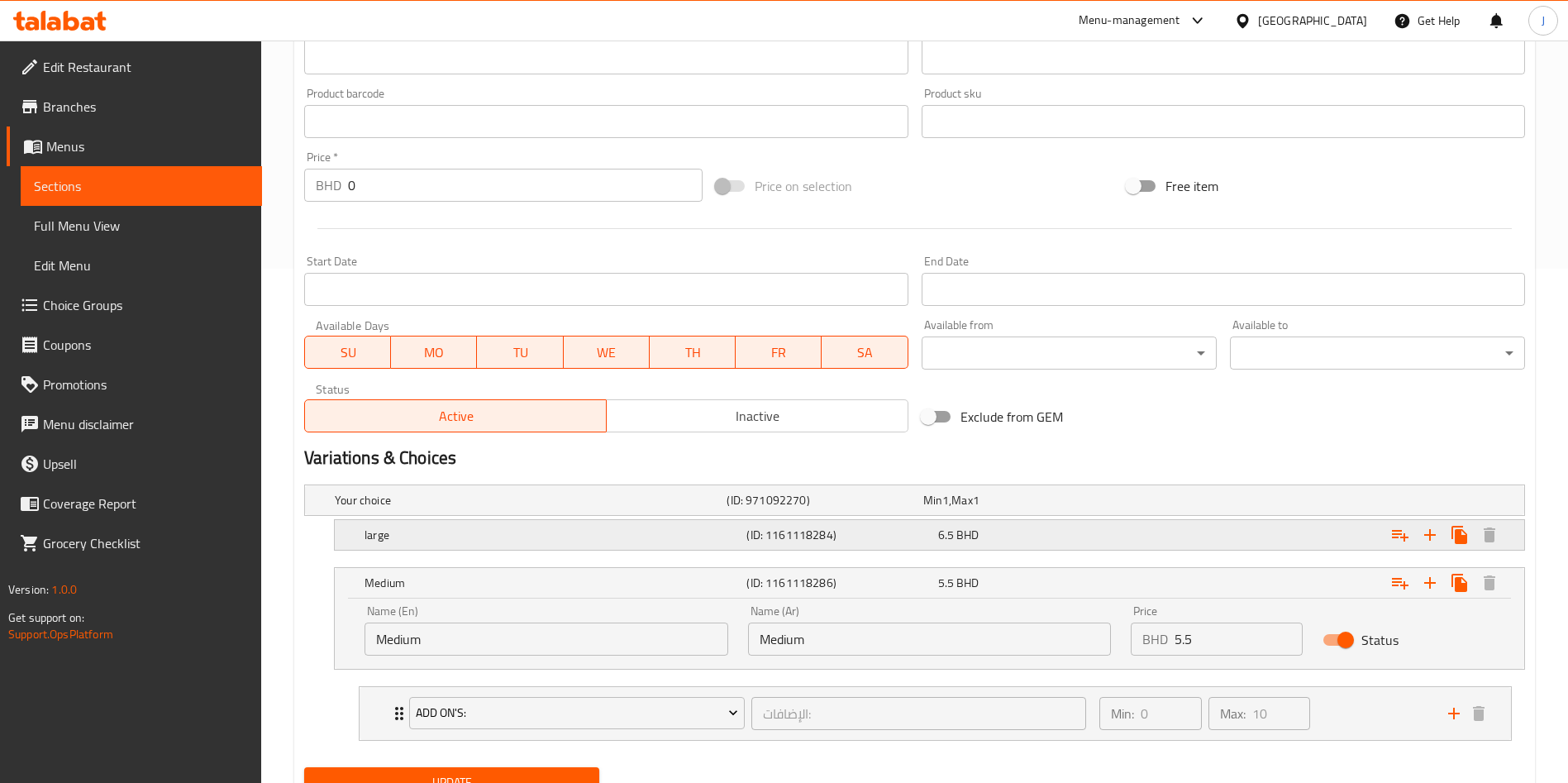
click at [1038, 509] on div "6.5 BHD" at bounding box center [1018, 500] width 190 height 17
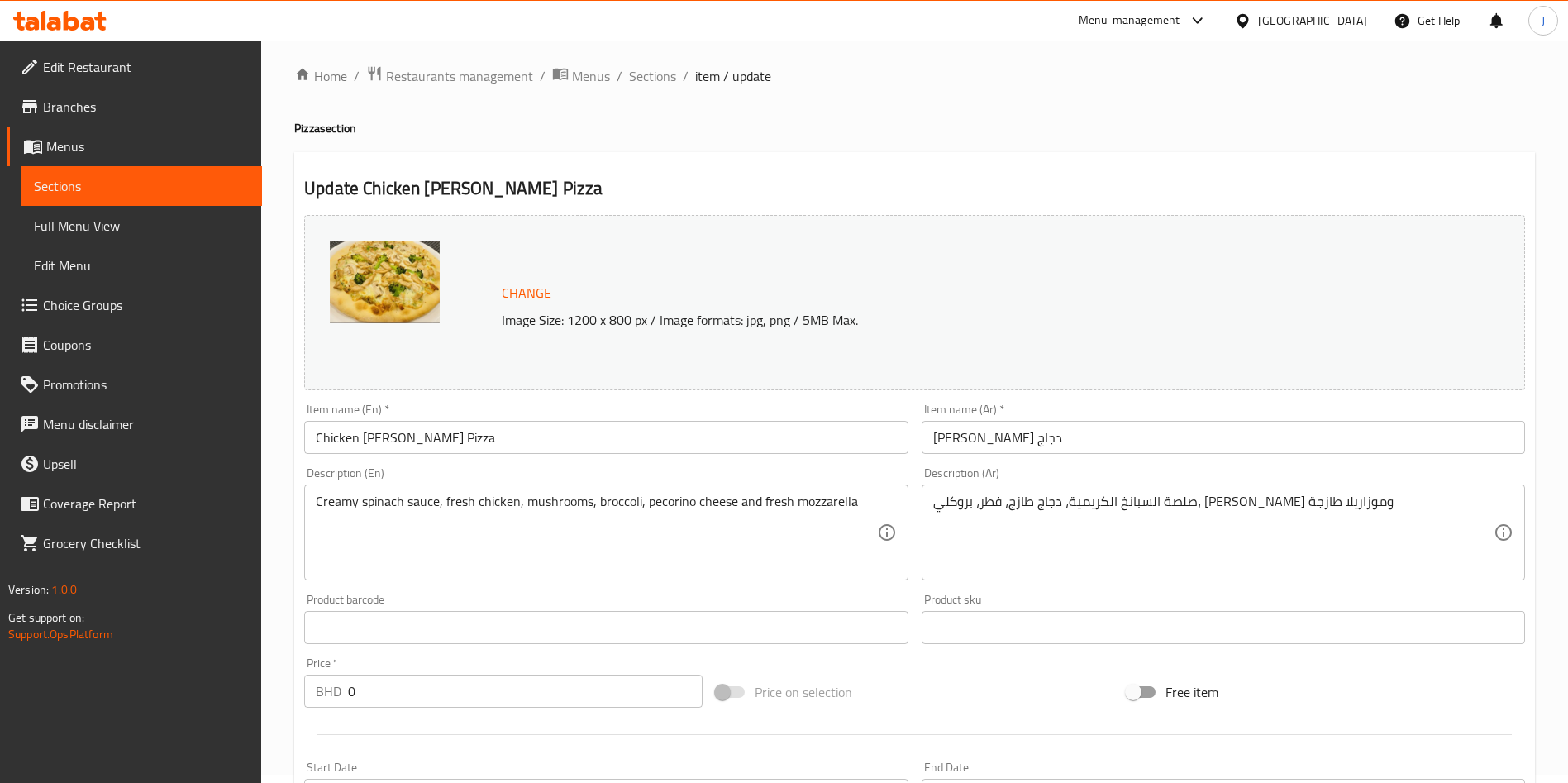
scroll to position [0, 0]
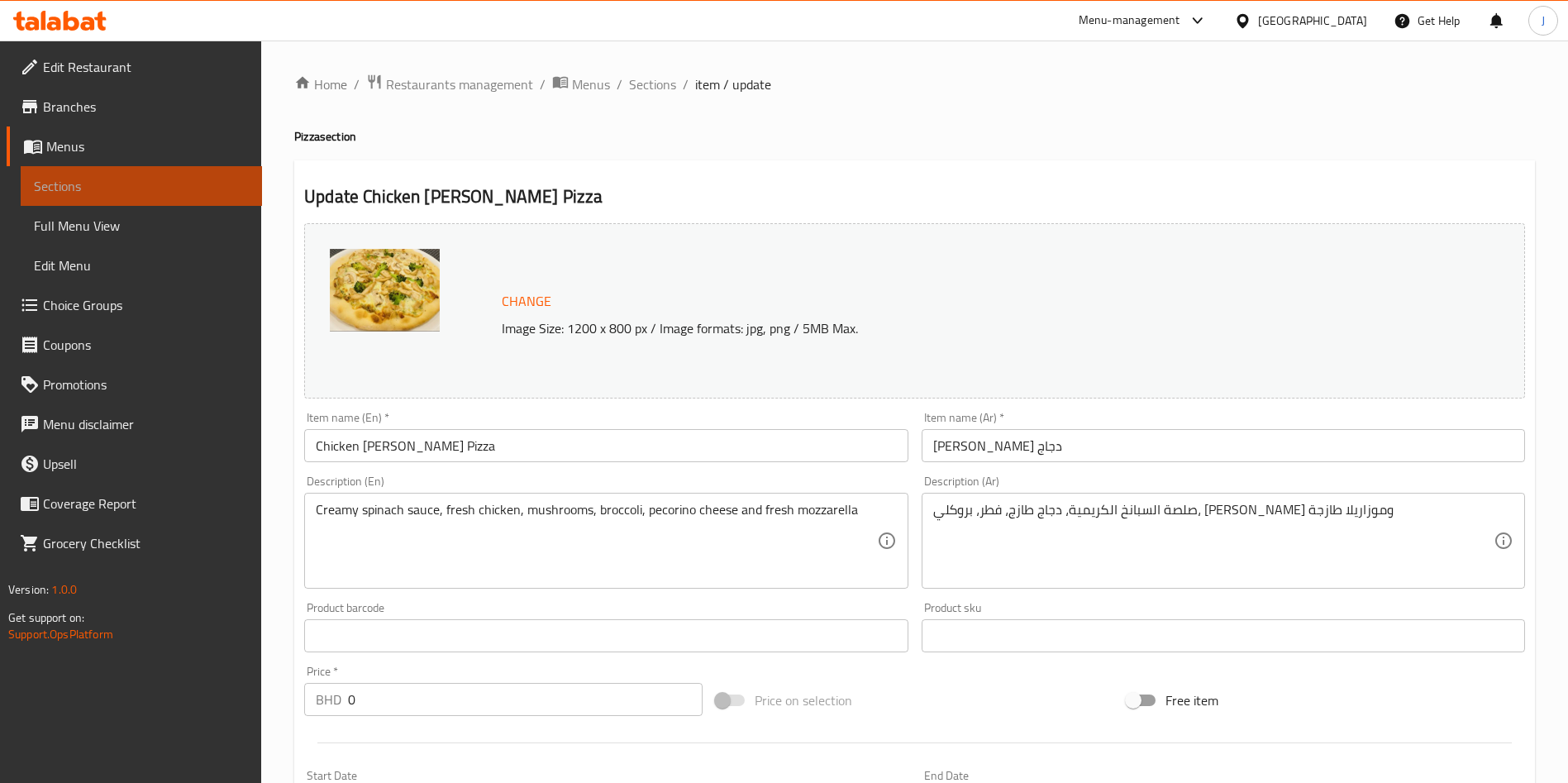
click at [123, 188] on span "Sections" at bounding box center [142, 185] width 215 height 20
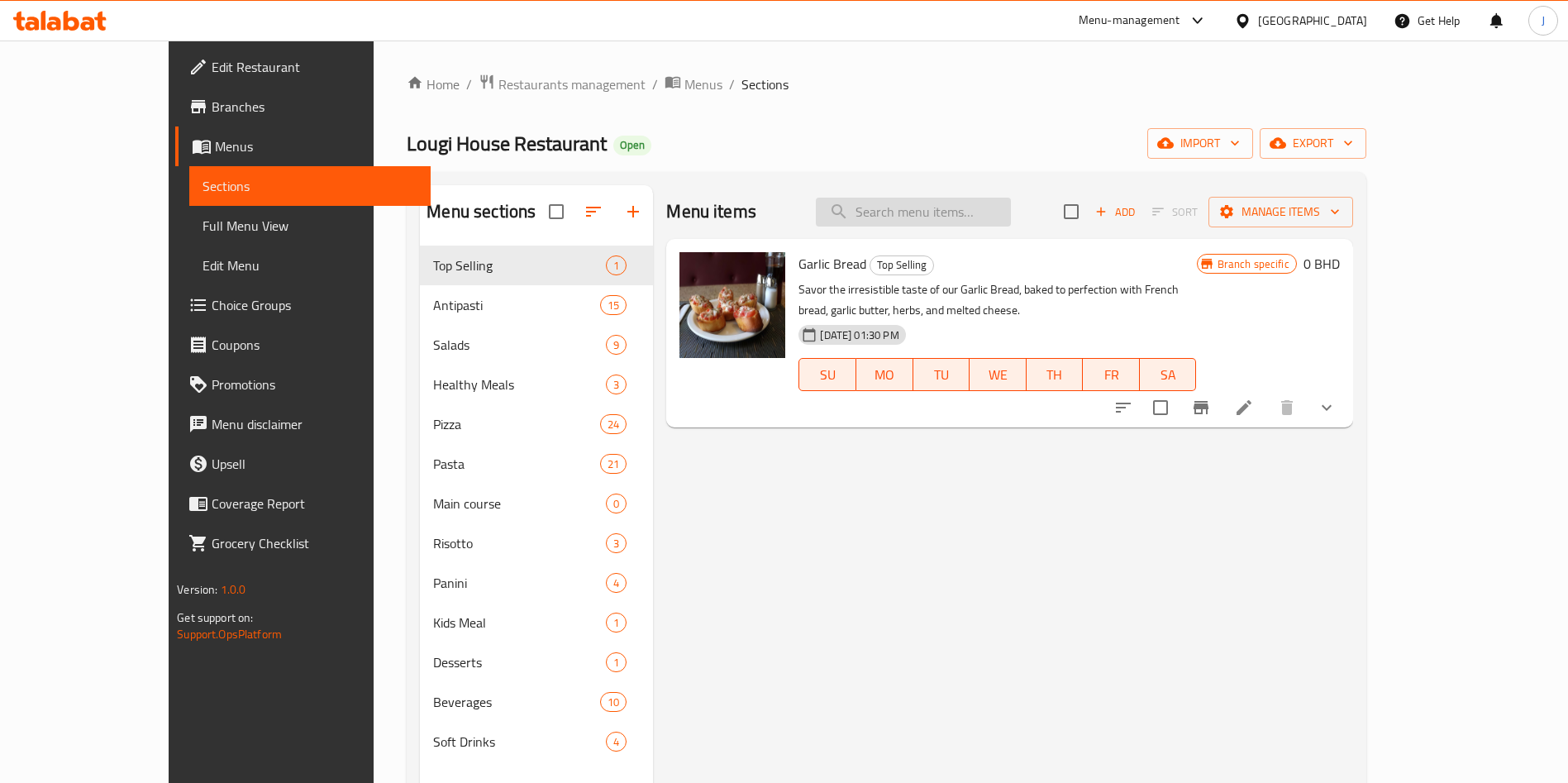
click at [974, 213] on input "search" at bounding box center [913, 211] width 195 height 29
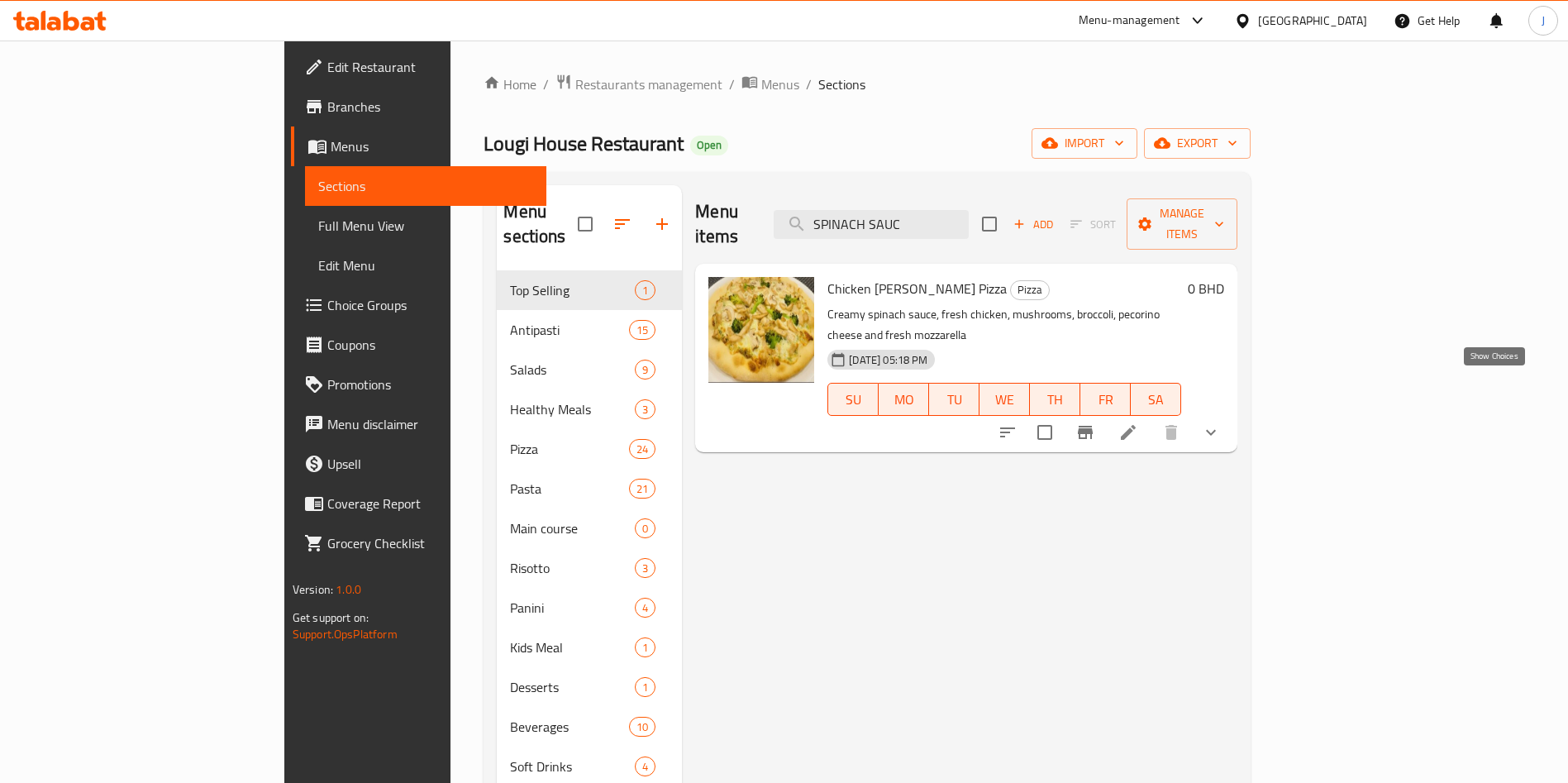
type input "SPINACH SAUC"
click at [1220, 422] on icon "show more" at bounding box center [1211, 432] width 20 height 20
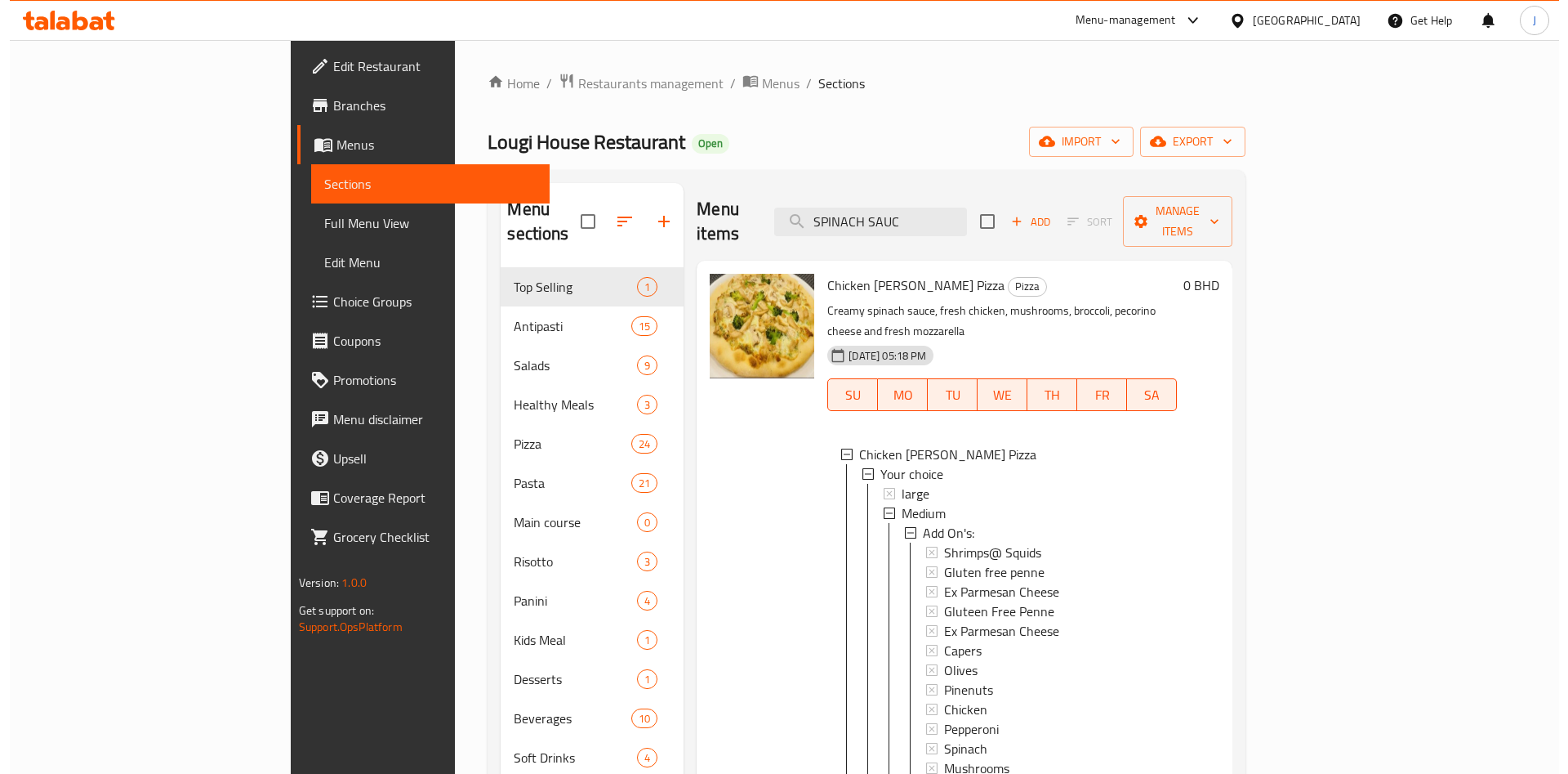
scroll to position [229, 0]
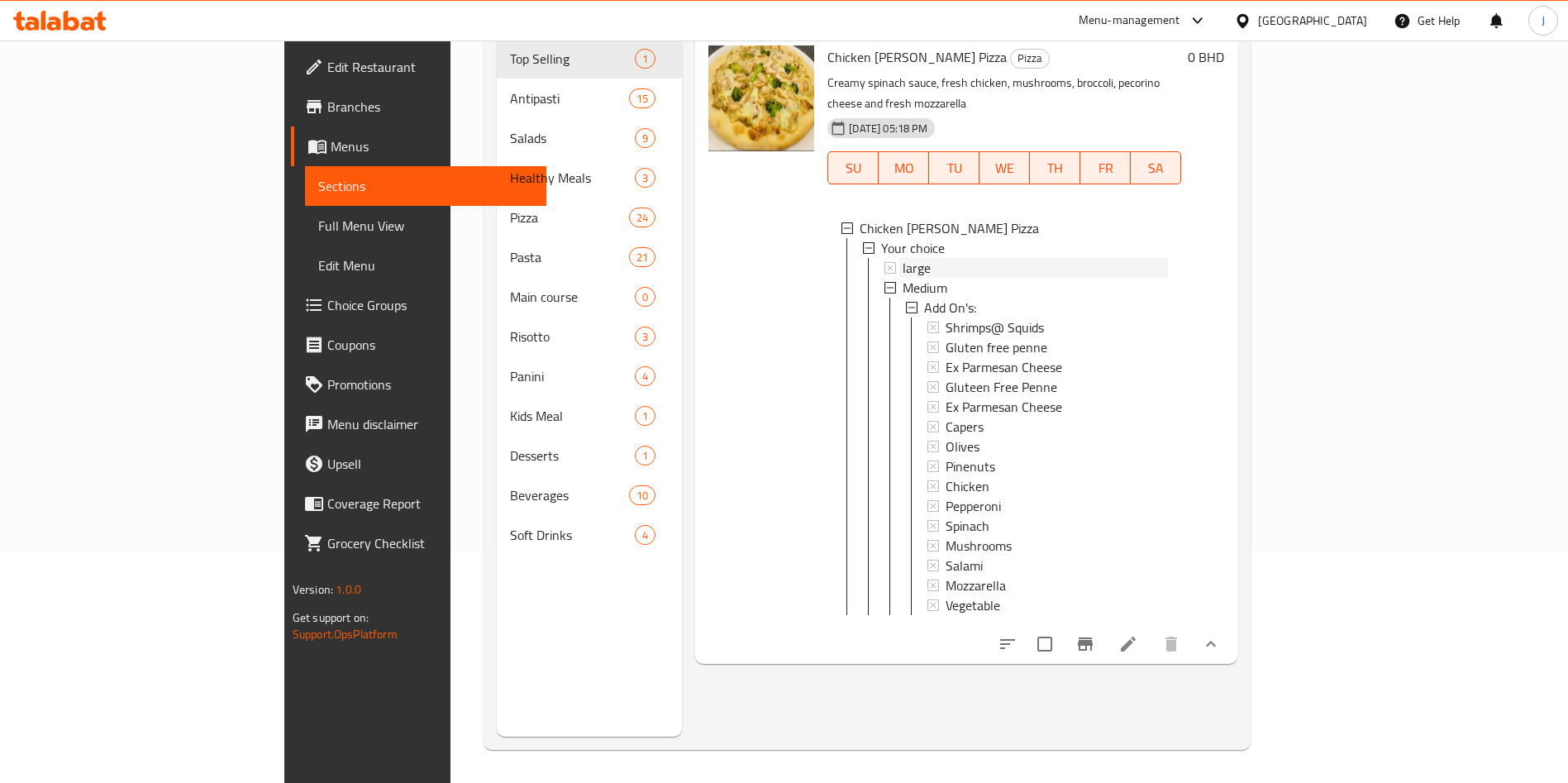
click at [902, 258] on span "large" at bounding box center [916, 267] width 28 height 20
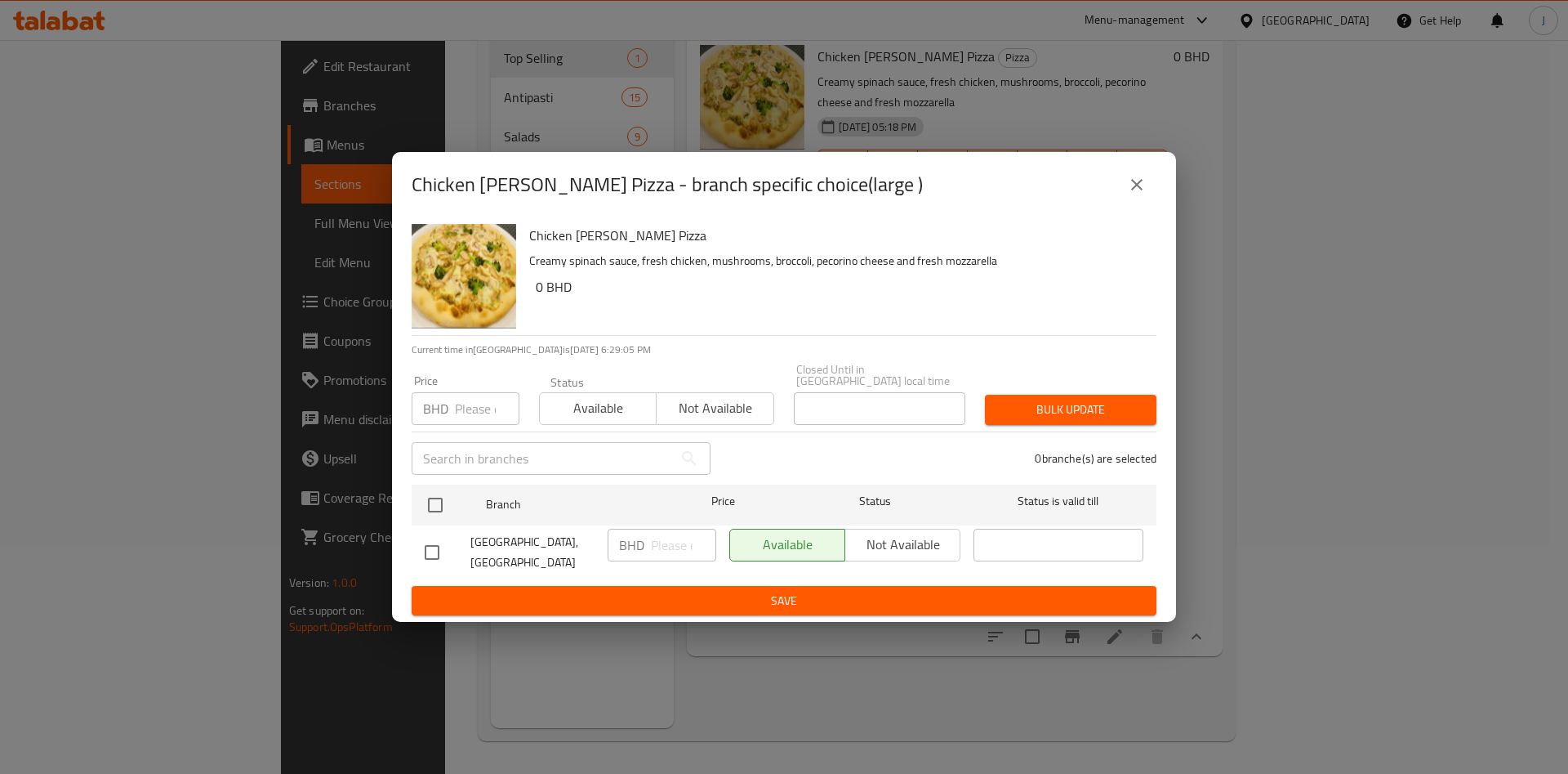
click at [468, 408] on input "number" at bounding box center [487, 409] width 65 height 33
type input "6"
type input ".5"
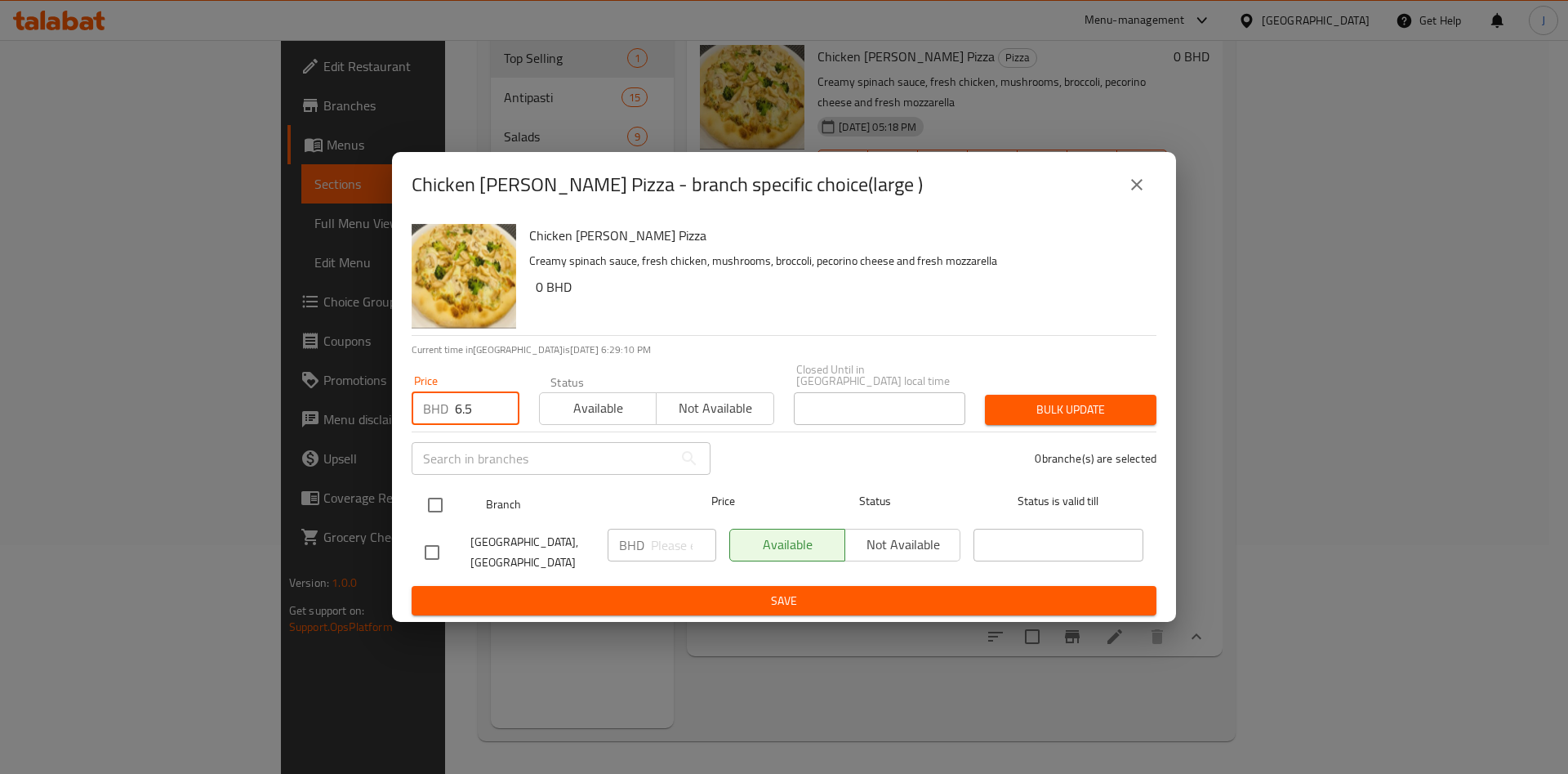
type input "6.5"
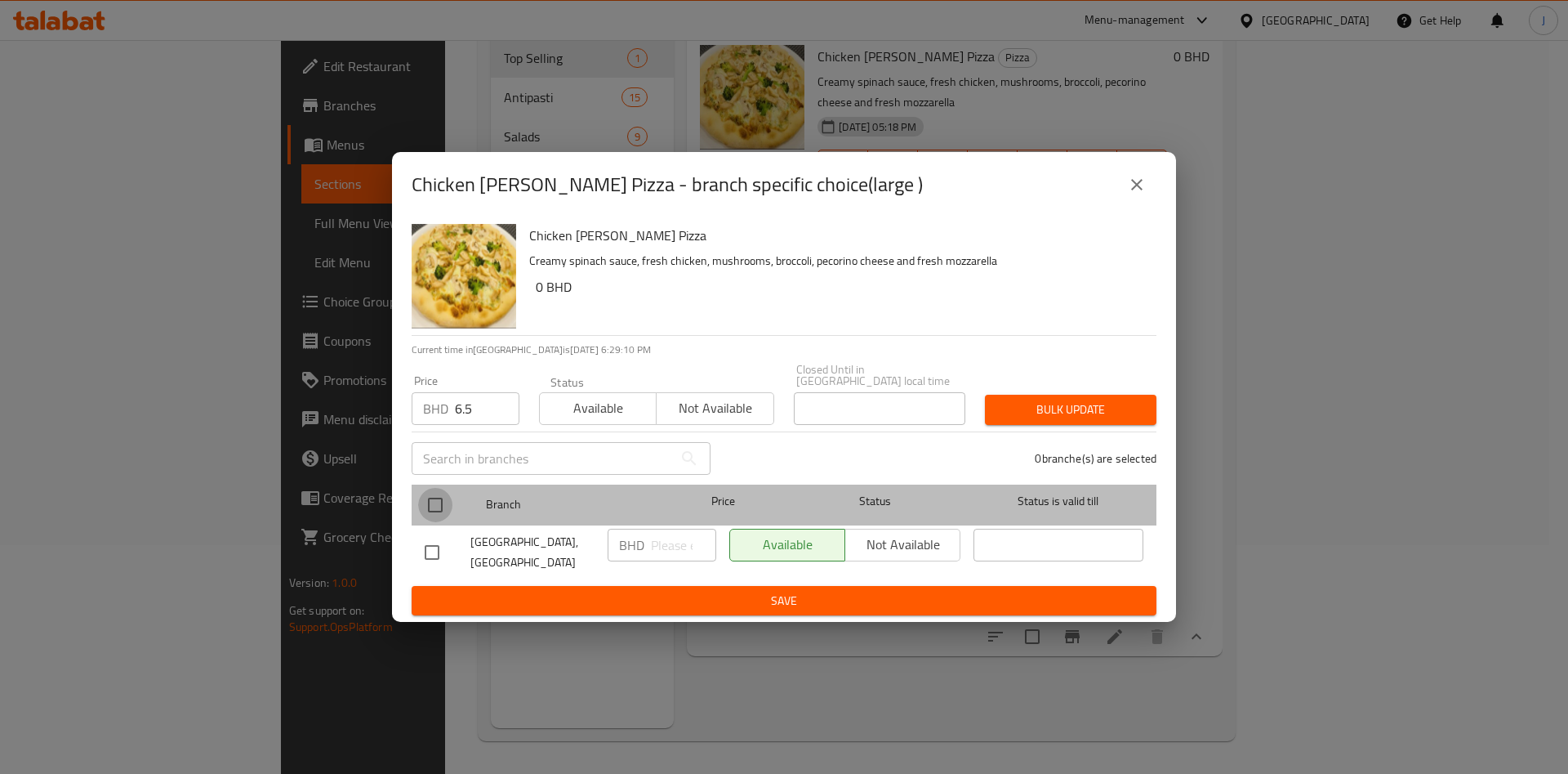
click at [442, 492] on input "checkbox" at bounding box center [435, 505] width 35 height 35
checkbox input "true"
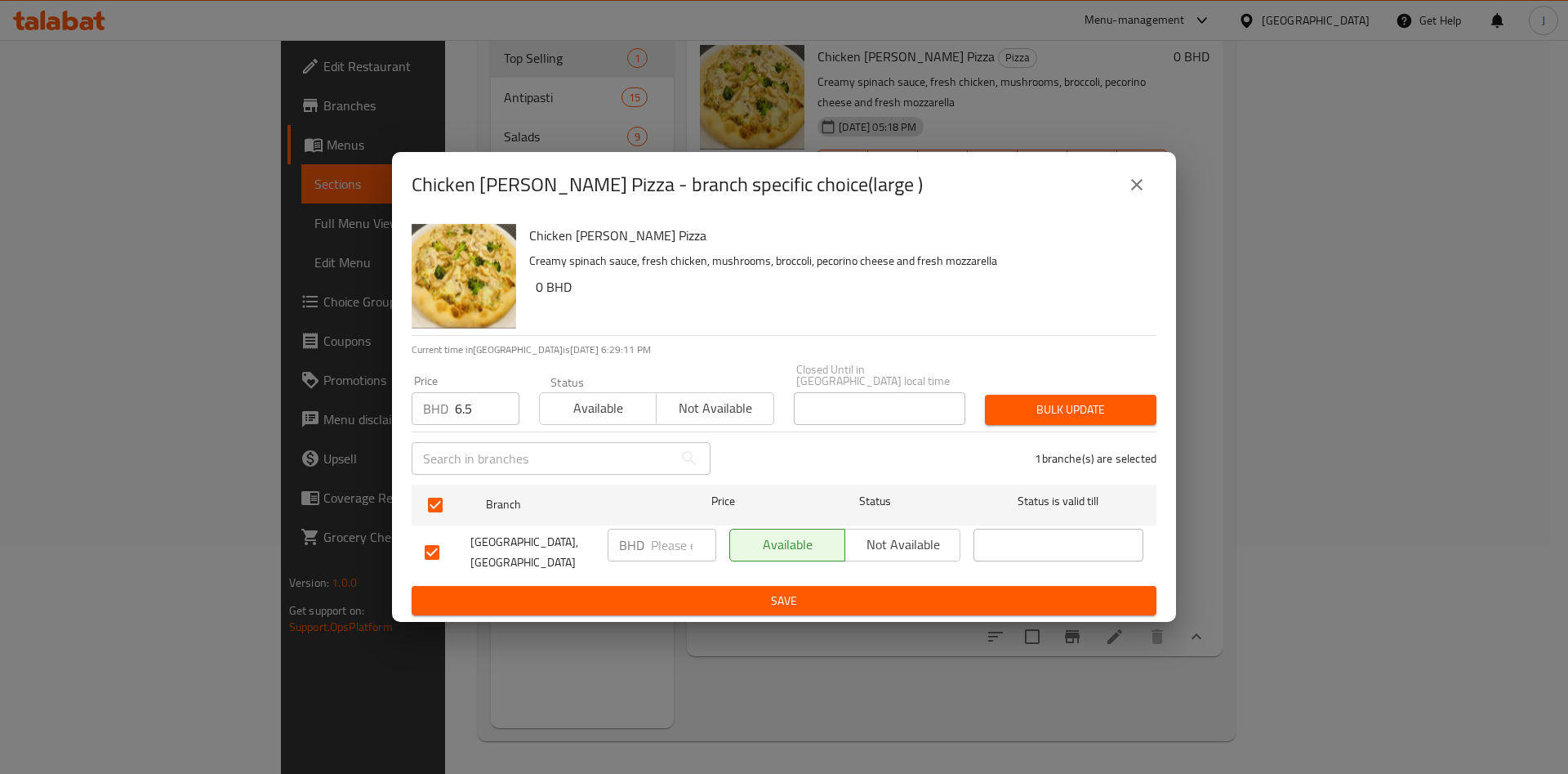
click at [1031, 413] on span "Bulk update" at bounding box center [1071, 410] width 145 height 21
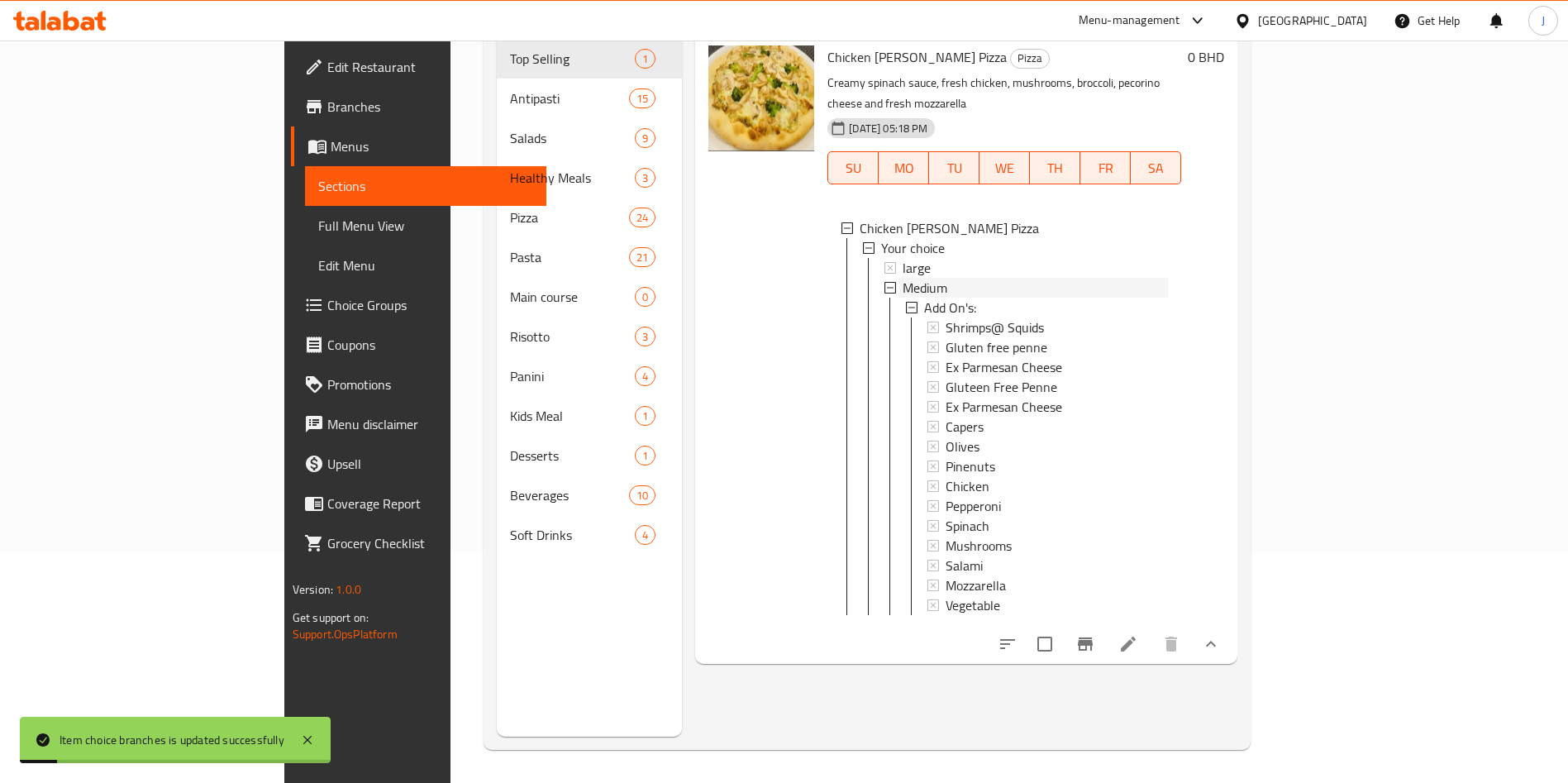
click at [902, 278] on span "Medium" at bounding box center [924, 288] width 45 height 20
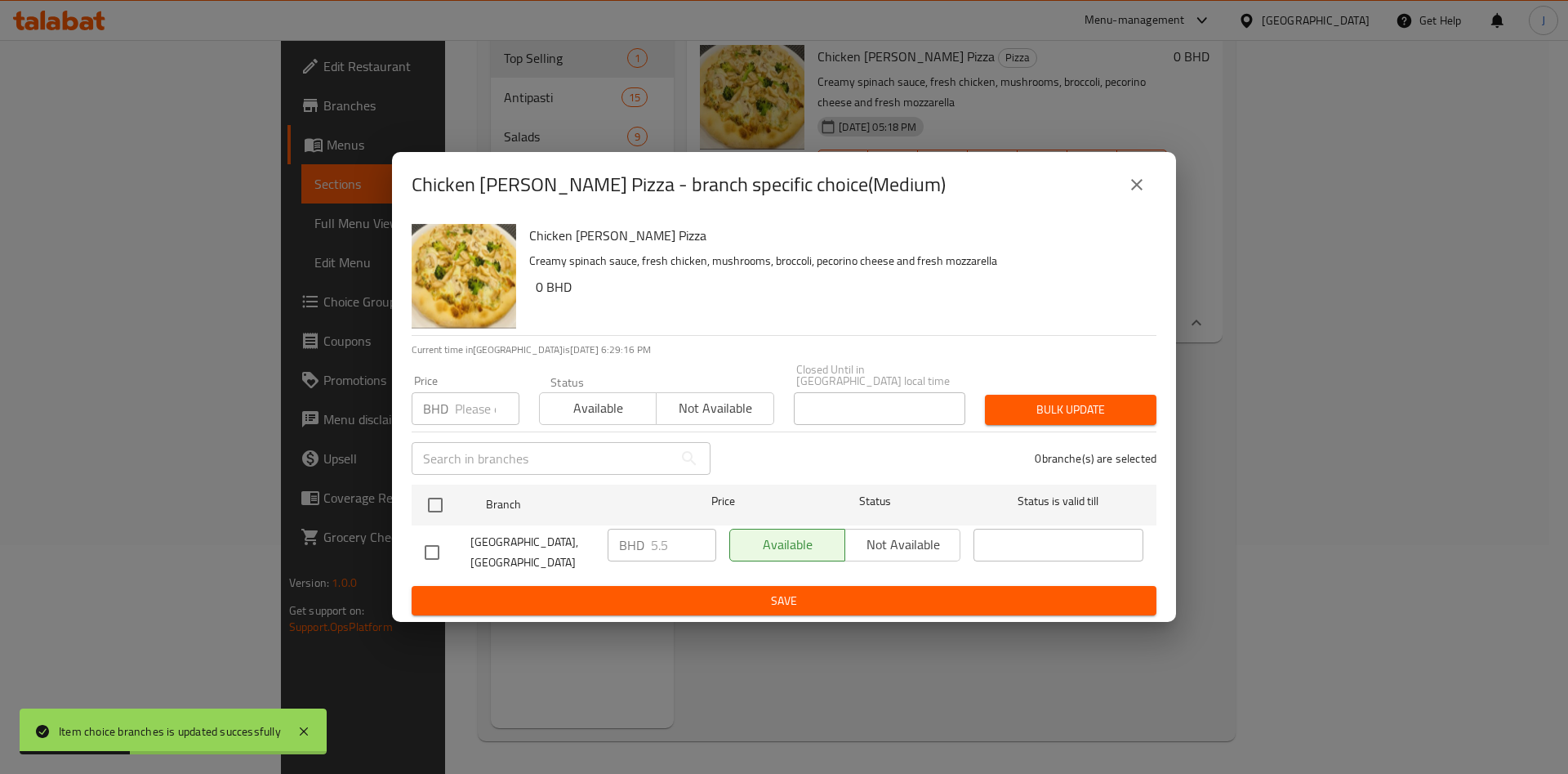
click at [1288, 312] on div "Chicken [PERSON_NAME] Pizza - branch specific choice(Medium) Chicken [PERSON_NA…" at bounding box center [784, 387] width 1568 height 774
drag, startPoint x: 1135, startPoint y: 186, endPoint x: 1138, endPoint y: 200, distance: 14.3
click at [1135, 187] on icon "close" at bounding box center [1136, 184] width 20 height 20
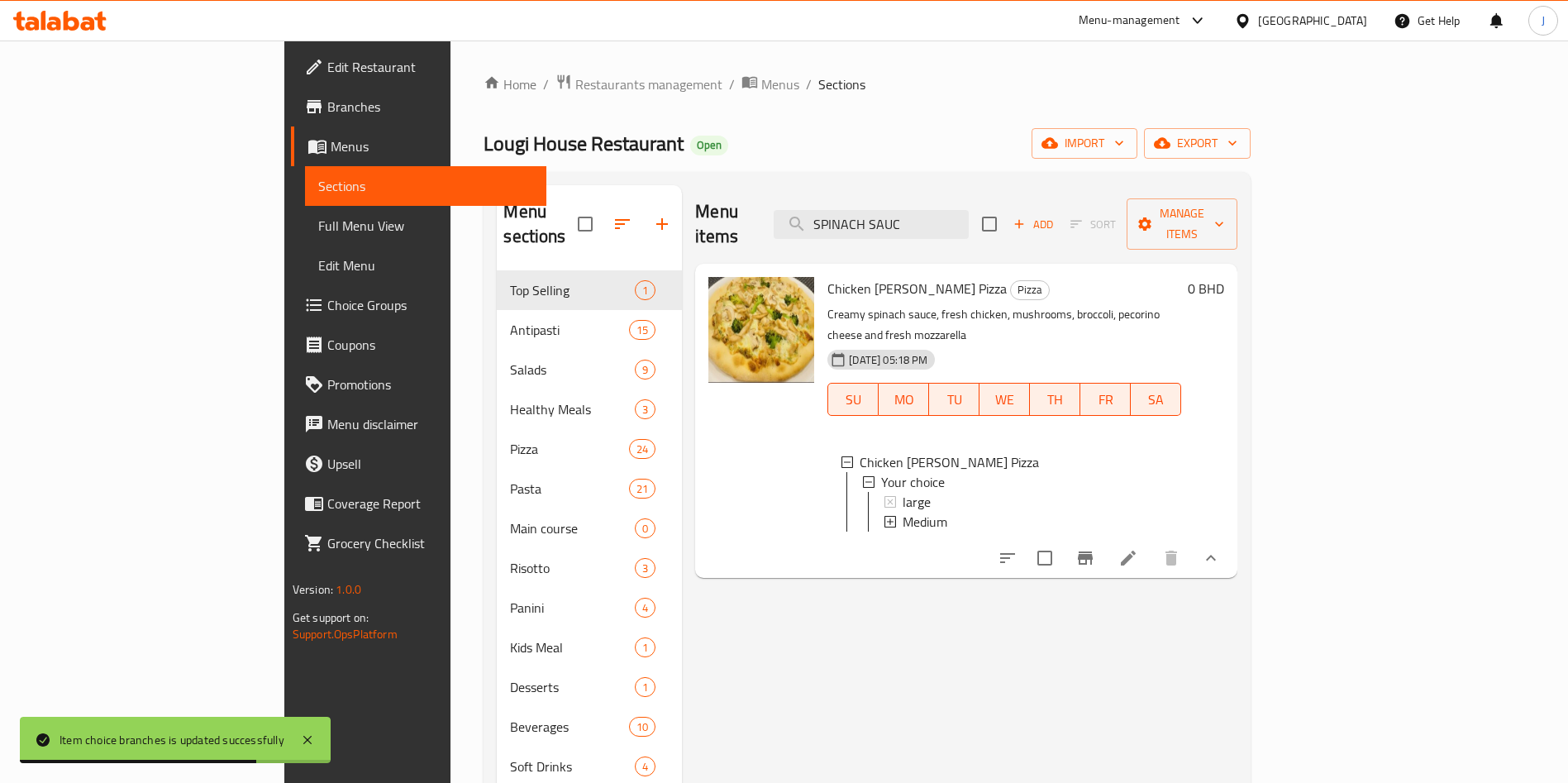
drag, startPoint x: 1012, startPoint y: 216, endPoint x: 760, endPoint y: 182, distance: 254.3
click at [760, 188] on div "Menu items SPINACH SAUC Add Sort Manage items" at bounding box center [966, 225] width 542 height 79
paste input "Marghetita"
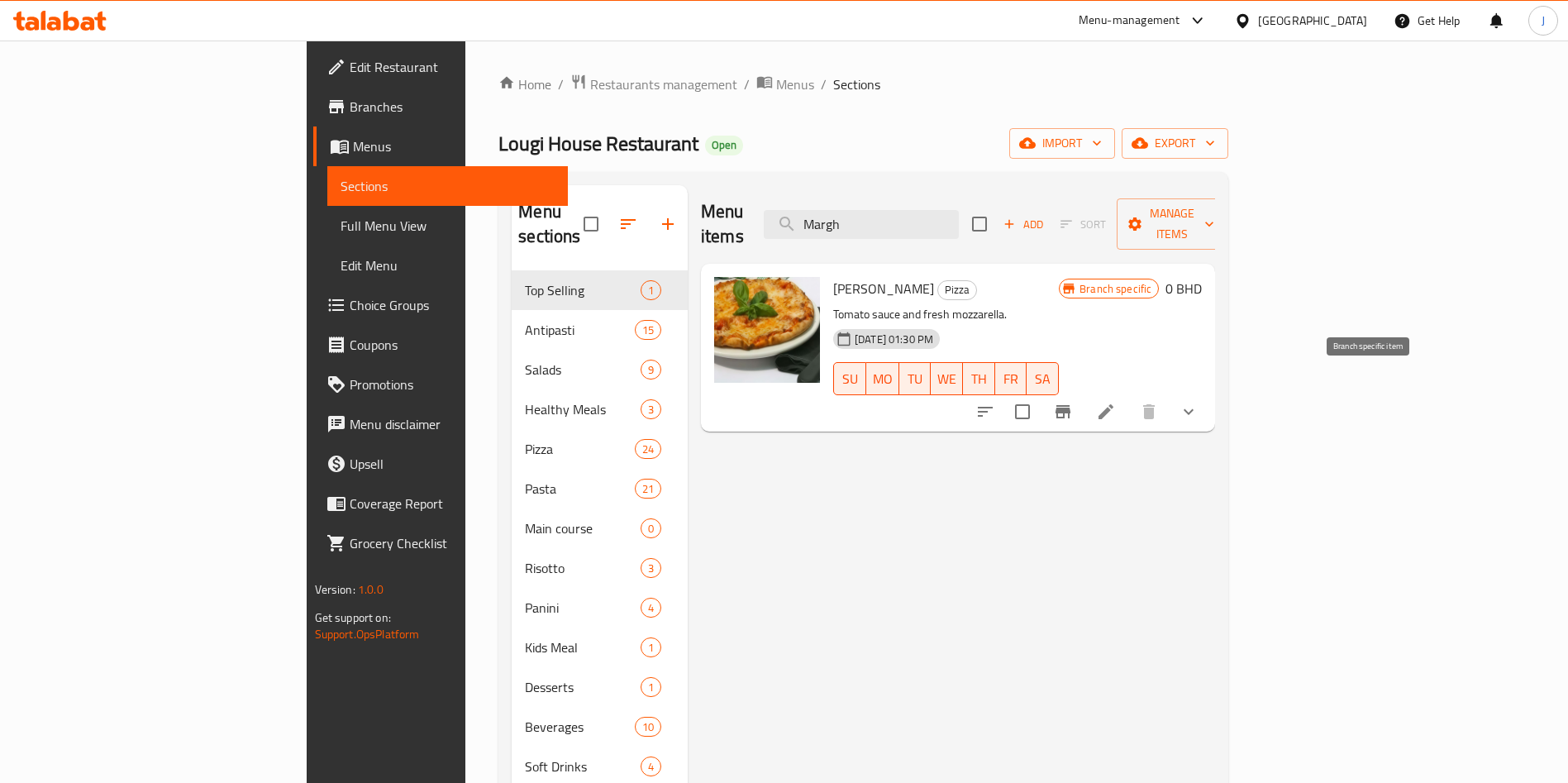
type input "Margh"
click at [1070, 405] on icon "Branch-specific-item" at bounding box center [1062, 412] width 15 height 13
click at [1198, 402] on icon "show more" at bounding box center [1188, 412] width 20 height 20
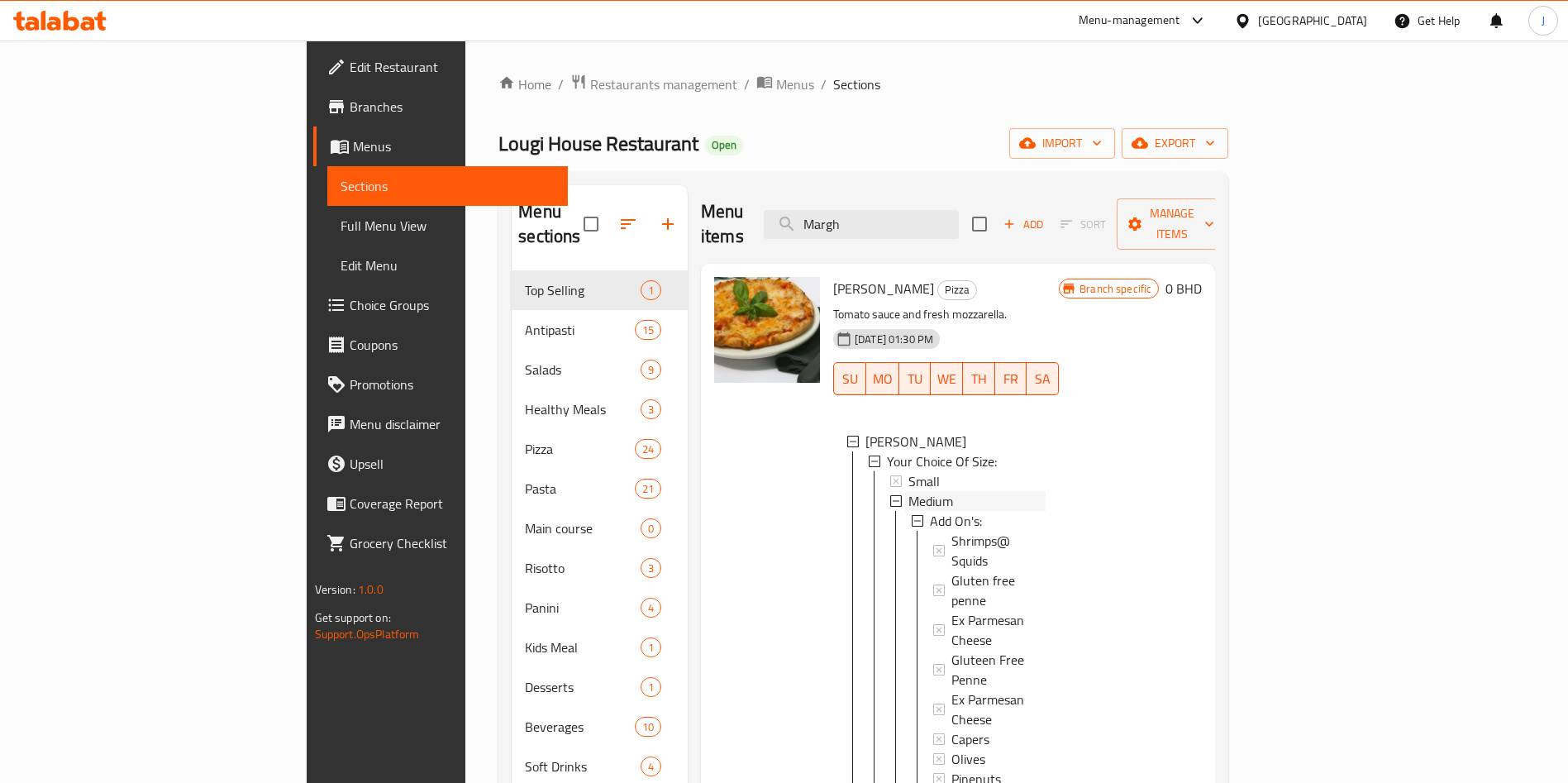
click at [962, 491] on div "Medium" at bounding box center [977, 501] width 137 height 20
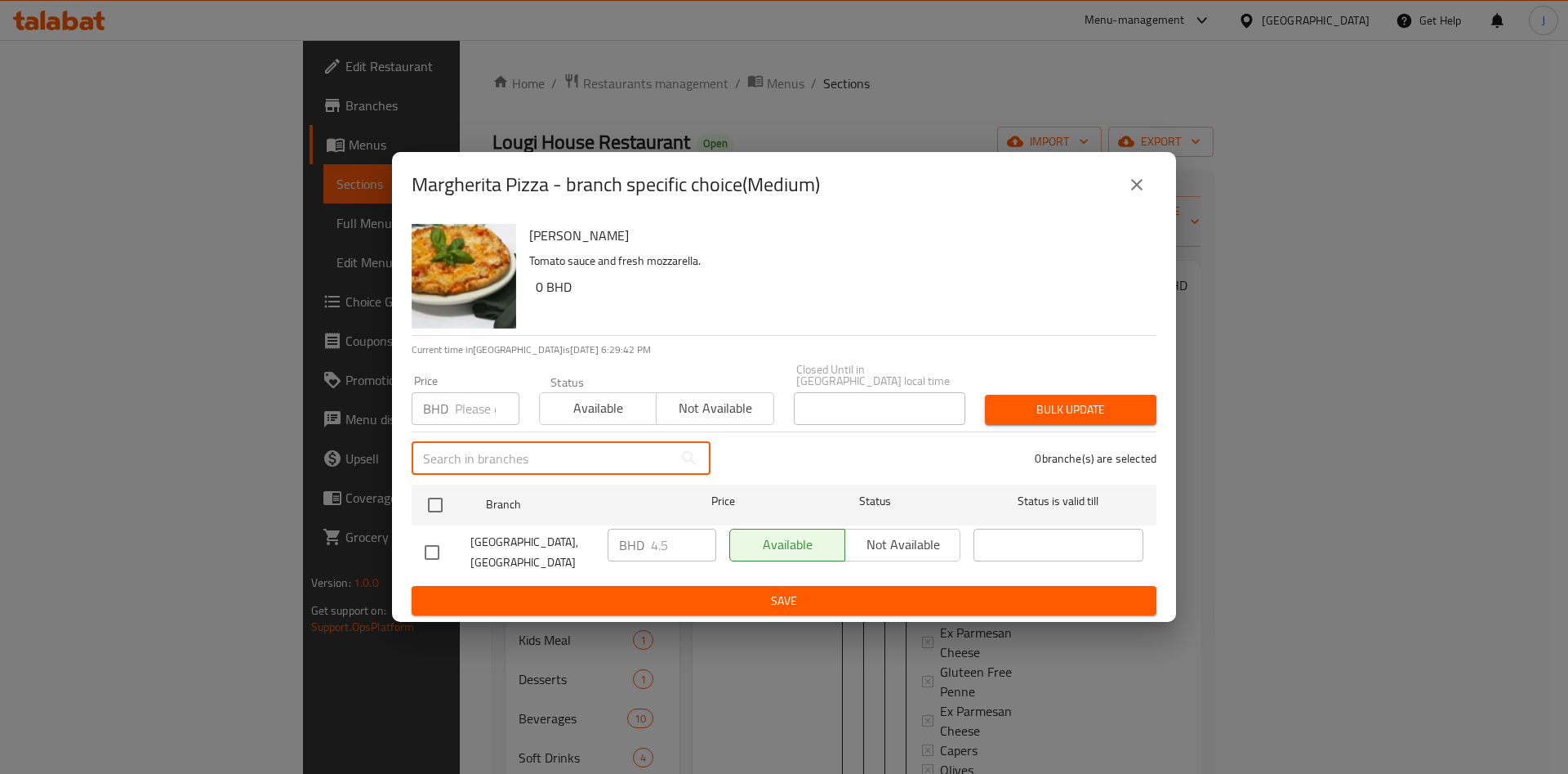
click at [581, 452] on input "text" at bounding box center [542, 459] width 262 height 33
click at [482, 403] on input "number" at bounding box center [487, 409] width 65 height 33
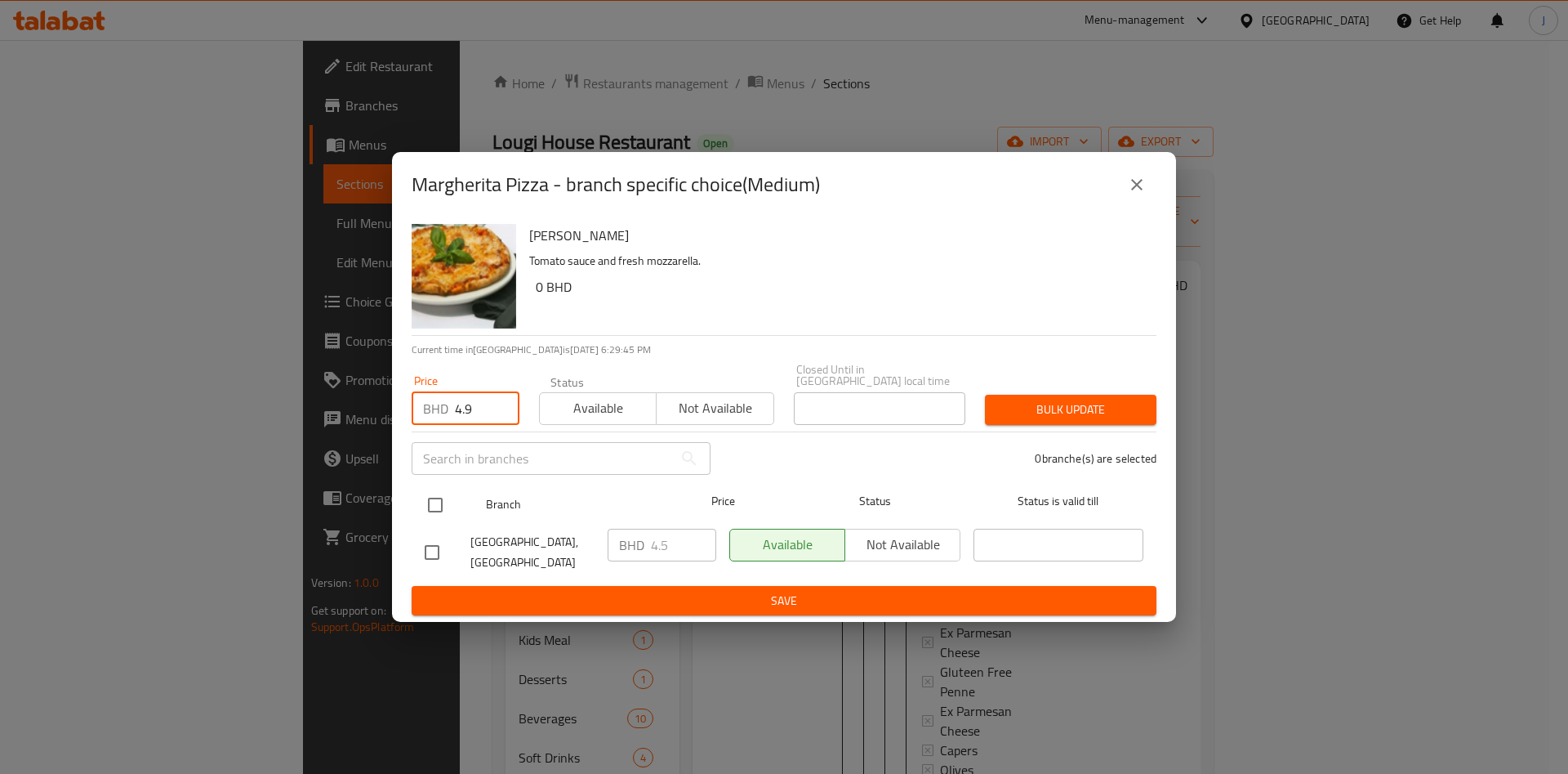
type input "4.9"
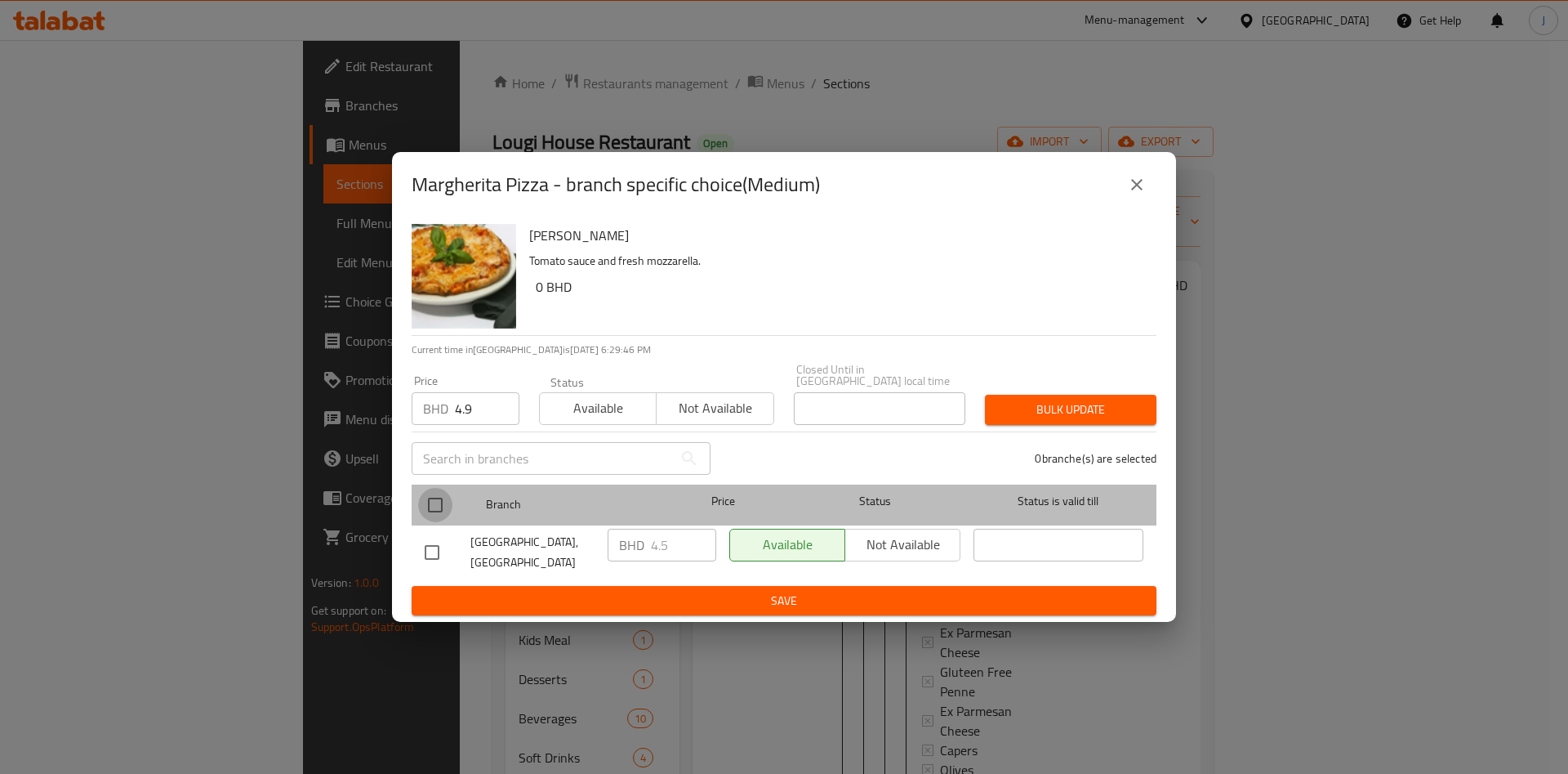
click at [442, 497] on input "checkbox" at bounding box center [435, 505] width 35 height 35
checkbox input "true"
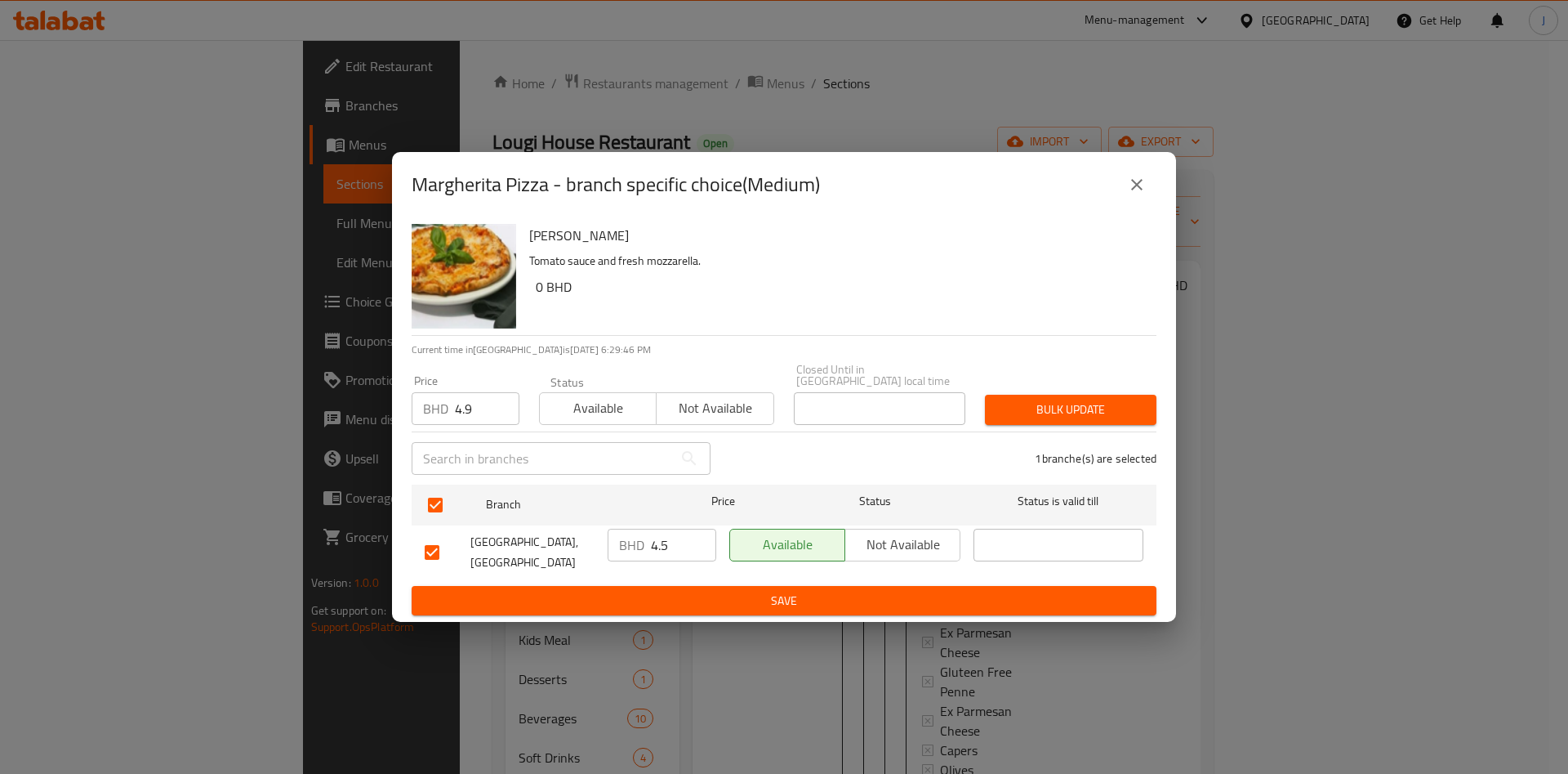
click at [1054, 400] on span "Bulk update" at bounding box center [1071, 410] width 145 height 21
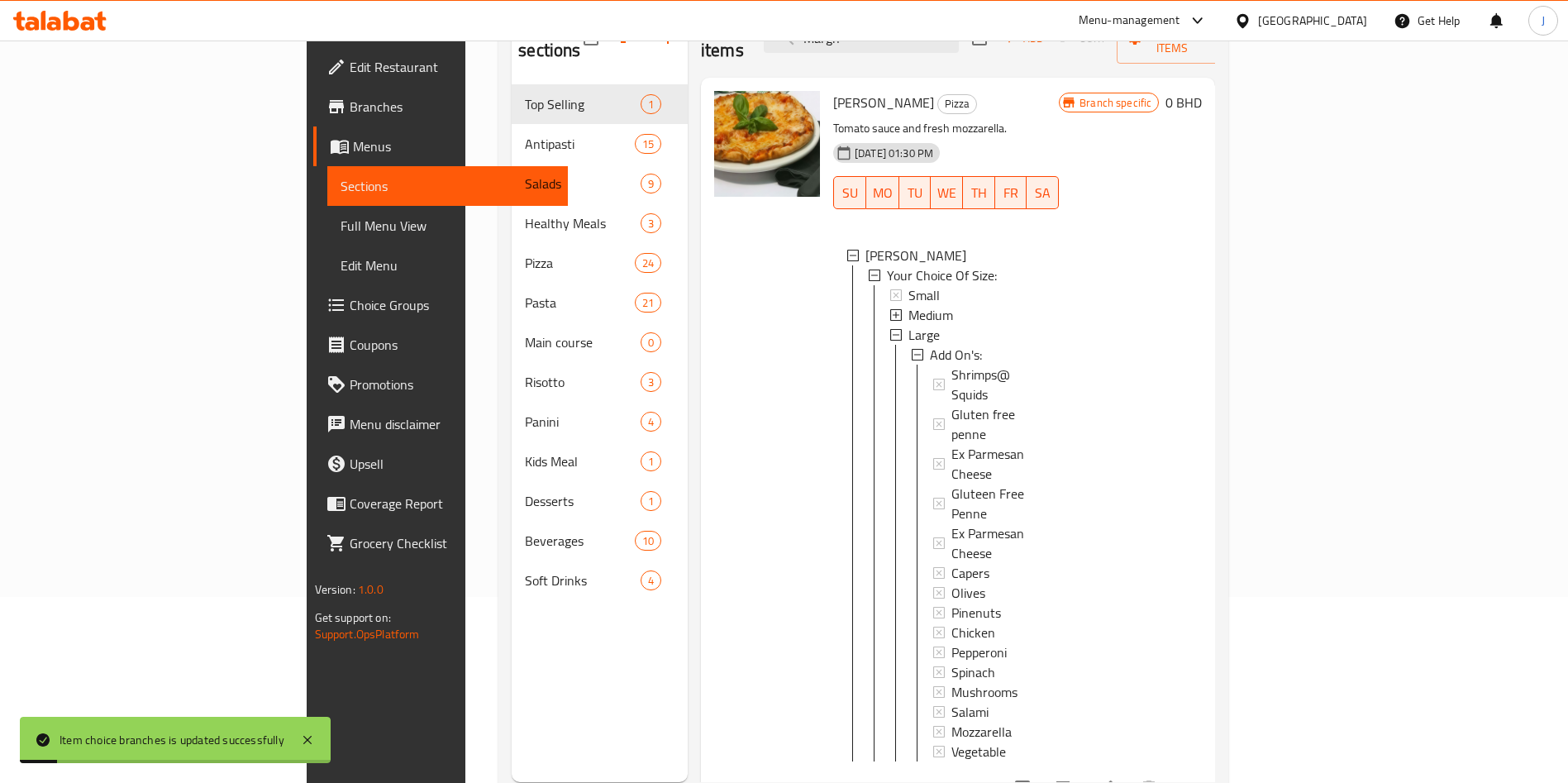
scroll to position [188, 0]
click at [908, 323] on div "Large" at bounding box center [977, 333] width 137 height 20
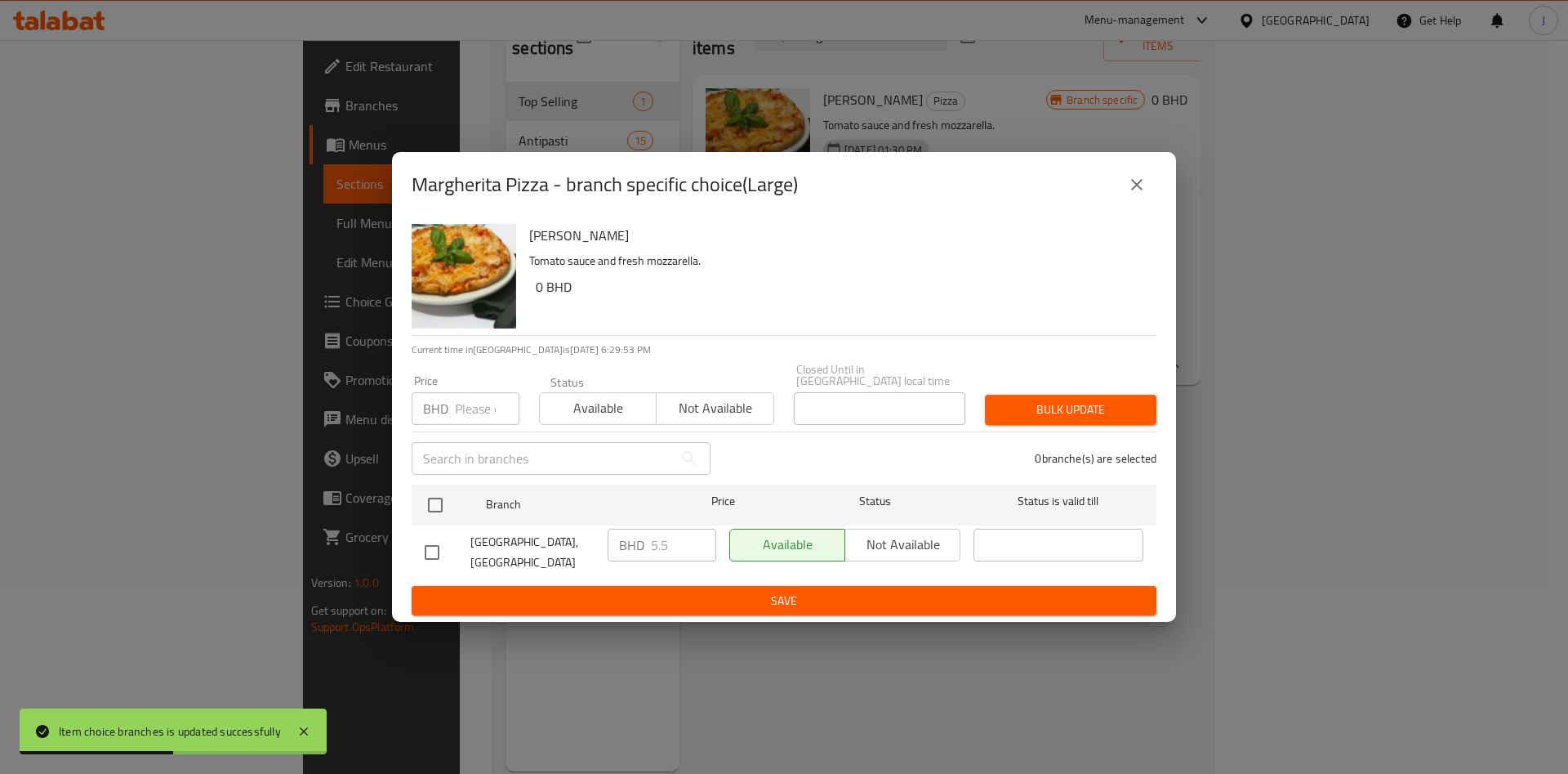
click at [482, 404] on input "number" at bounding box center [487, 409] width 65 height 33
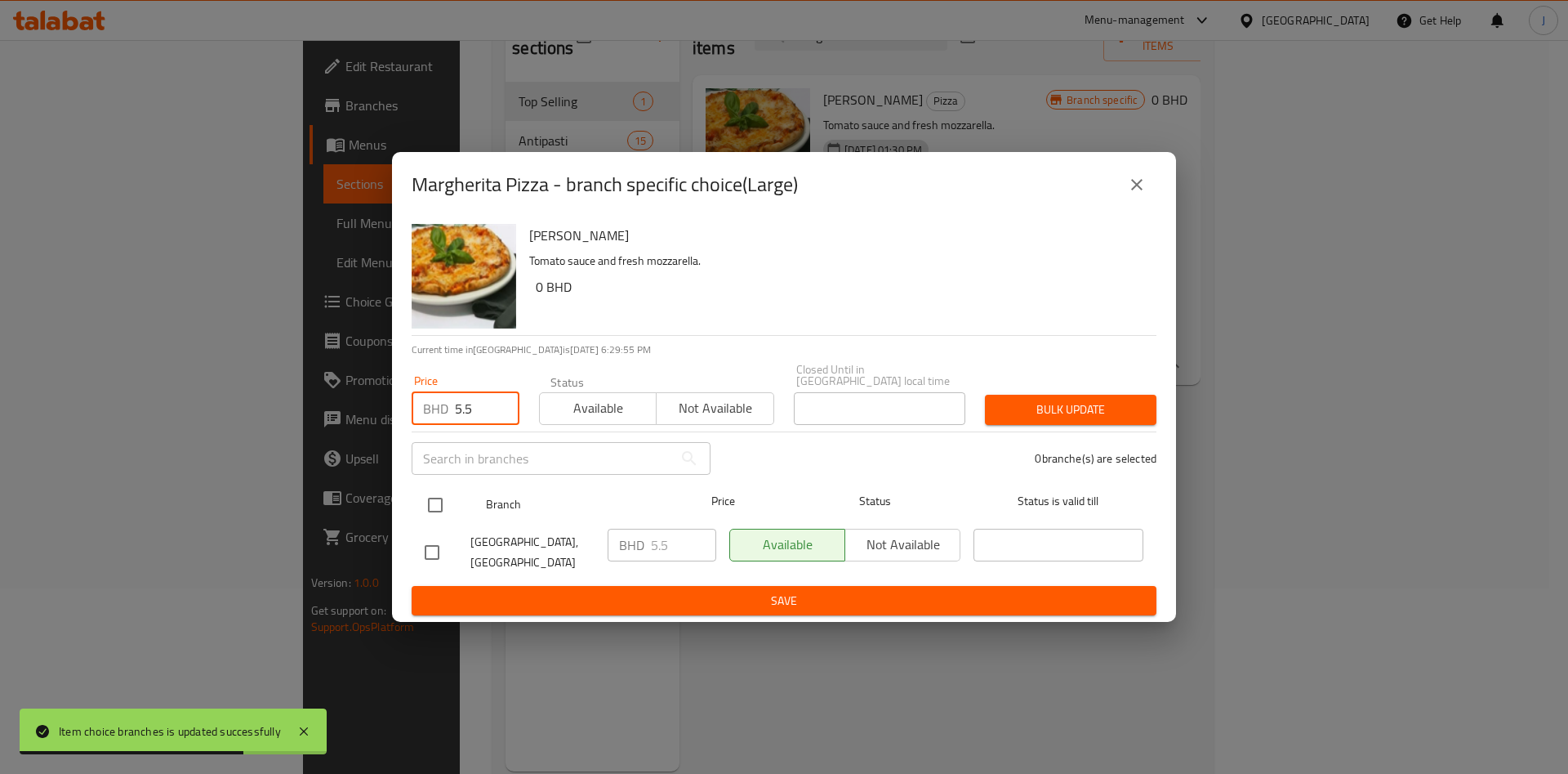
type input "5.5"
click at [445, 498] on input "checkbox" at bounding box center [435, 505] width 35 height 35
checkbox input "true"
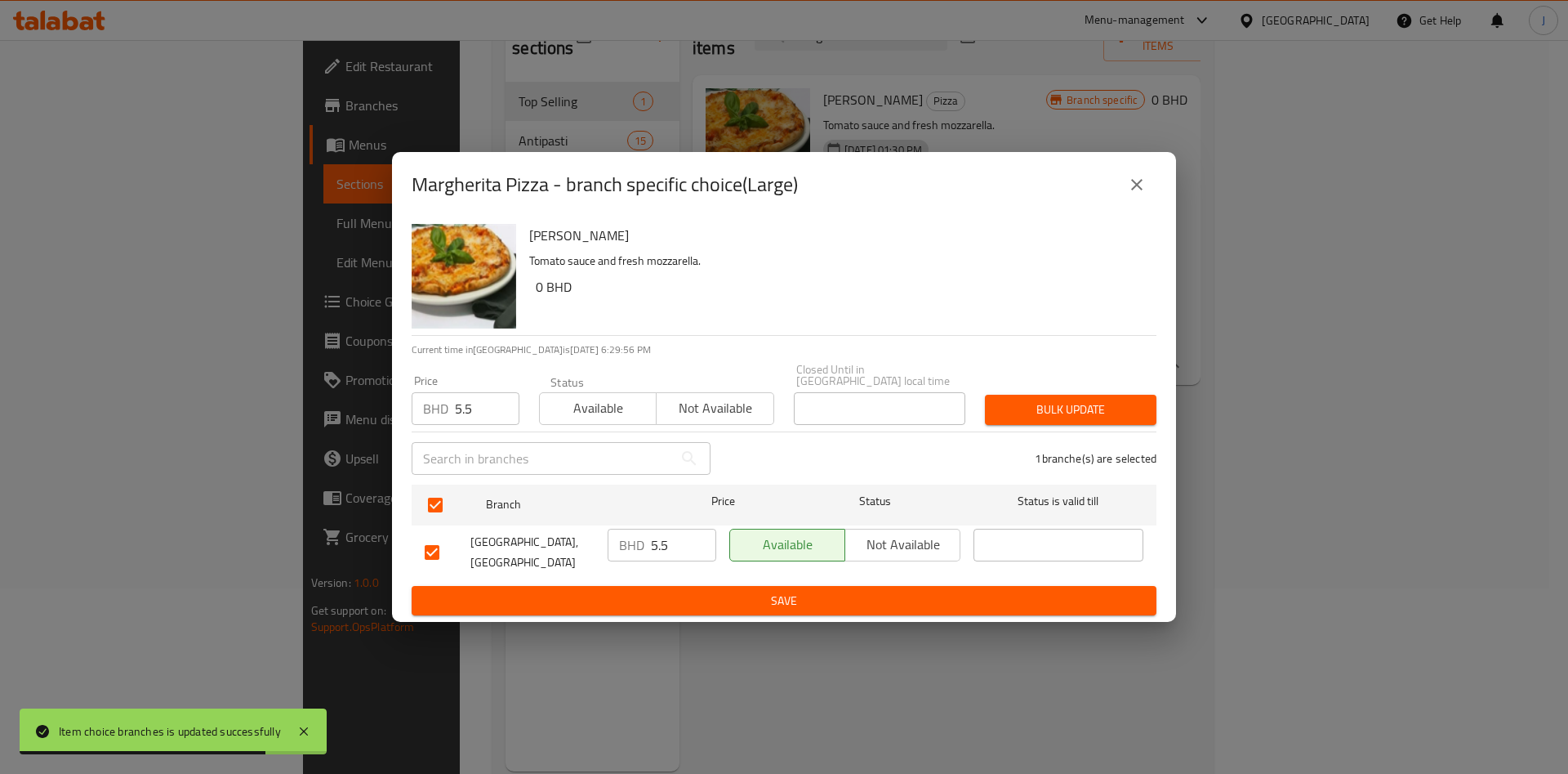
click at [1086, 411] on span "Bulk update" at bounding box center [1071, 410] width 145 height 21
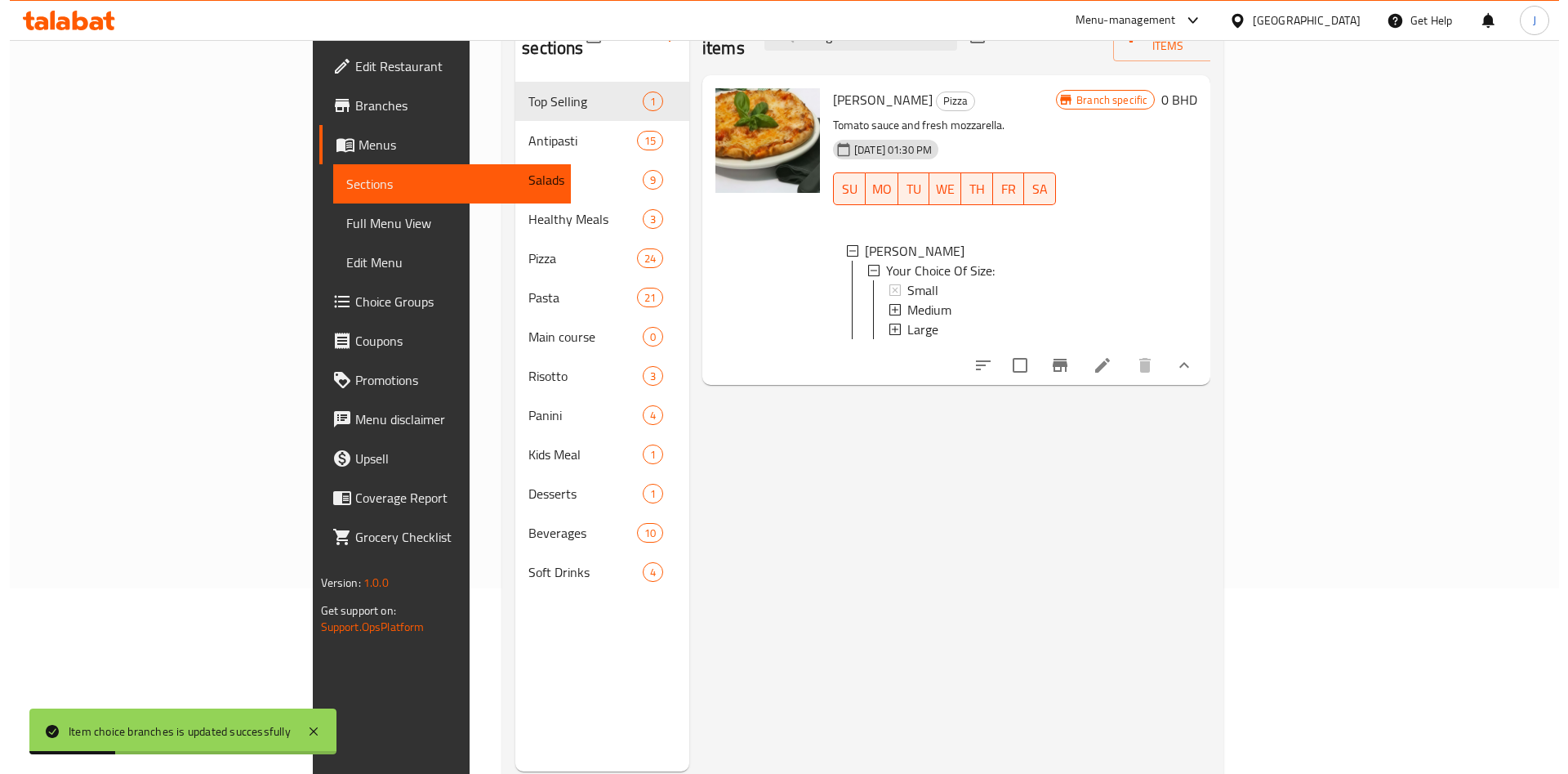
scroll to position [0, 0]
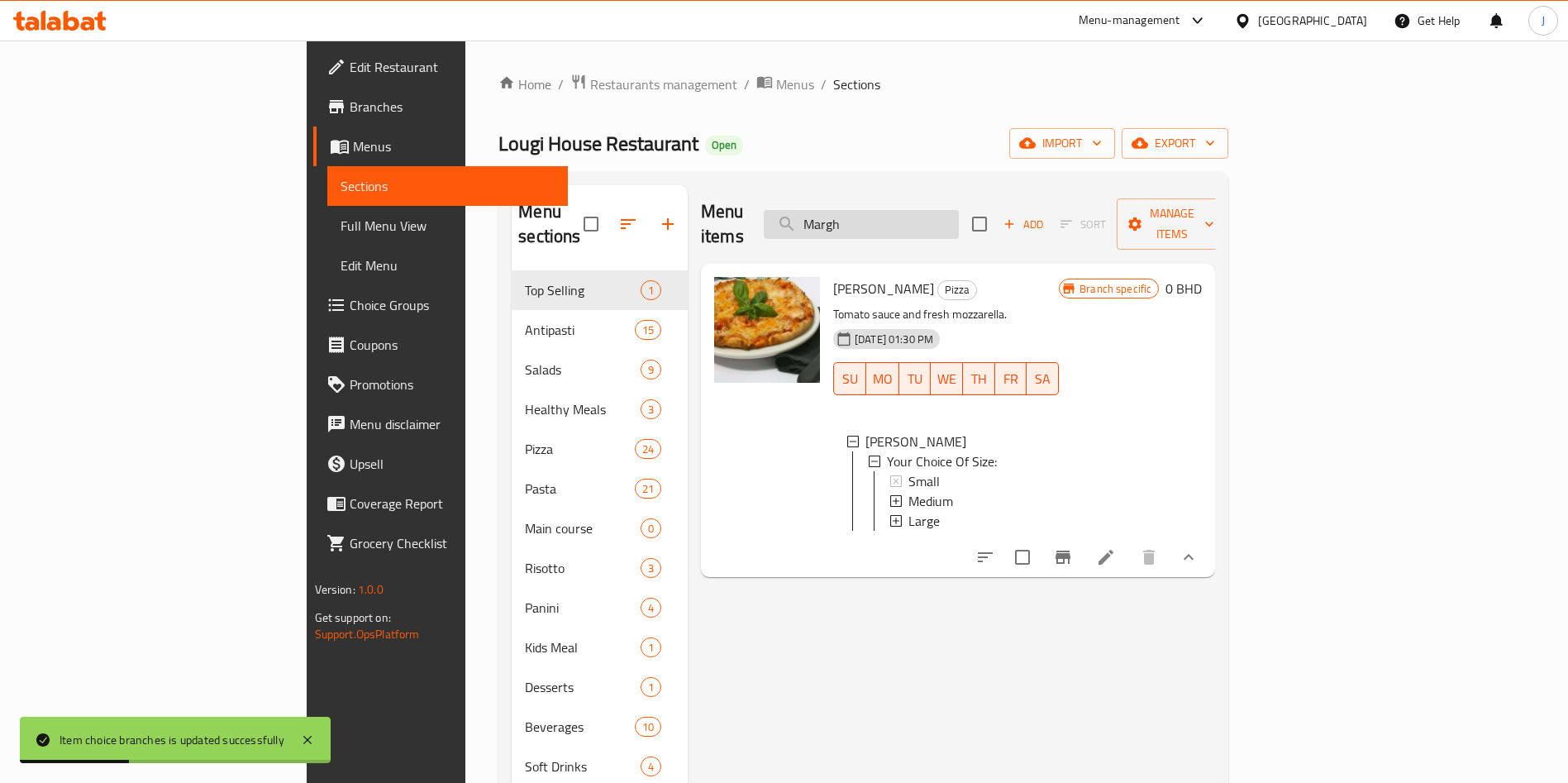
click at [893, 214] on input "Margh" at bounding box center [860, 224] width 195 height 29
paste input "Pepperonata"
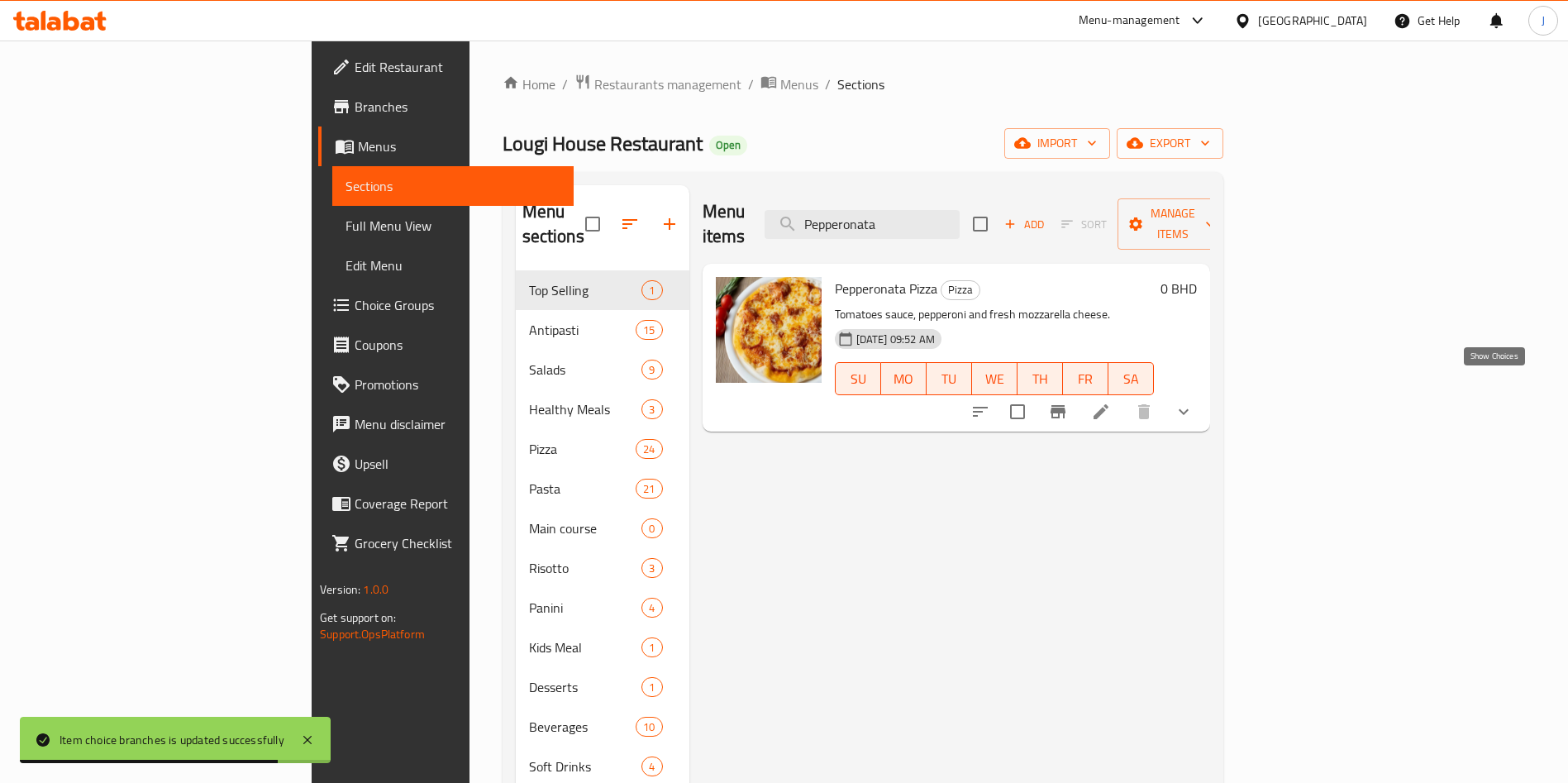
type input "Pepperonata"
drag, startPoint x: 1498, startPoint y: 381, endPoint x: 1493, endPoint y: 401, distance: 20.6
click at [1193, 402] on icon "show more" at bounding box center [1183, 412] width 20 height 20
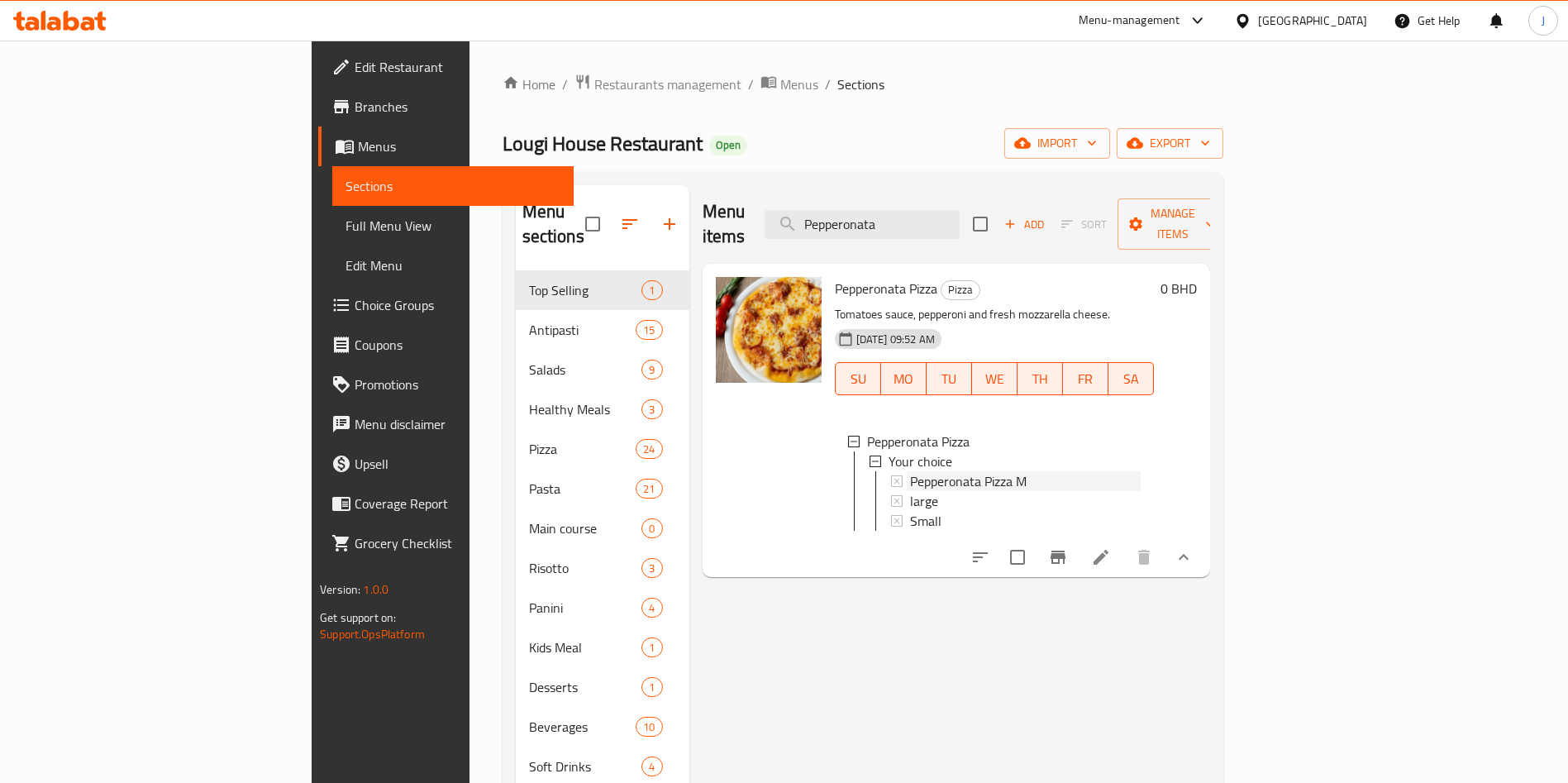
click at [910, 471] on span "Pepperonata Pizza M" at bounding box center [968, 481] width 116 height 20
click at [955, 471] on div "Pepperonata Pizza M" at bounding box center [1026, 481] width 231 height 20
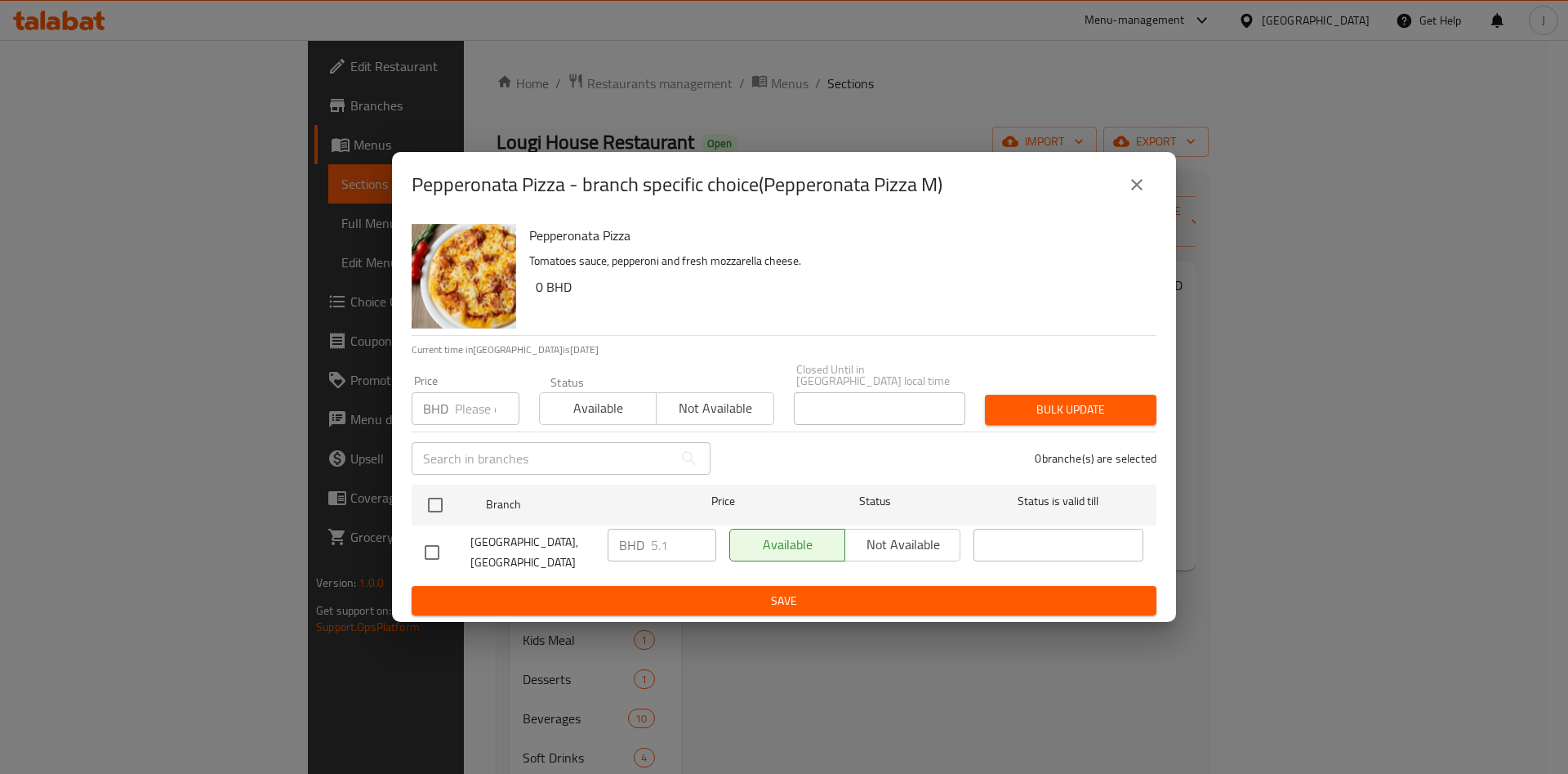
click at [481, 406] on input "number" at bounding box center [487, 409] width 65 height 33
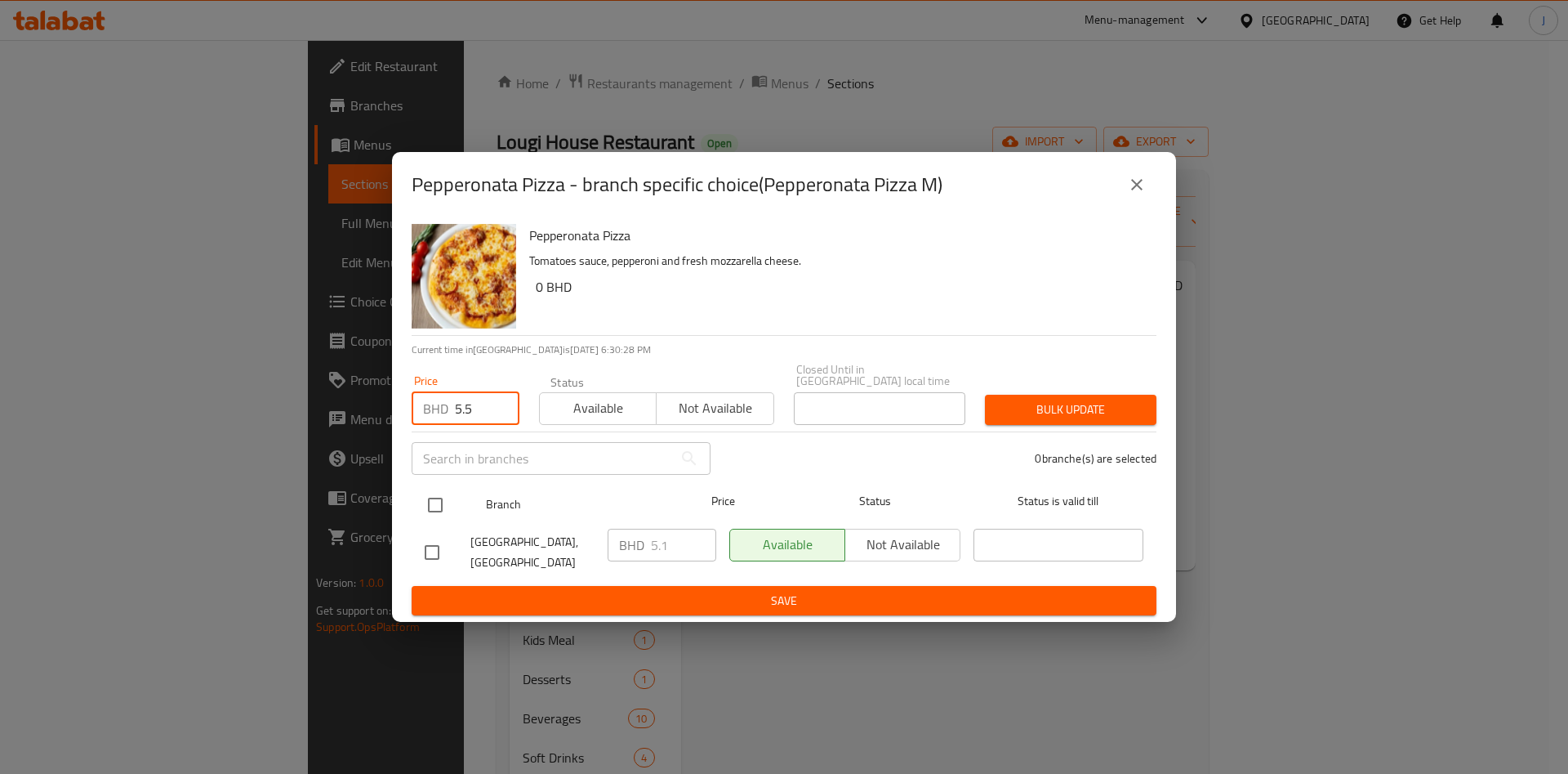
type input "5.5"
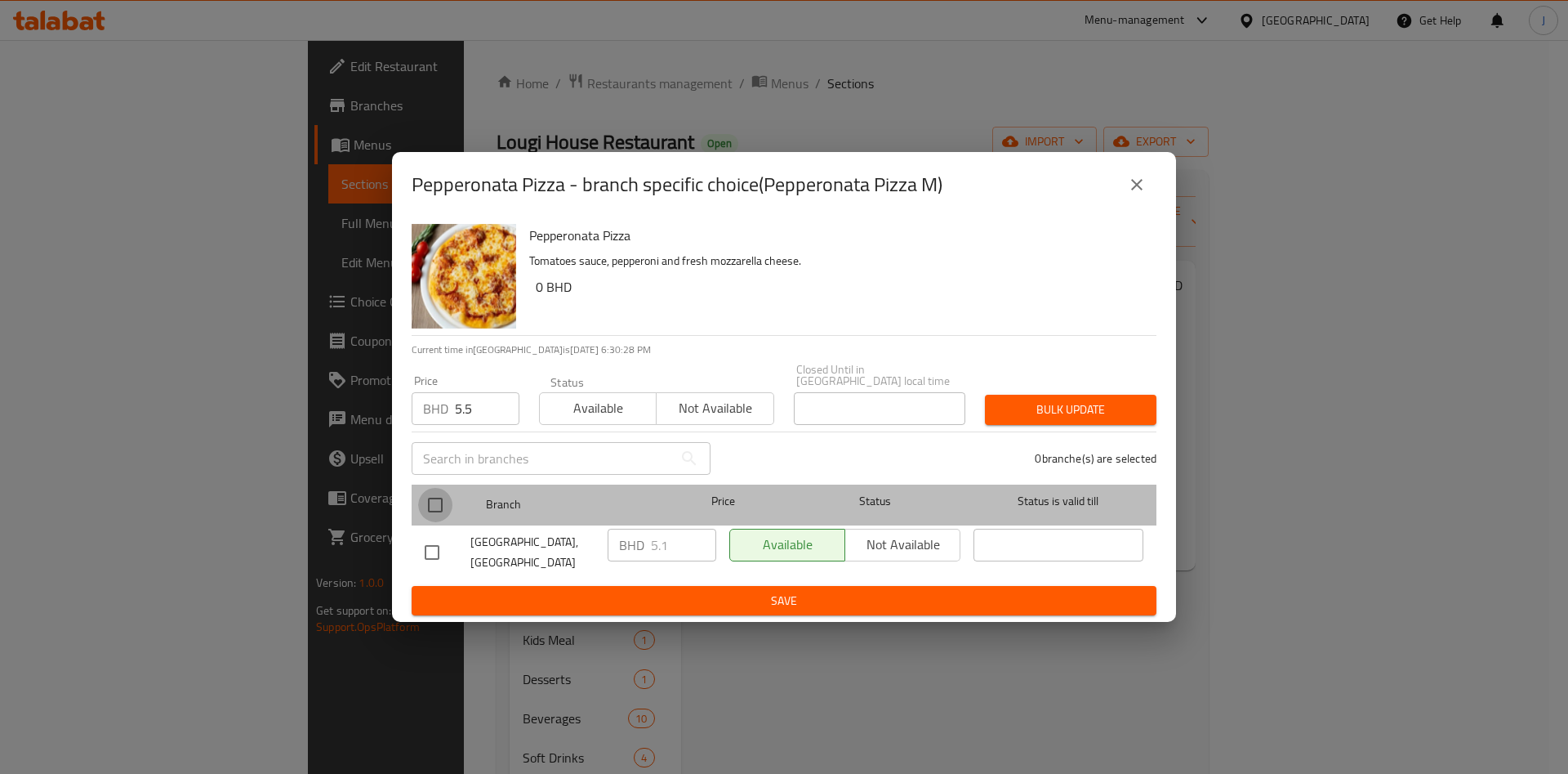
click at [433, 502] on input "checkbox" at bounding box center [435, 505] width 35 height 35
checkbox input "true"
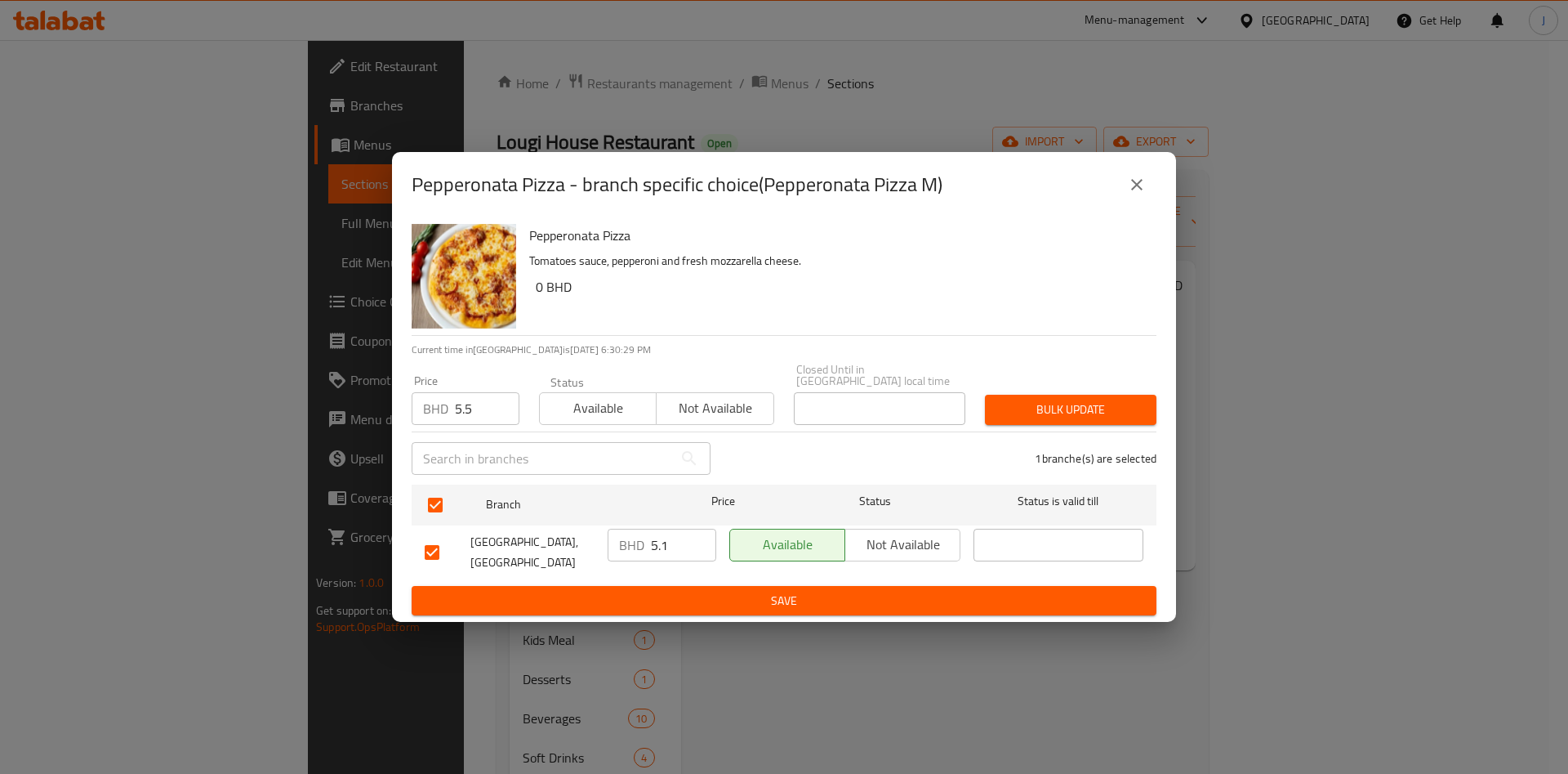
click at [1018, 406] on span "Bulk update" at bounding box center [1071, 410] width 145 height 21
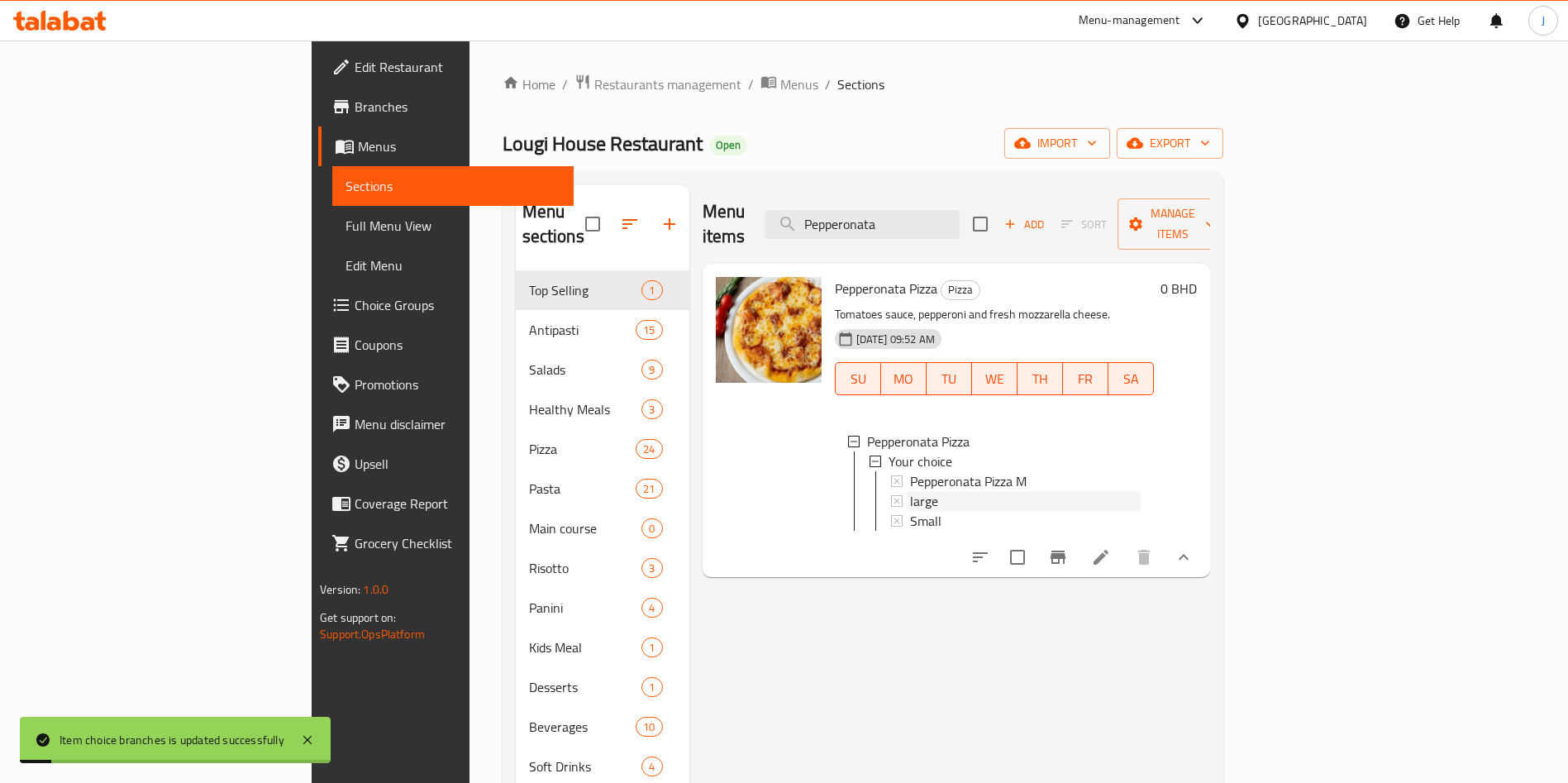
click at [910, 491] on div "large" at bounding box center [1026, 501] width 231 height 20
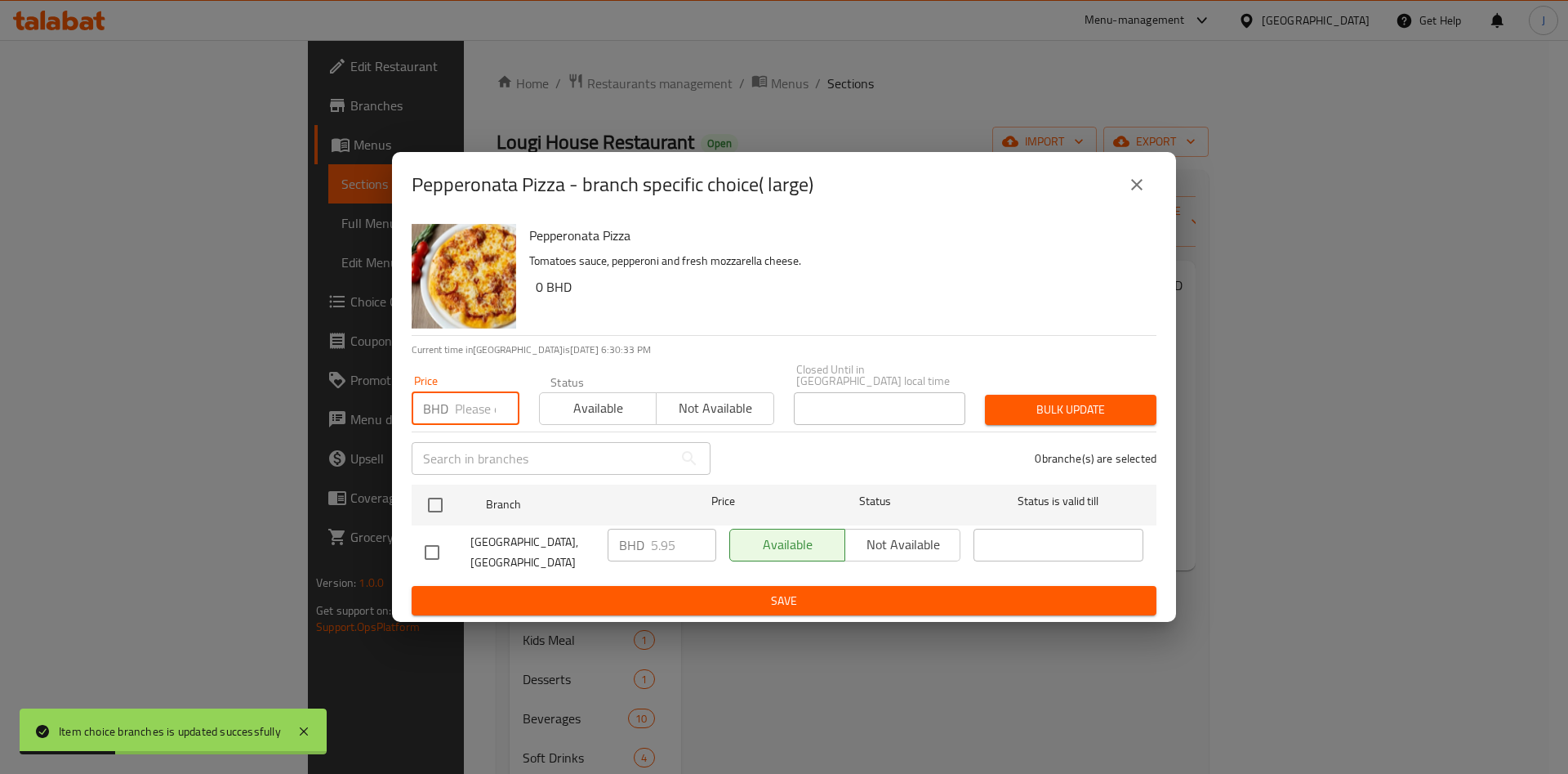
click at [472, 408] on input "number" at bounding box center [487, 409] width 65 height 33
type input "6.5"
click at [431, 506] on input "checkbox" at bounding box center [435, 505] width 35 height 35
checkbox input "true"
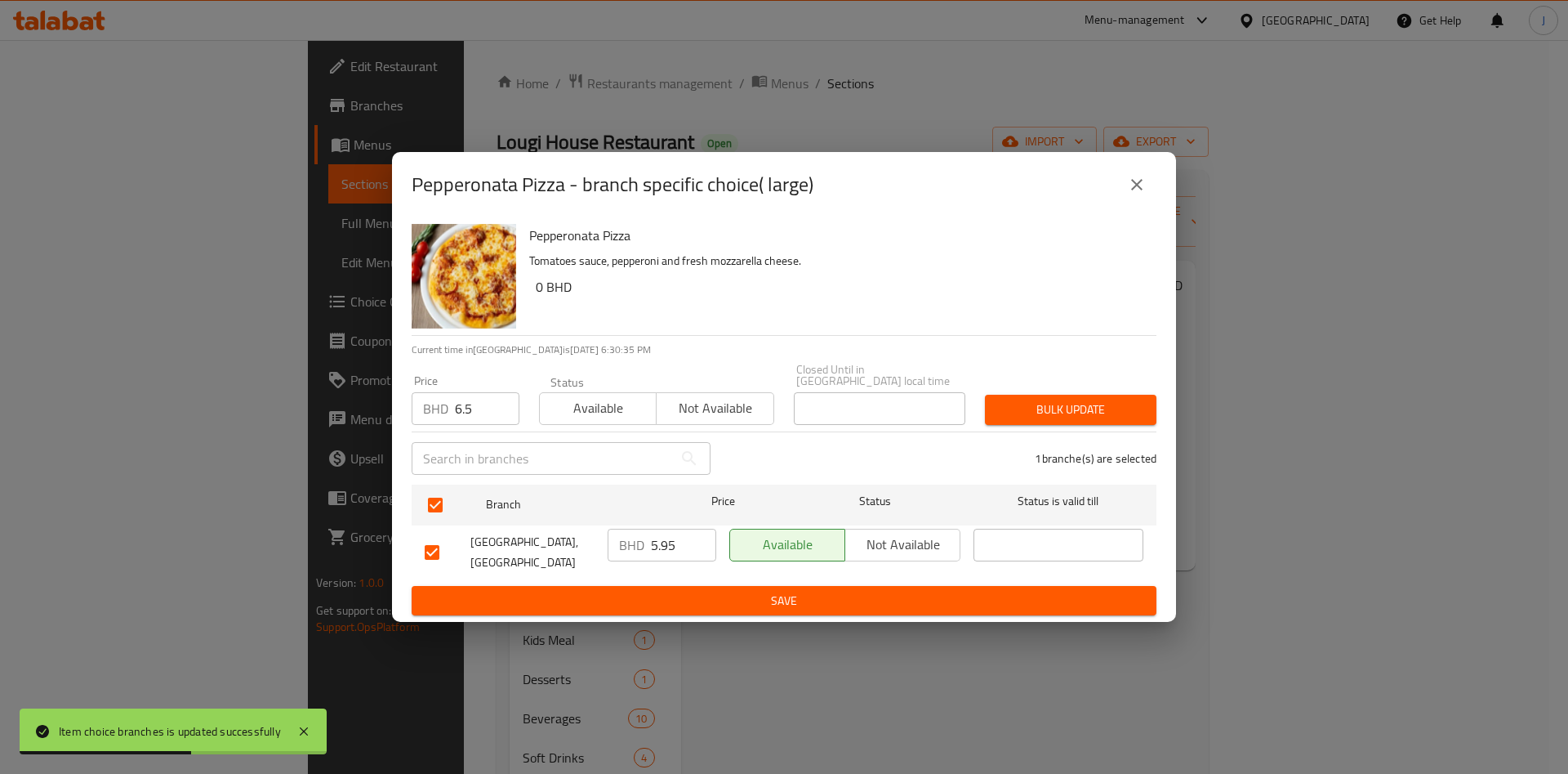
click at [1079, 400] on span "Bulk update" at bounding box center [1071, 410] width 145 height 21
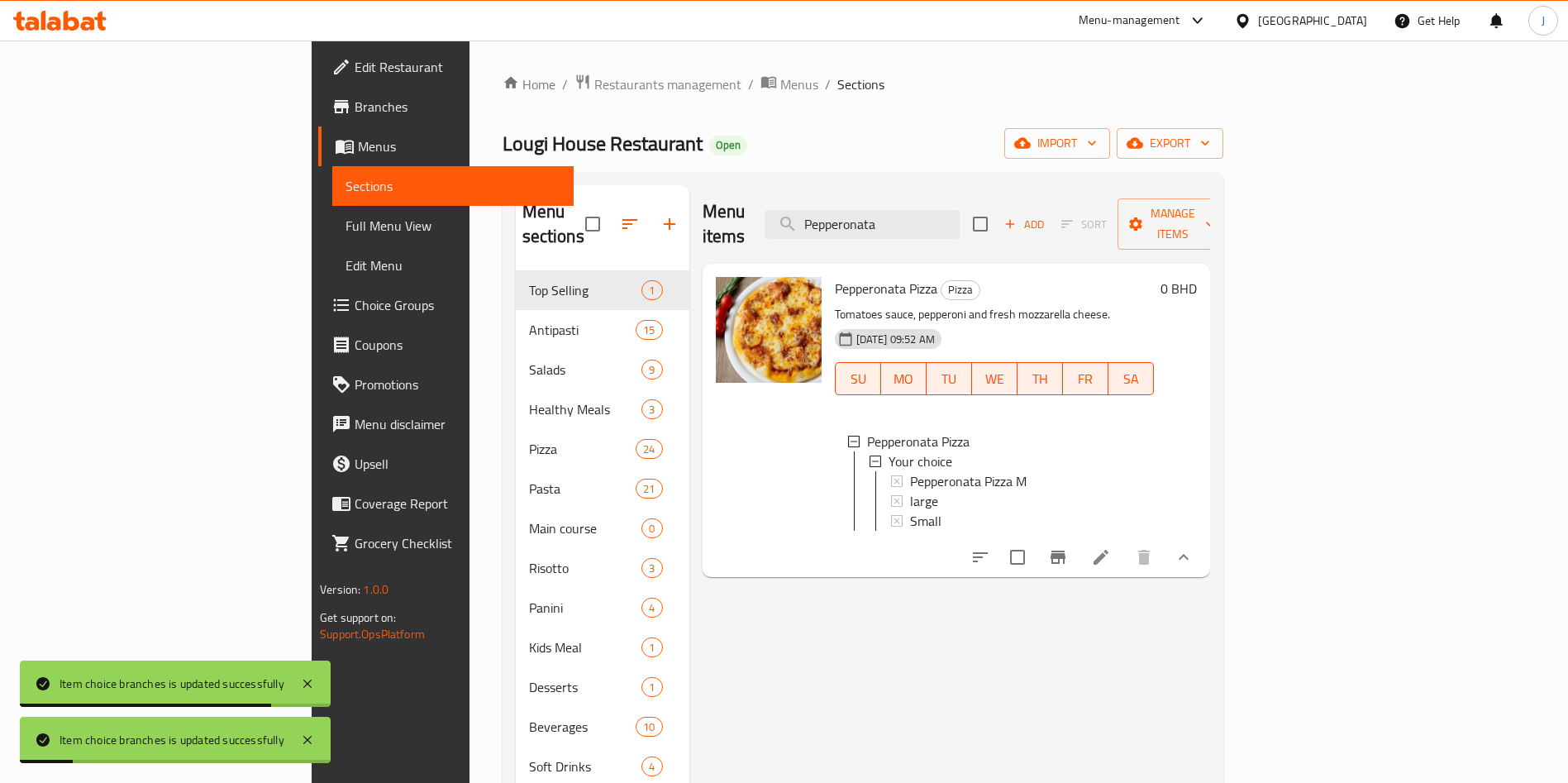
click at [345, 255] on span "Edit Menu" at bounding box center [452, 265] width 215 height 20
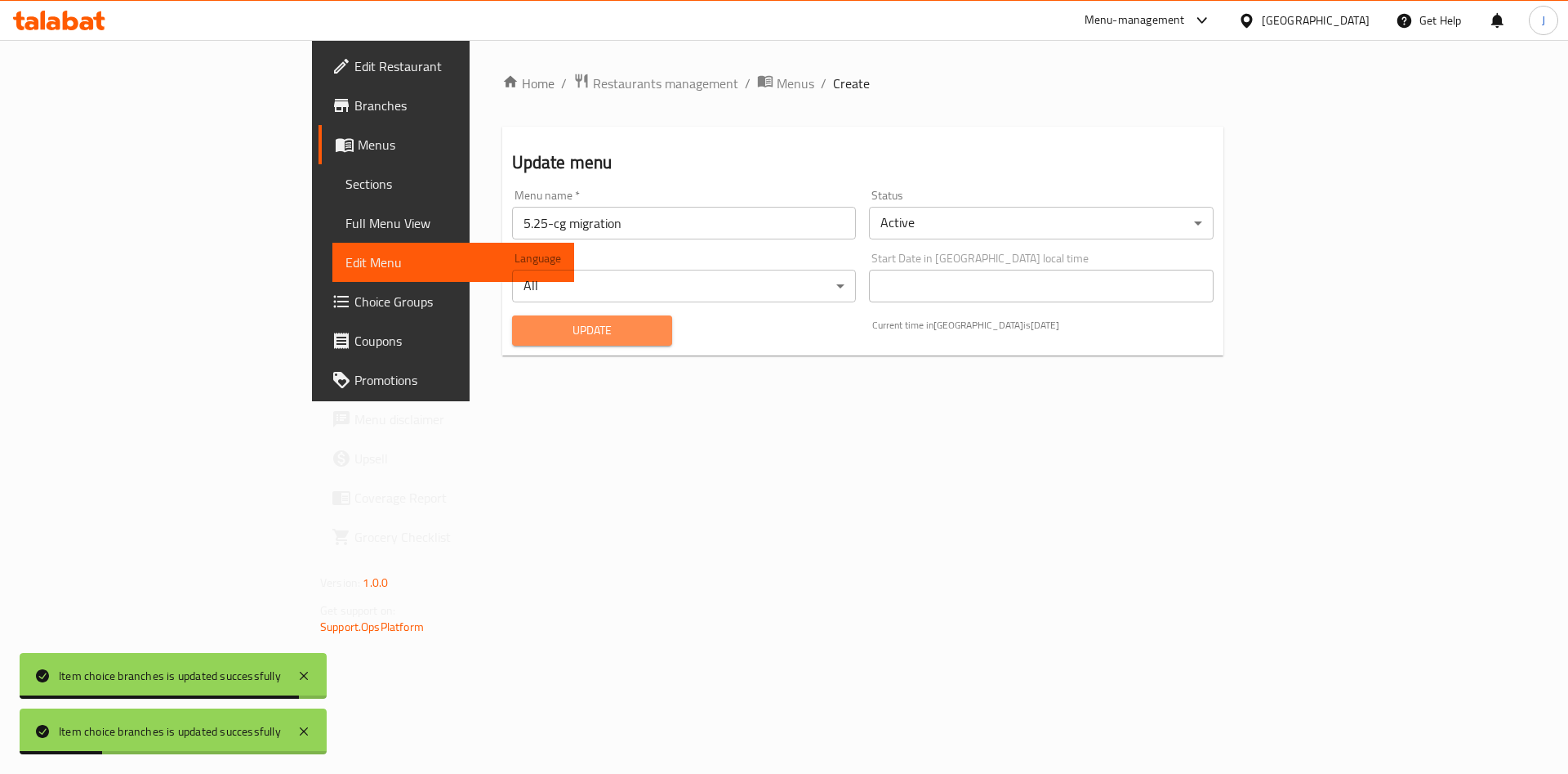
click at [525, 326] on span "Update" at bounding box center [592, 331] width 135 height 21
